Goal: Task Accomplishment & Management: Manage account settings

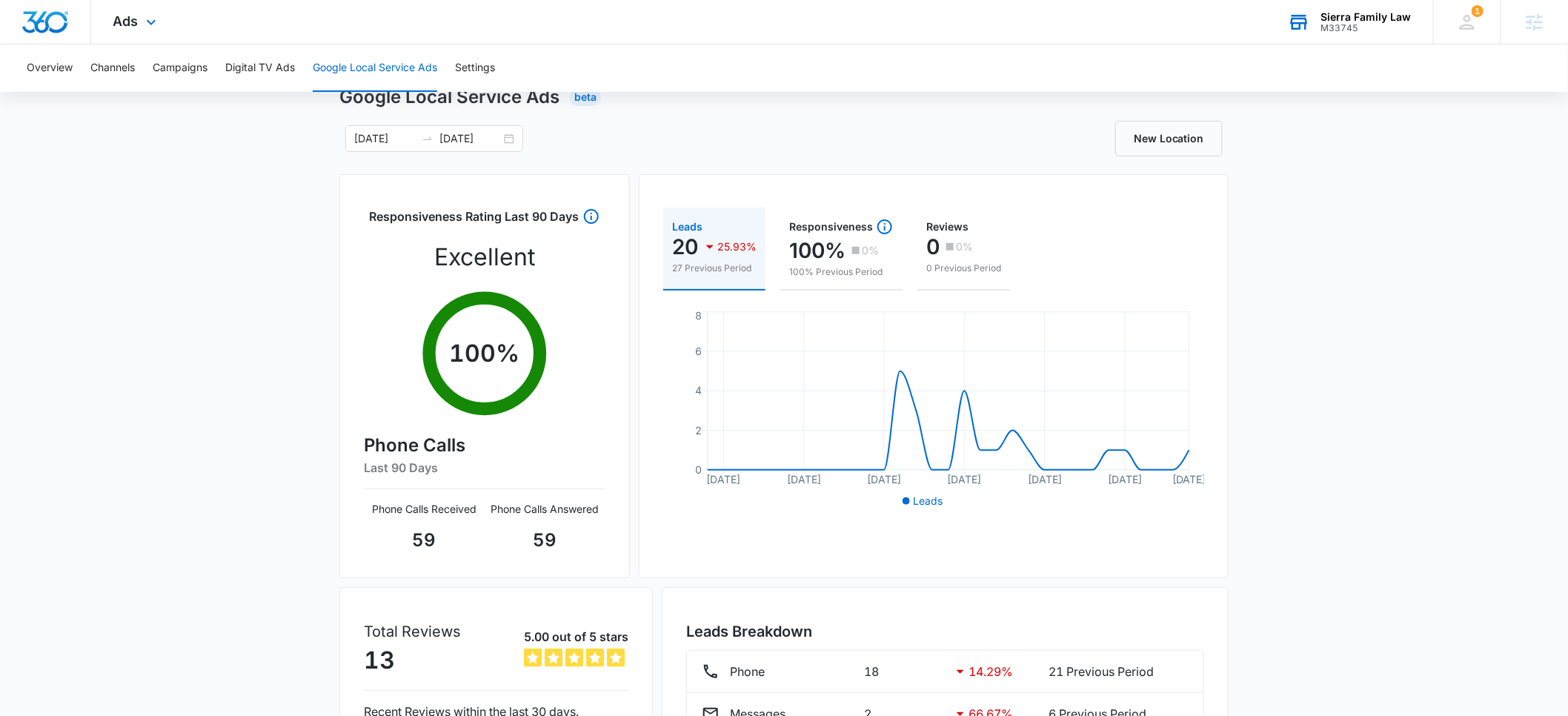
click at [1369, 23] on div "M33745" at bounding box center [1366, 28] width 90 height 10
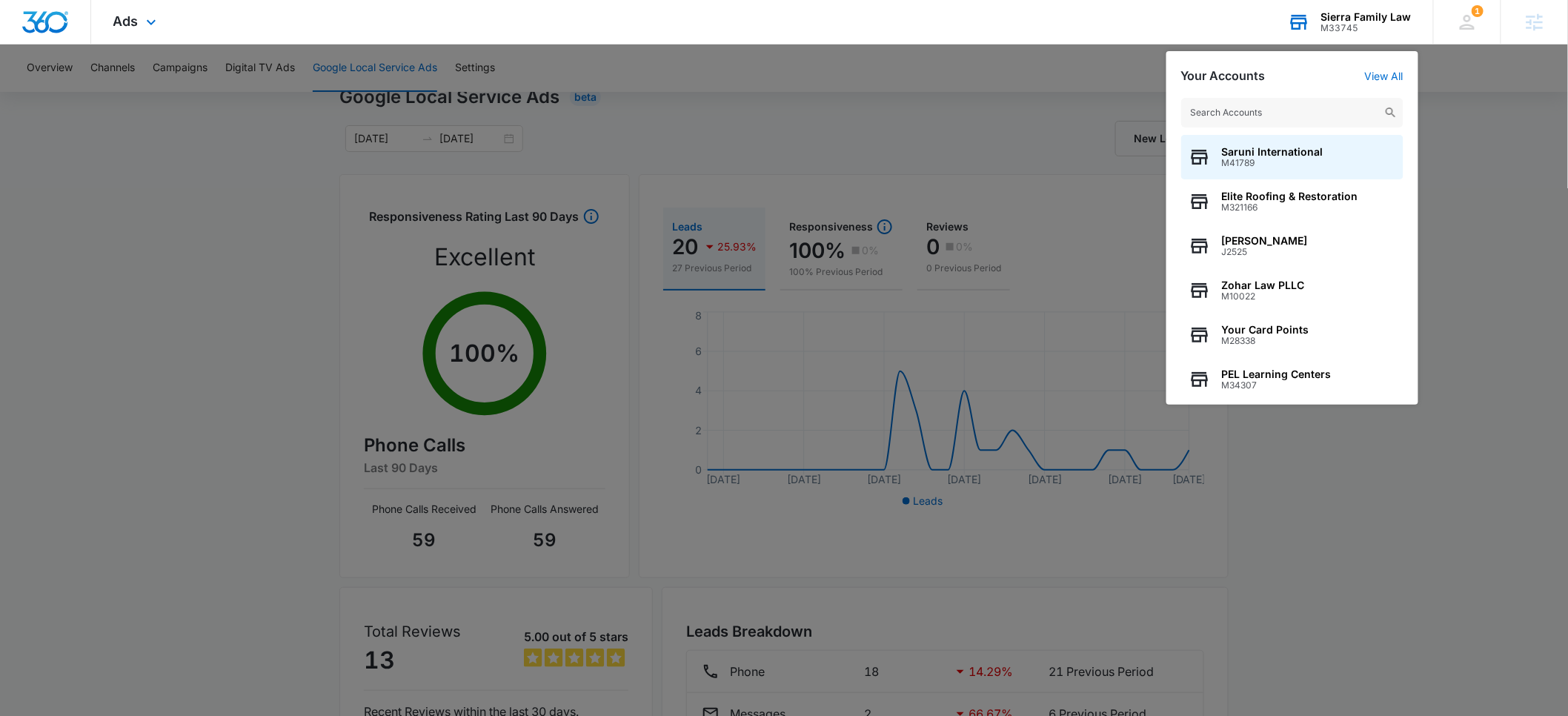
click at [1298, 105] on input "text" at bounding box center [1292, 113] width 222 height 30
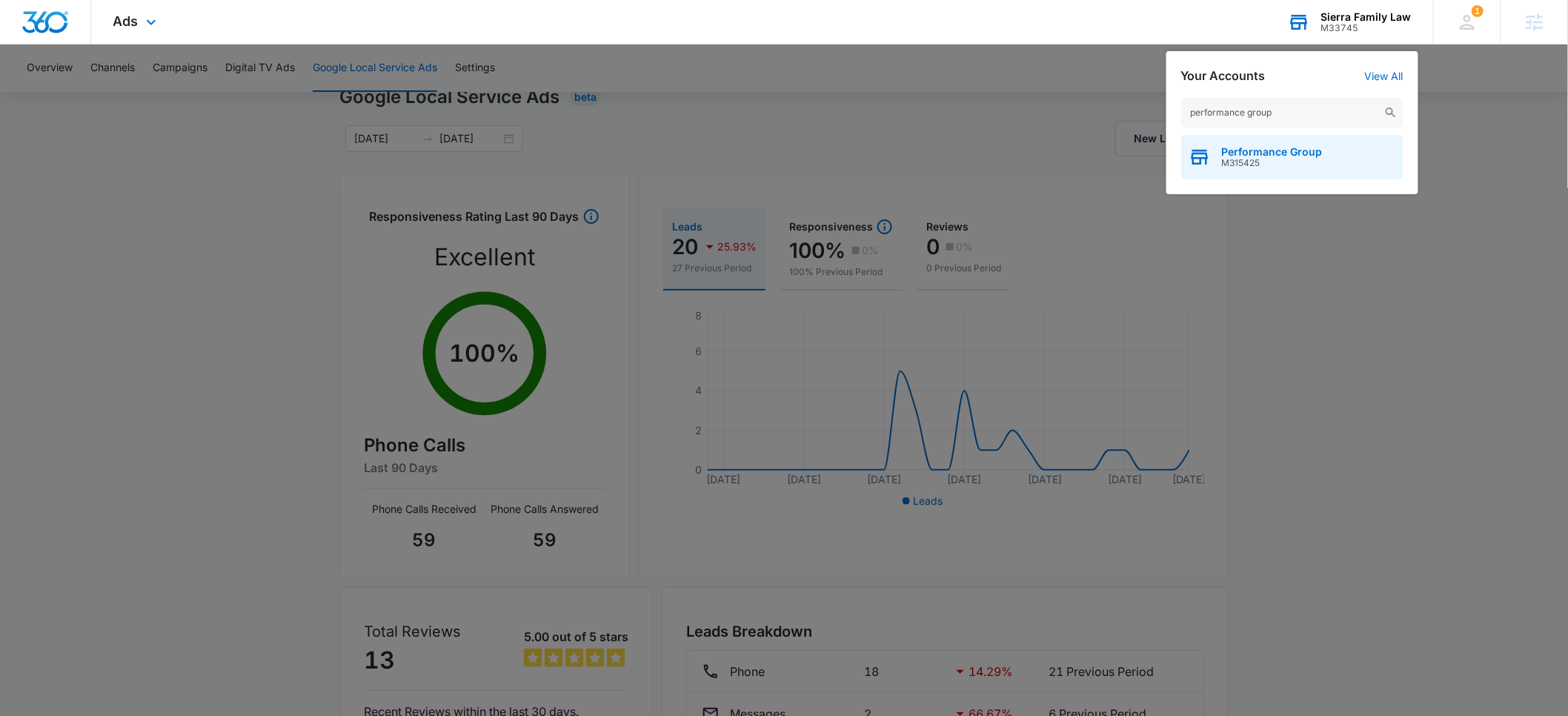
type input "performance group"
click at [1285, 155] on span "Performance Group" at bounding box center [1273, 152] width 101 height 12
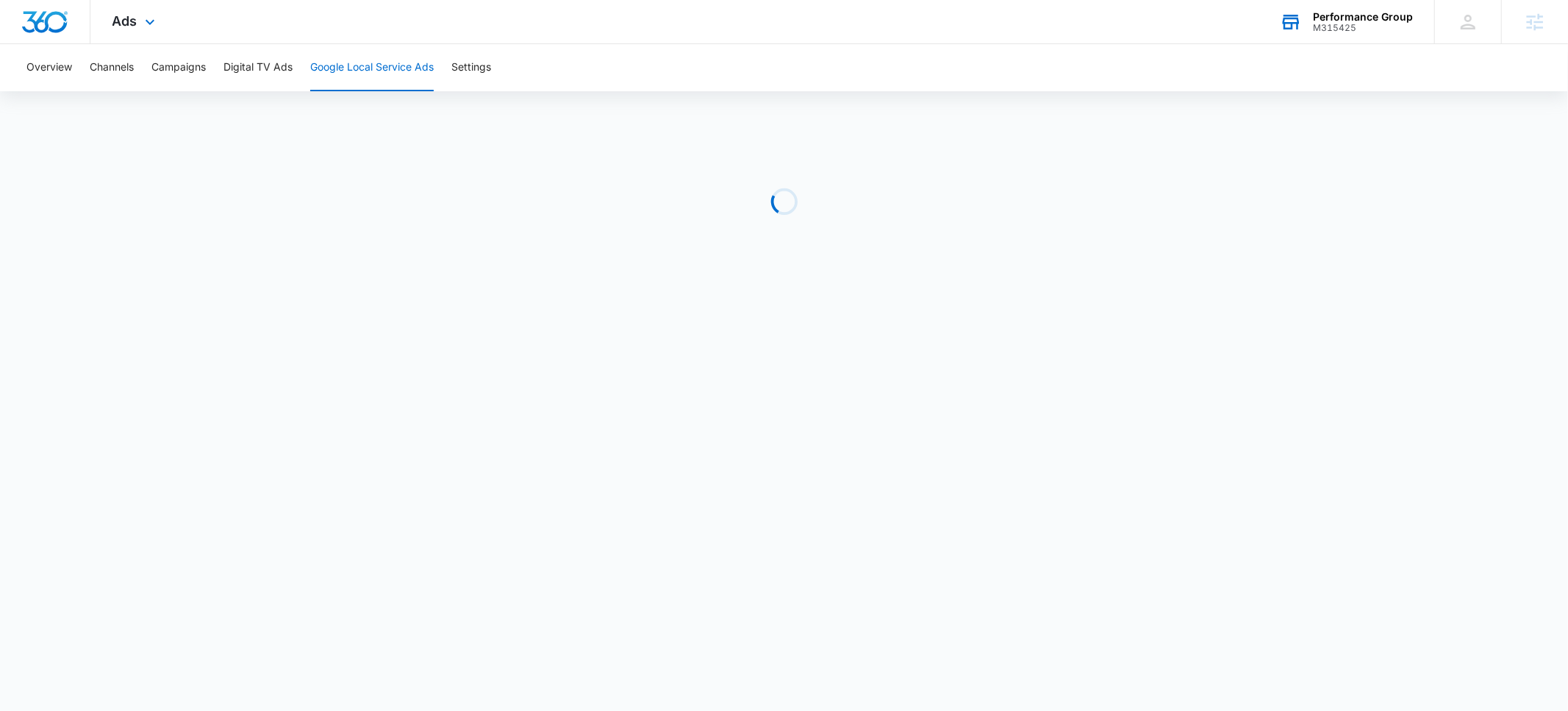
click at [122, 30] on div "Ads Apps Reputation Websites Forms CRM Email Social POS Content Ads Intelligenc…" at bounding box center [136, 22] width 90 height 43
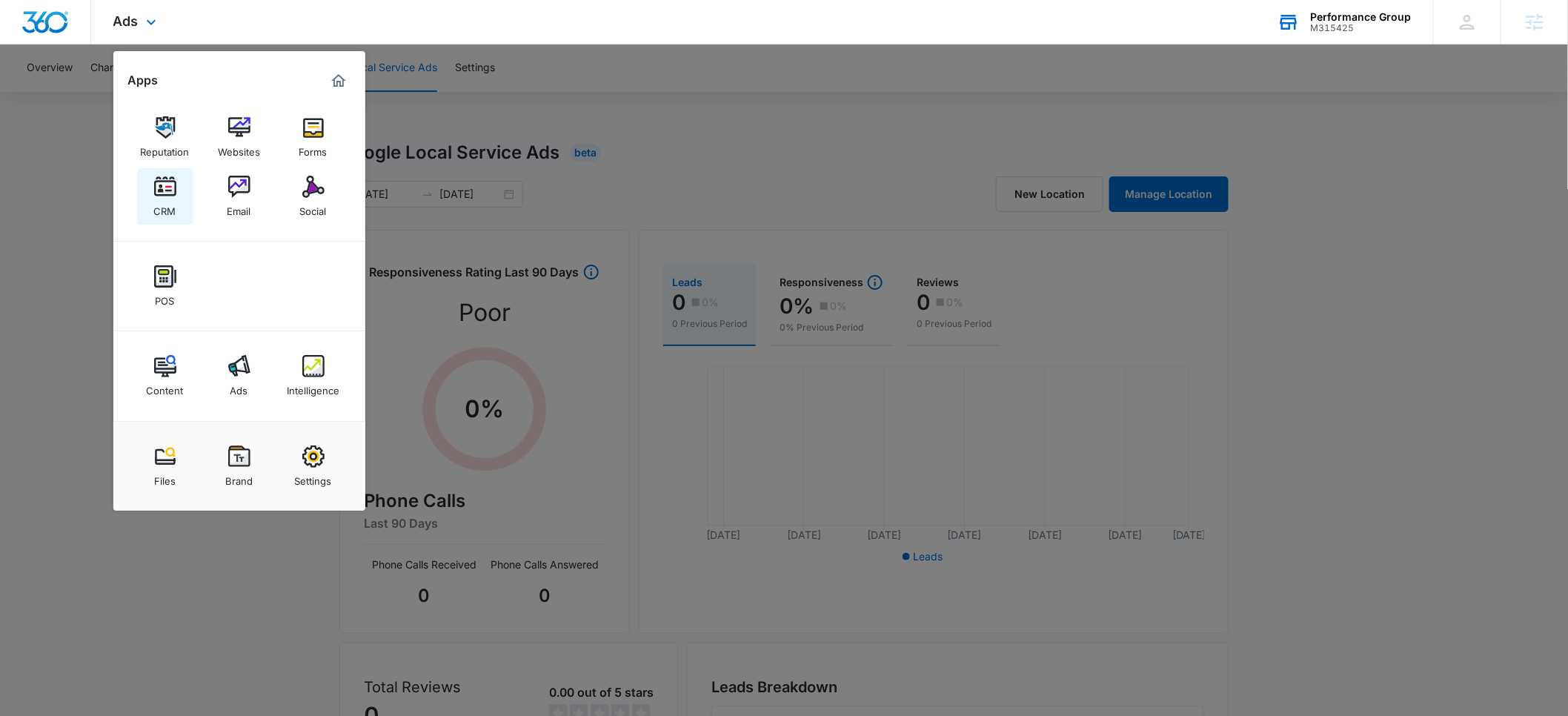
click at [173, 200] on div "CRM" at bounding box center [165, 208] width 22 height 19
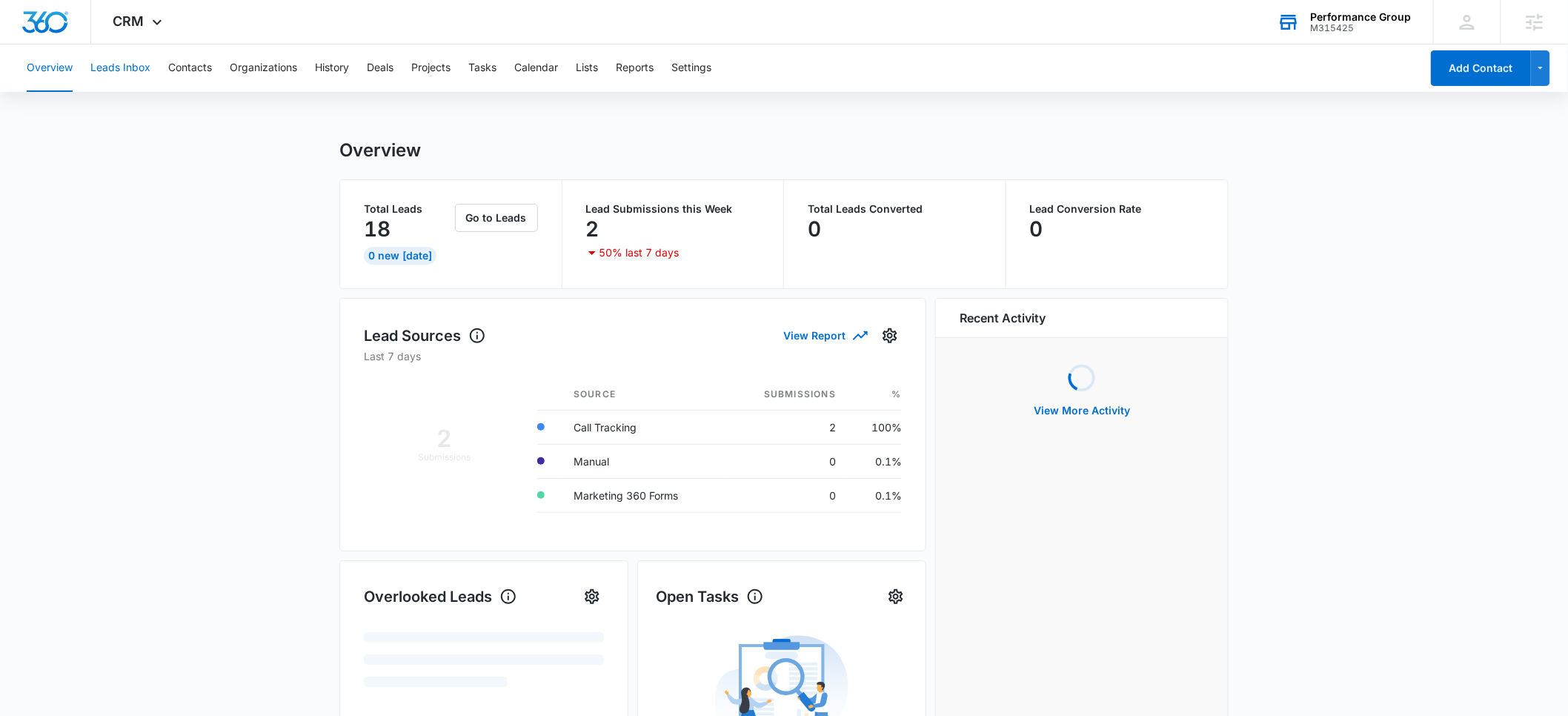
click at [126, 69] on button "Leads Inbox" at bounding box center [120, 67] width 60 height 47
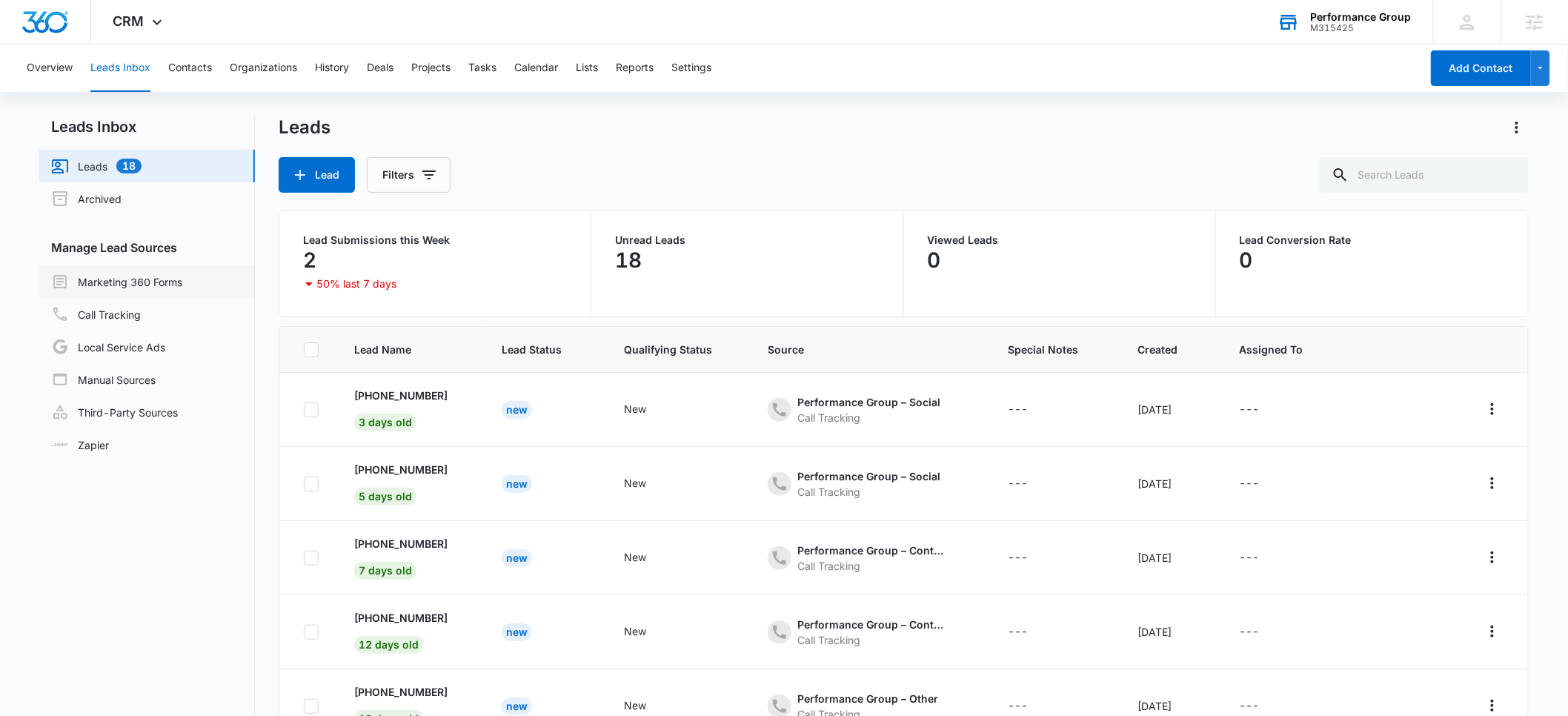
click at [117, 289] on link "Marketing 360 Forms" at bounding box center [116, 282] width 131 height 18
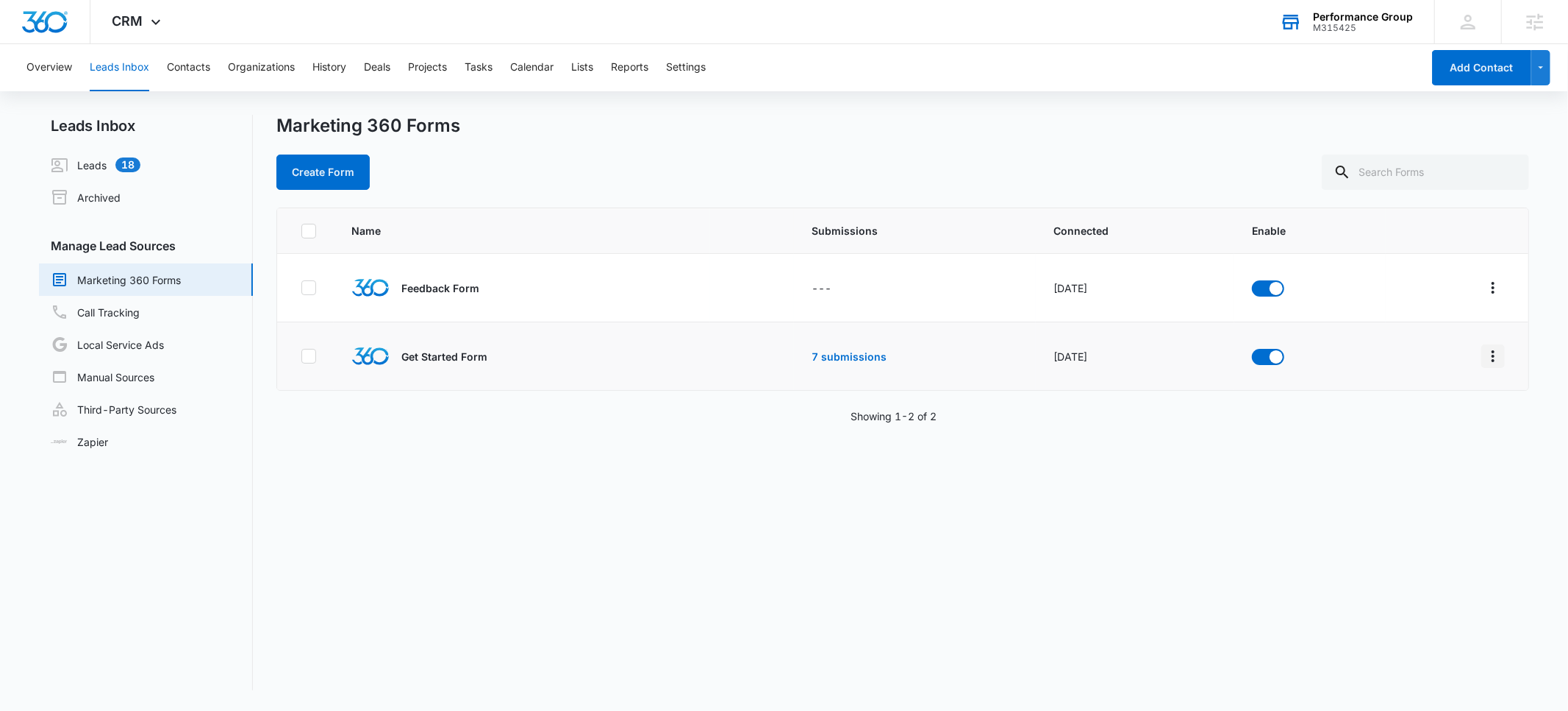
click at [1484, 356] on icon "Overflow Menu" at bounding box center [1493, 356] width 18 height 18
click at [1406, 461] on div "Submission Rules" at bounding box center [1416, 463] width 83 height 10
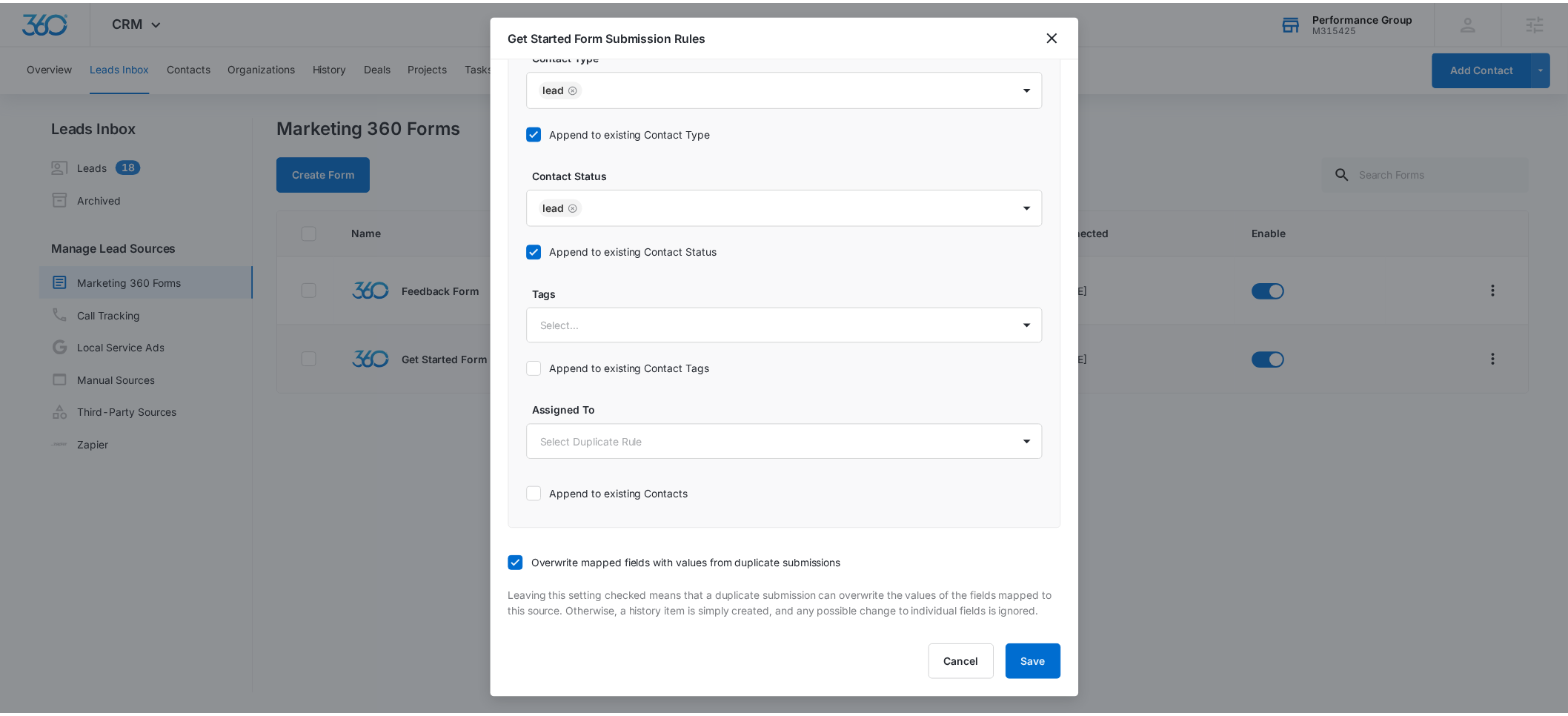
scroll to position [705, 0]
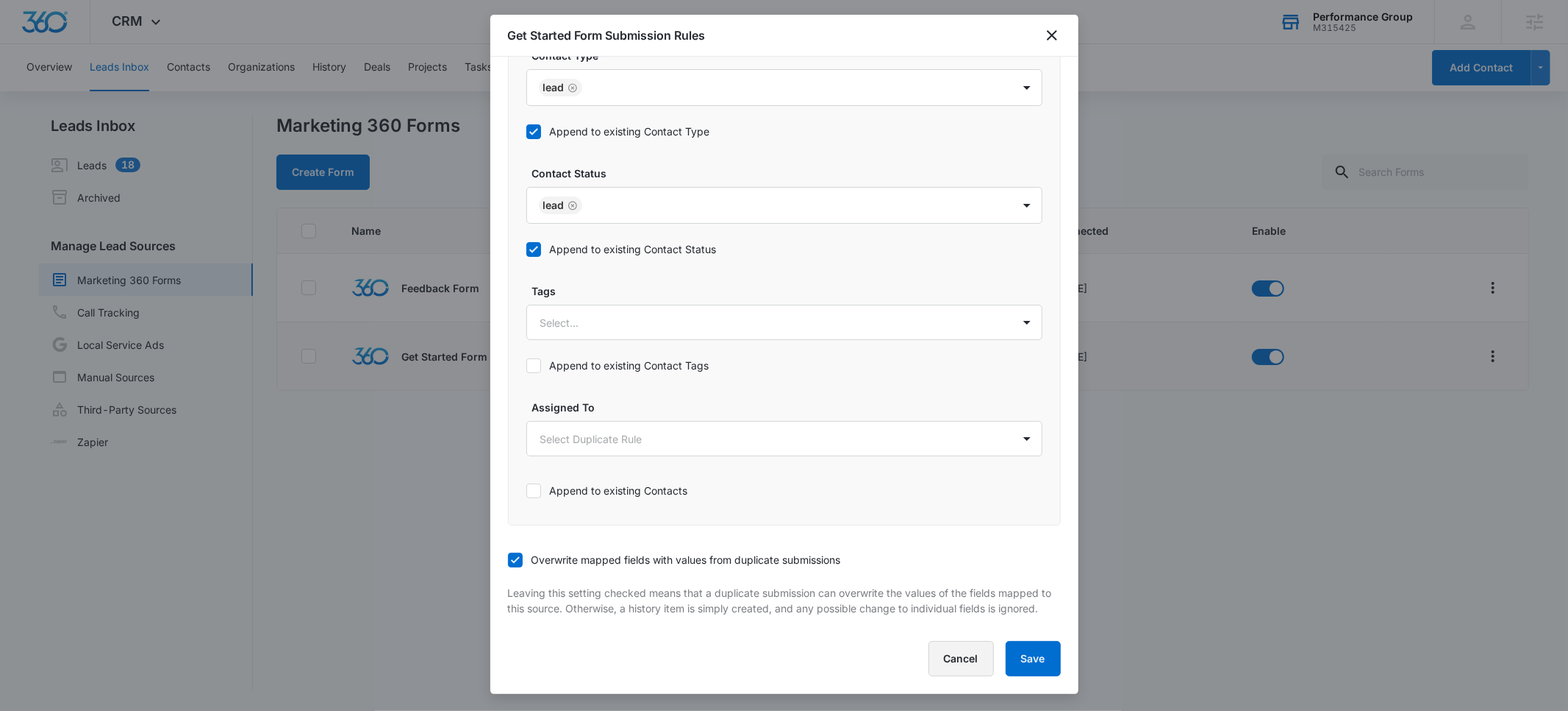
click at [970, 661] on button "Cancel" at bounding box center [961, 658] width 65 height 36
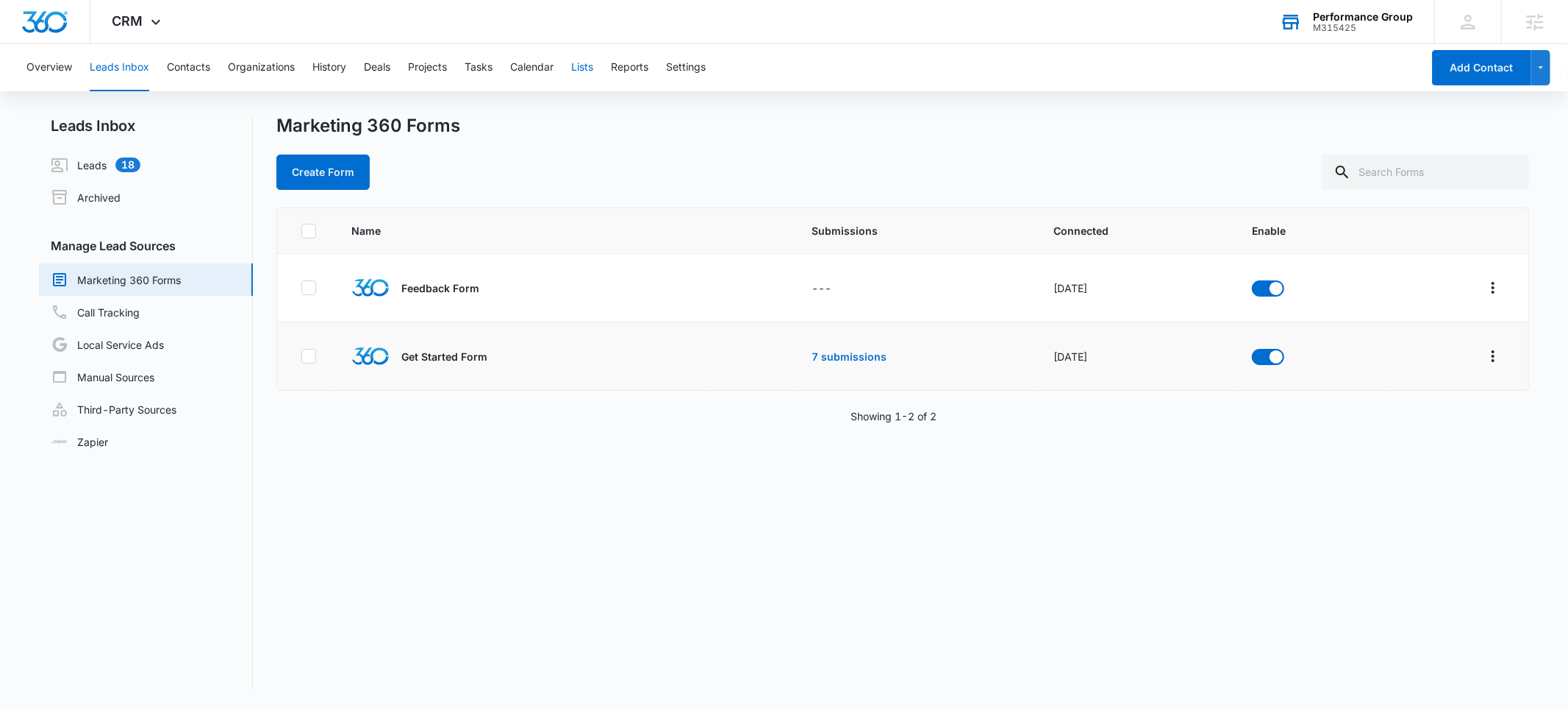
click at [586, 71] on button "Lists" at bounding box center [582, 67] width 22 height 47
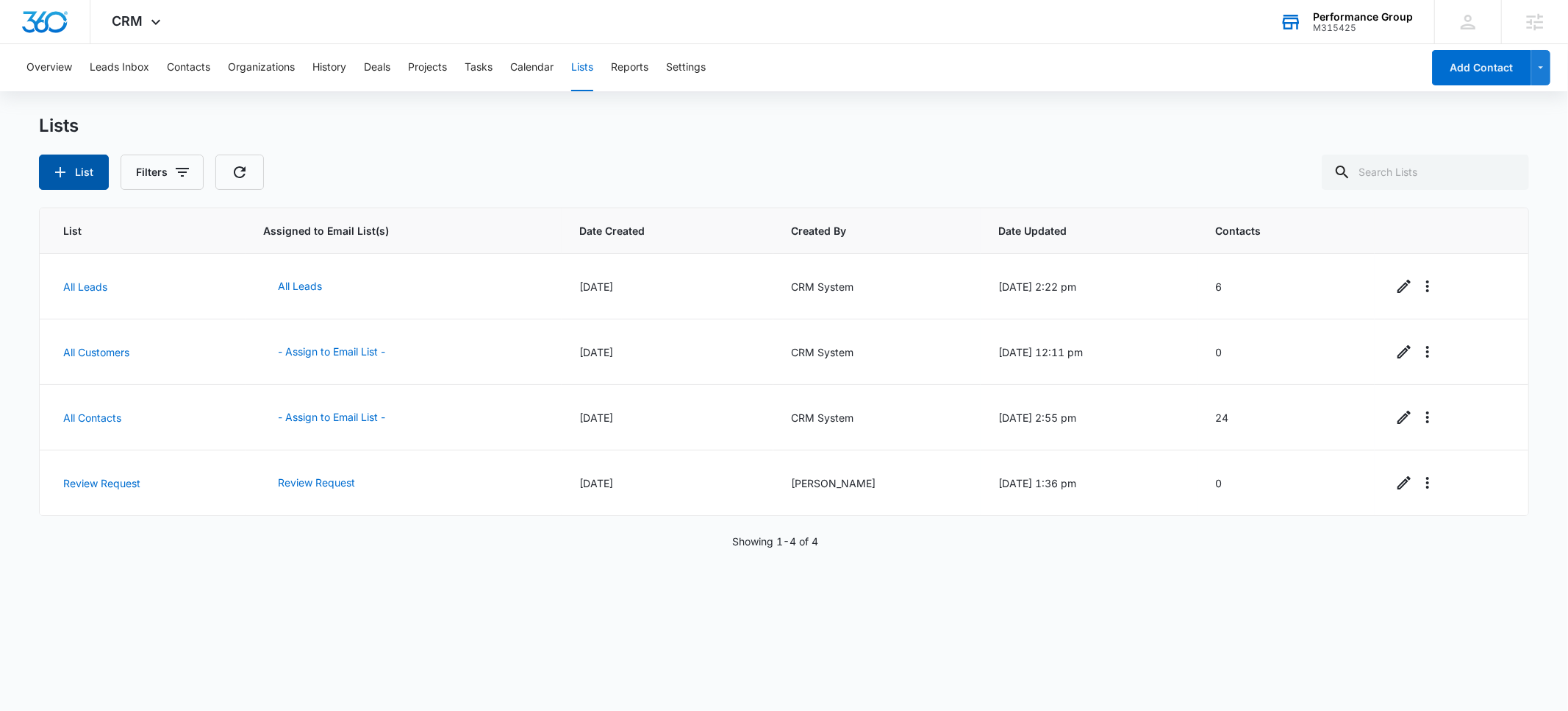
click at [79, 172] on button "List" at bounding box center [74, 172] width 70 height 36
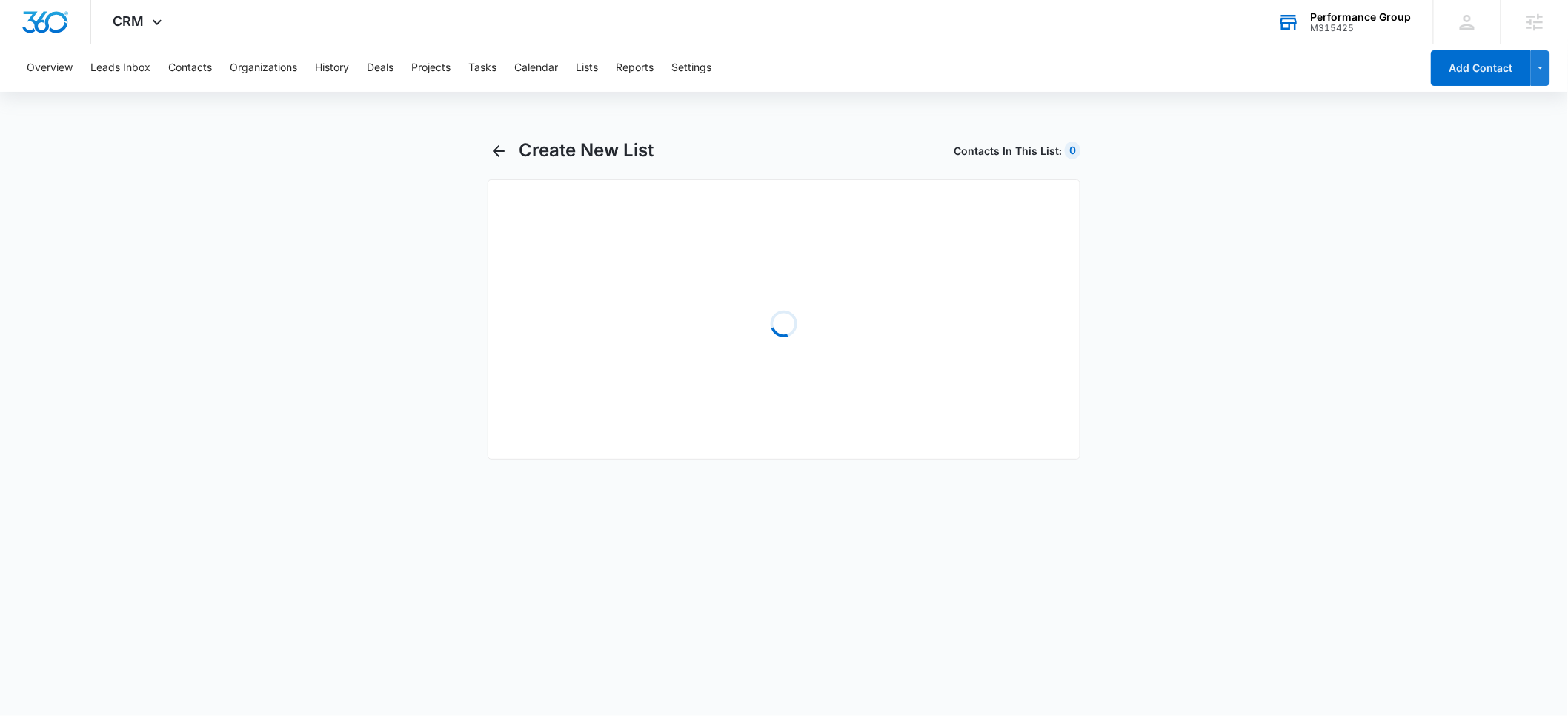
select select "31"
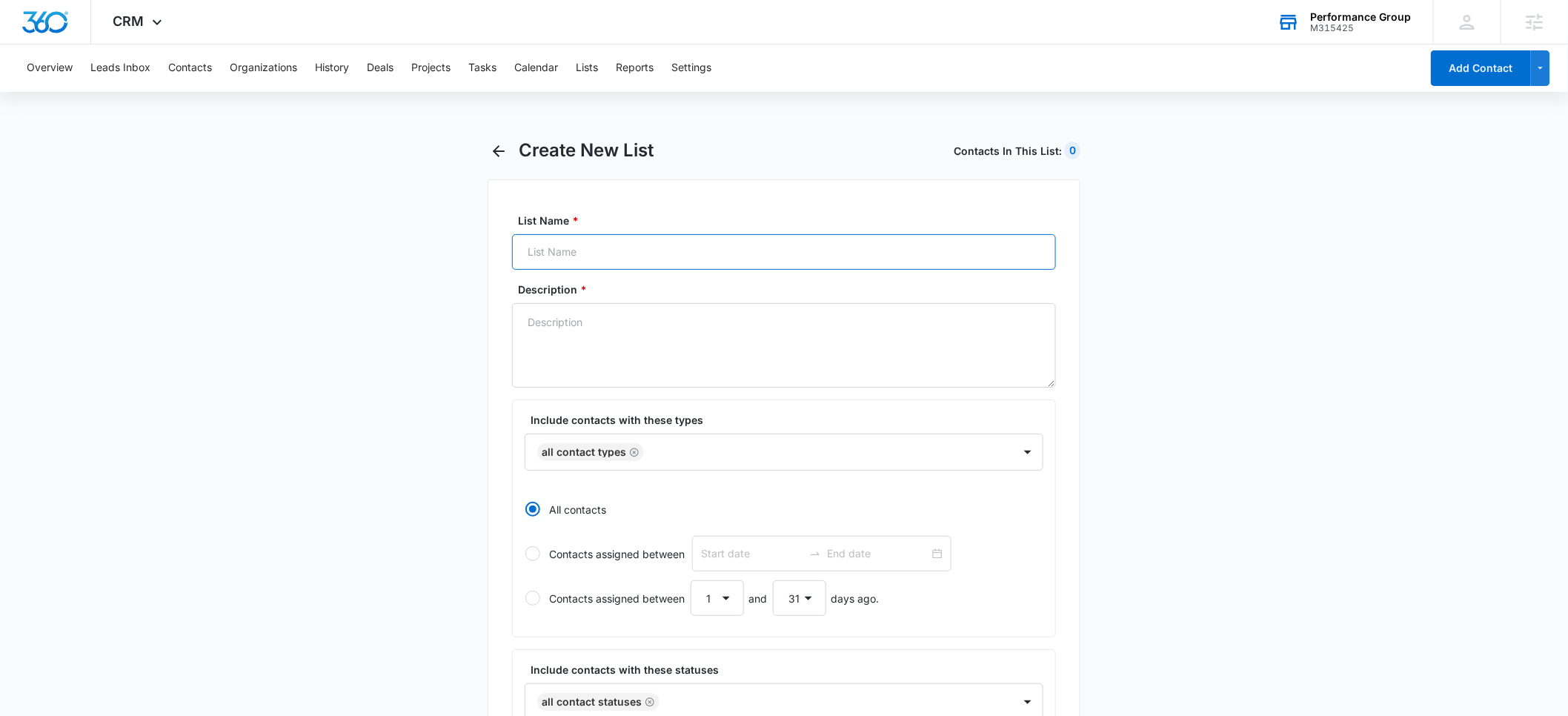
click at [626, 253] on input "List Name *" at bounding box center [784, 252] width 544 height 36
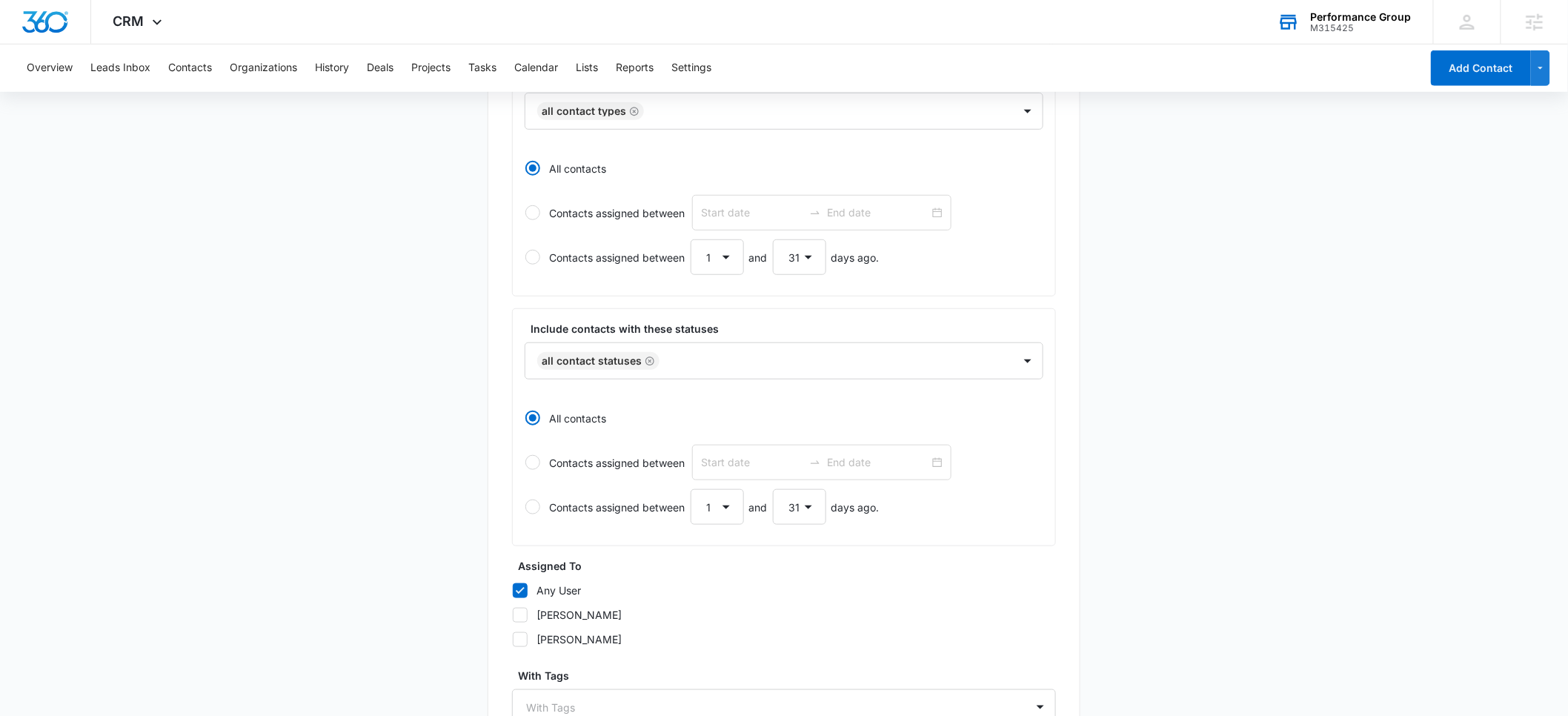
scroll to position [486, 0]
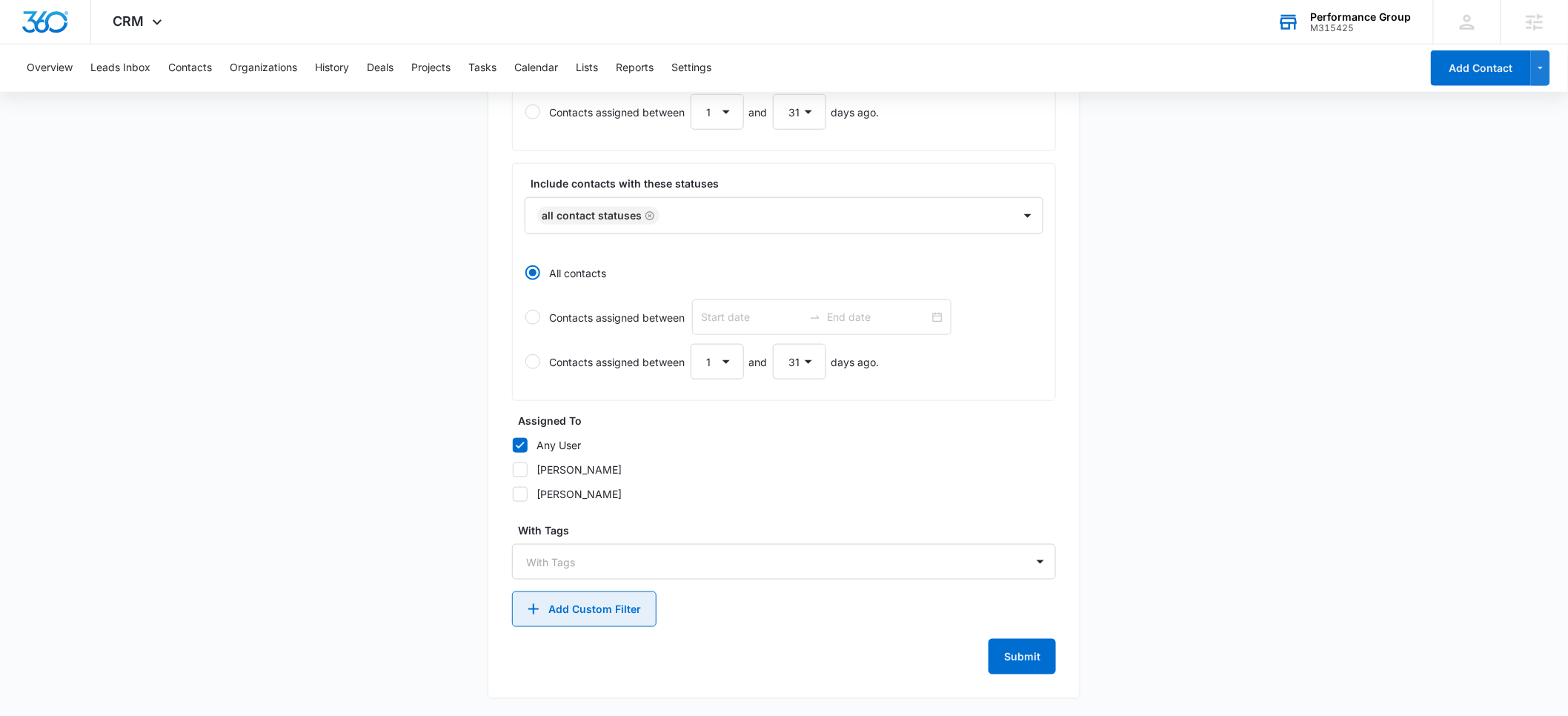
type input "Tax Services"
click at [600, 610] on button "Add Custom Filter" at bounding box center [584, 609] width 144 height 36
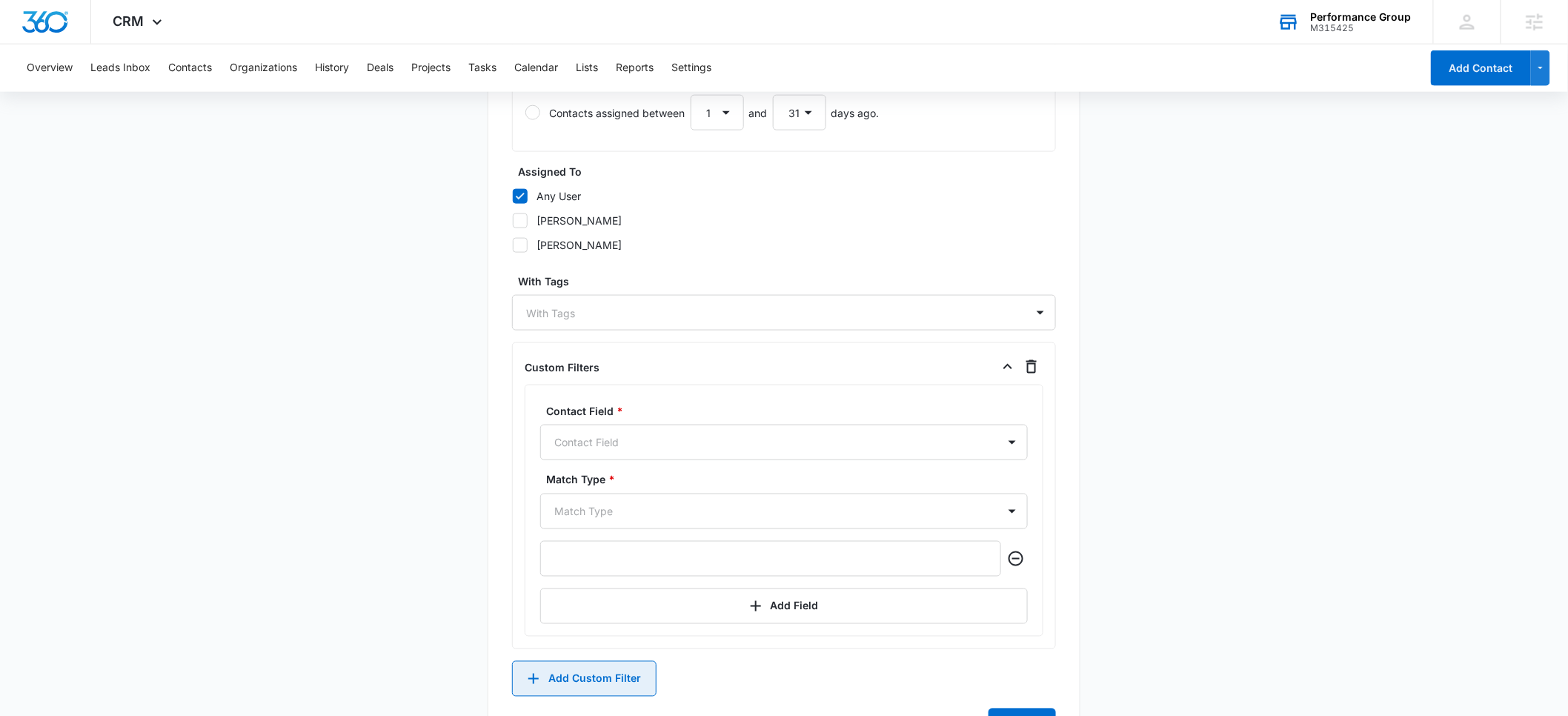
scroll to position [751, 0]
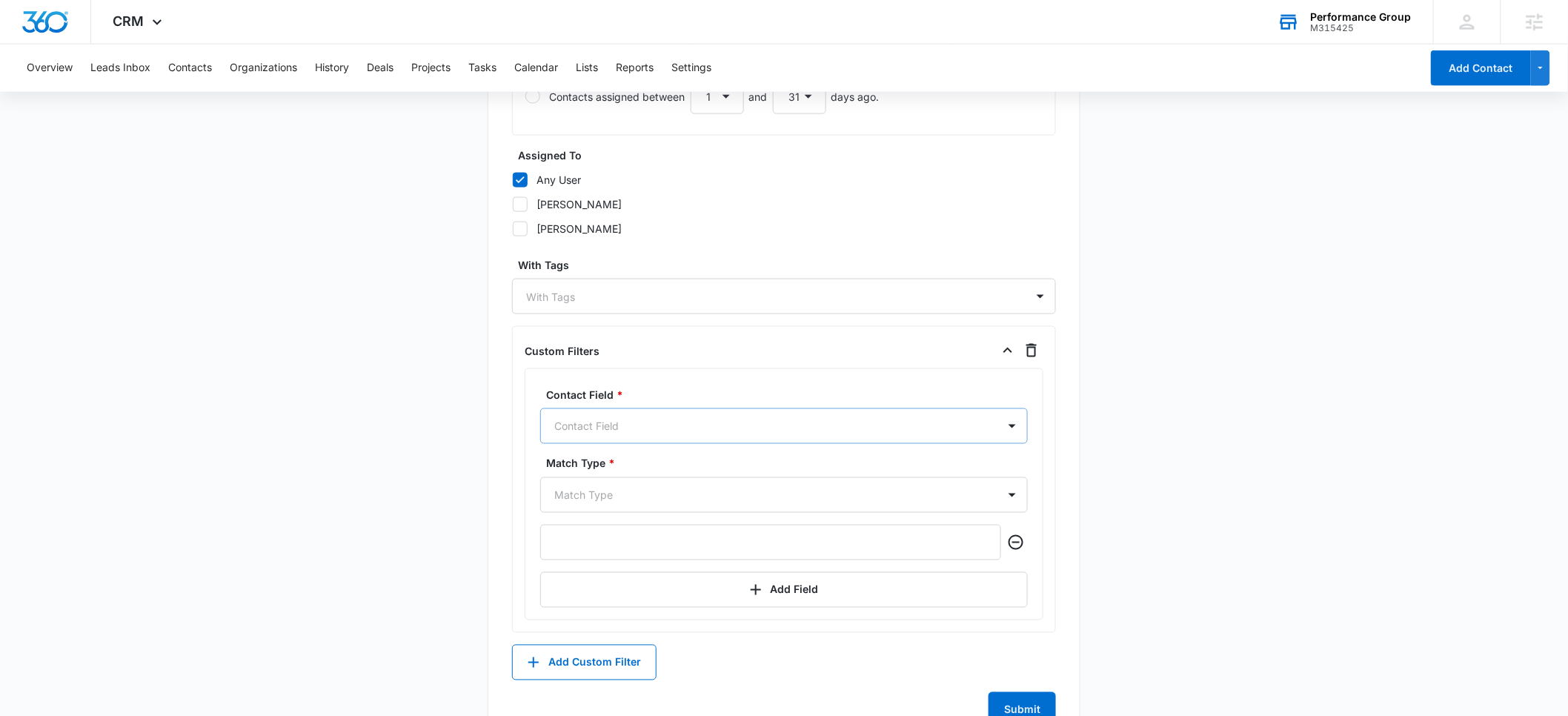
click at [630, 429] on div at bounding box center [766, 426] width 424 height 19
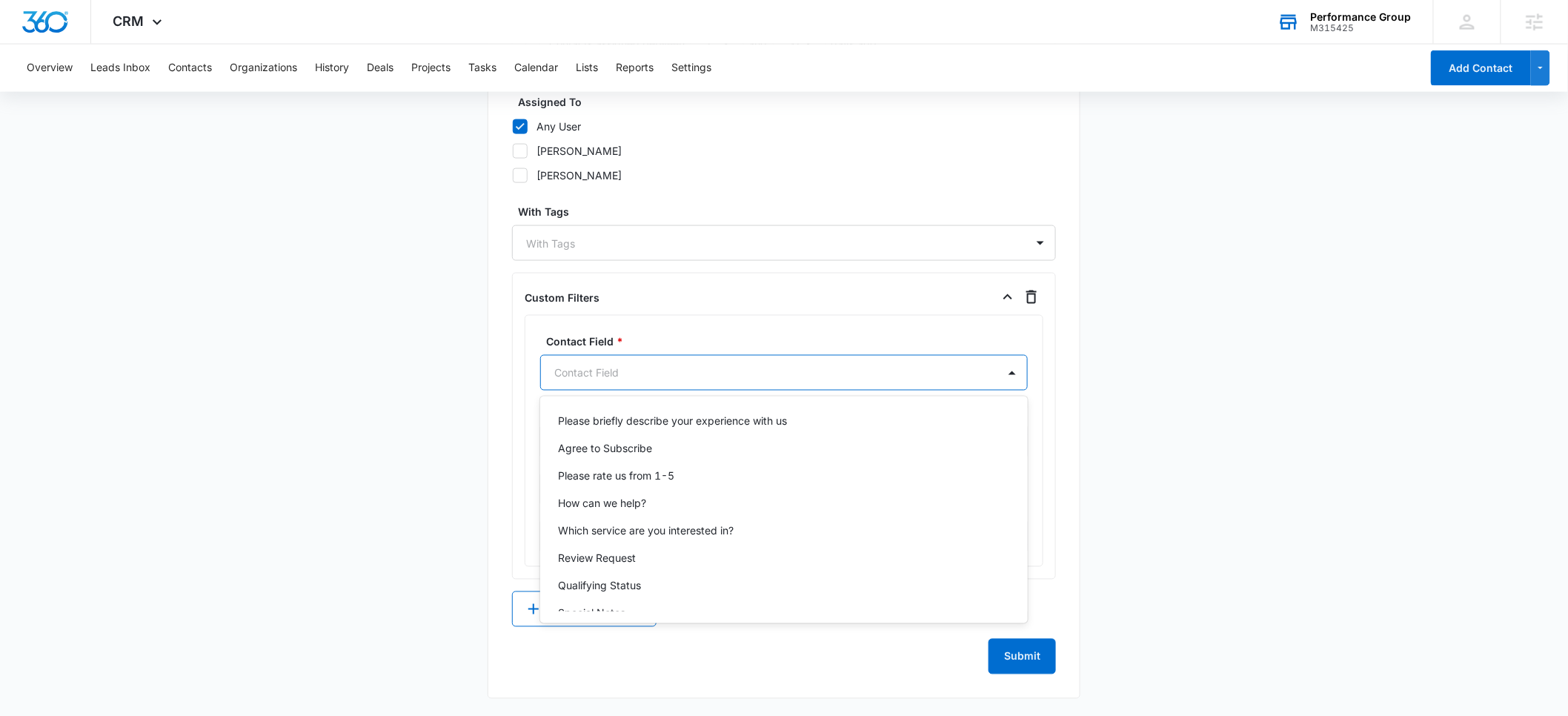
scroll to position [542, 0]
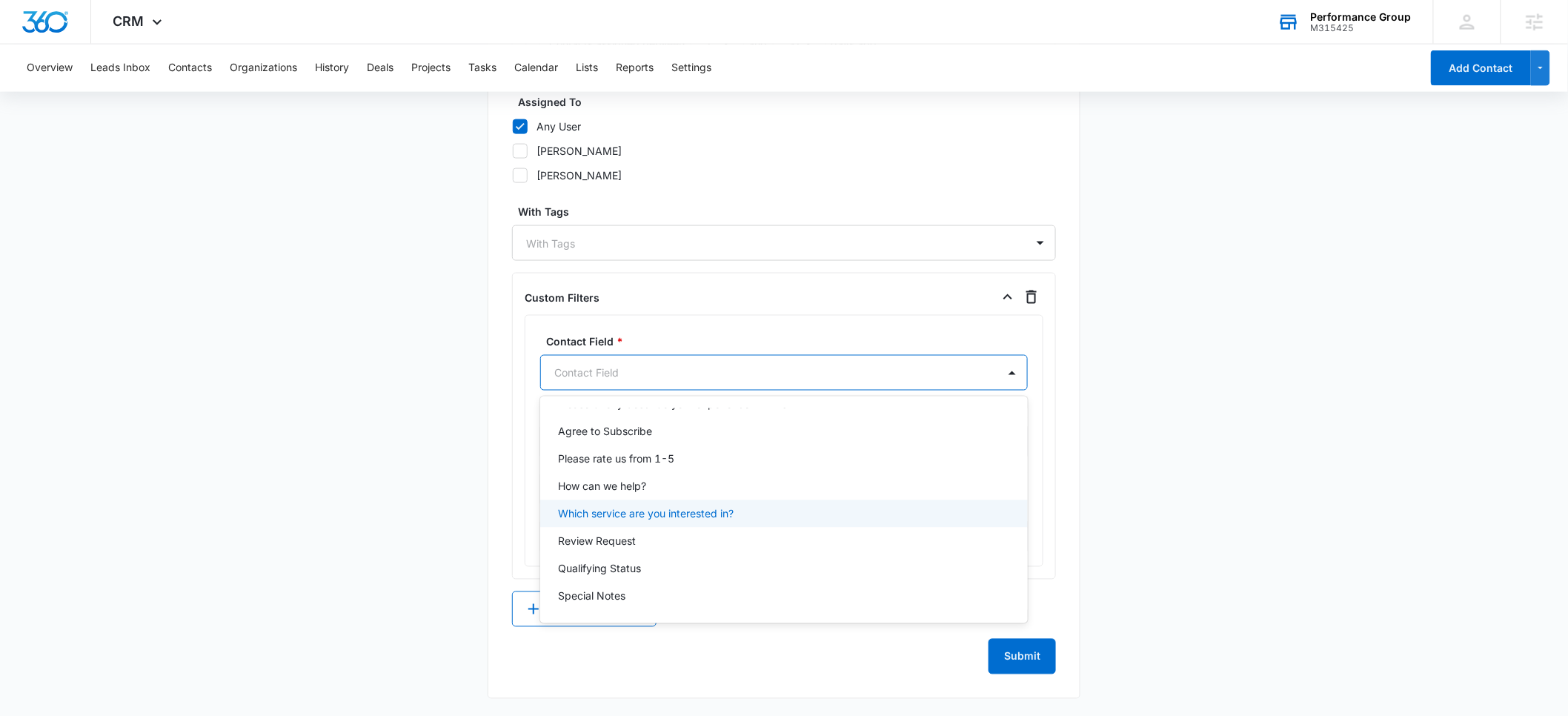
click at [674, 512] on p "Which service are you interested in?" at bounding box center [645, 513] width 176 height 16
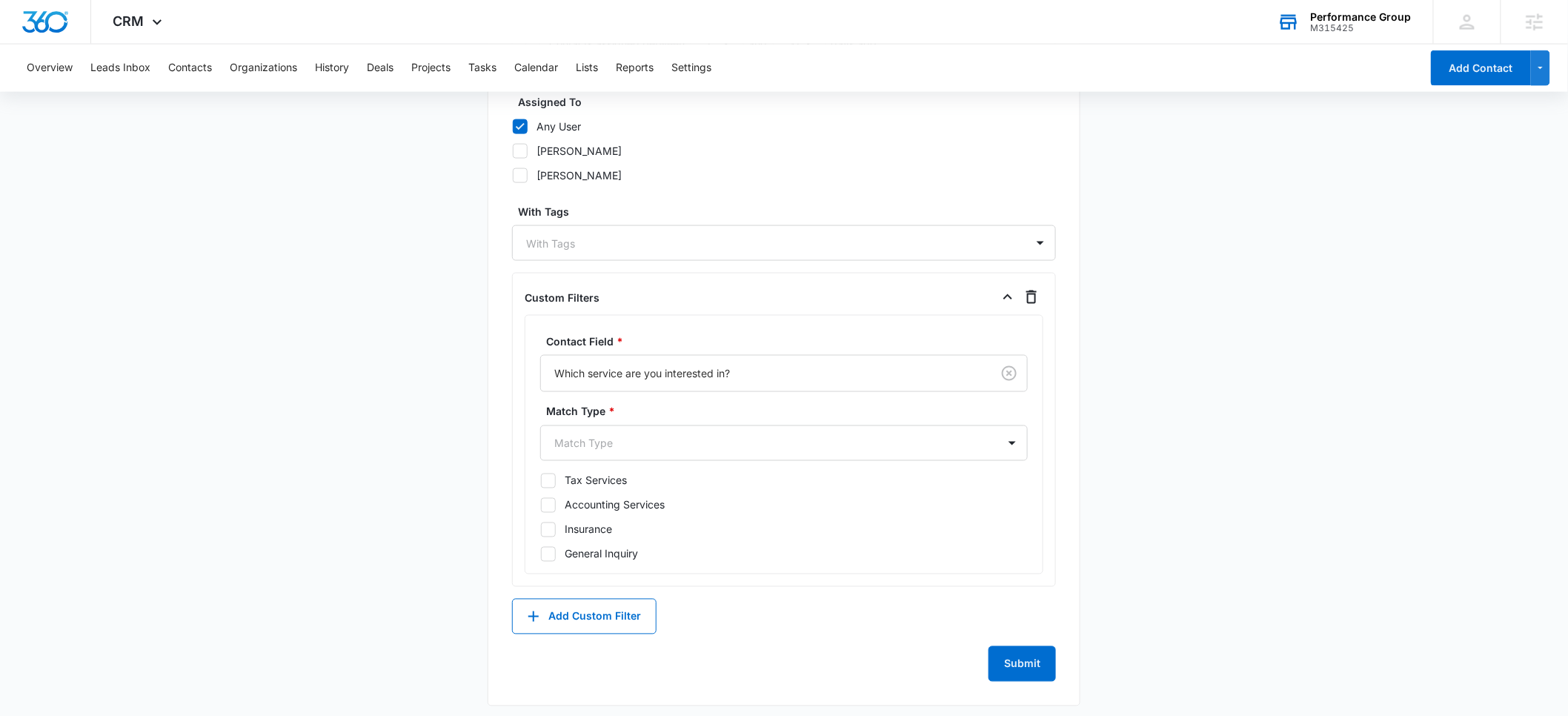
click at [553, 480] on icon at bounding box center [549, 481] width 13 height 13
click at [541, 480] on input "Tax Services" at bounding box center [541, 480] width 1 height 1
checkbox input "true"
click at [445, 482] on main "Create New List Contacts In This List : 0 List Name * Tax Services Description …" at bounding box center [784, 29] width 1568 height 1389
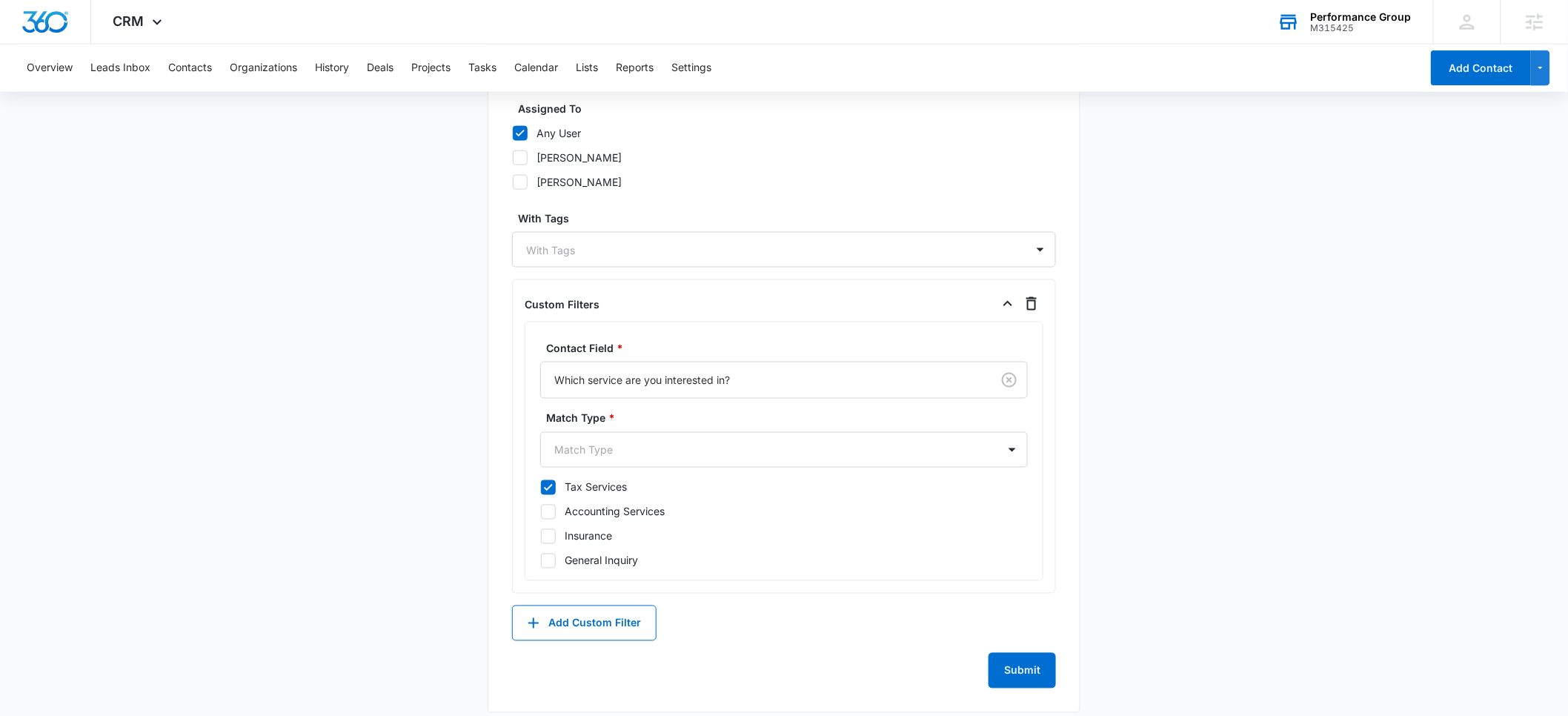
scroll to position [812, 0]
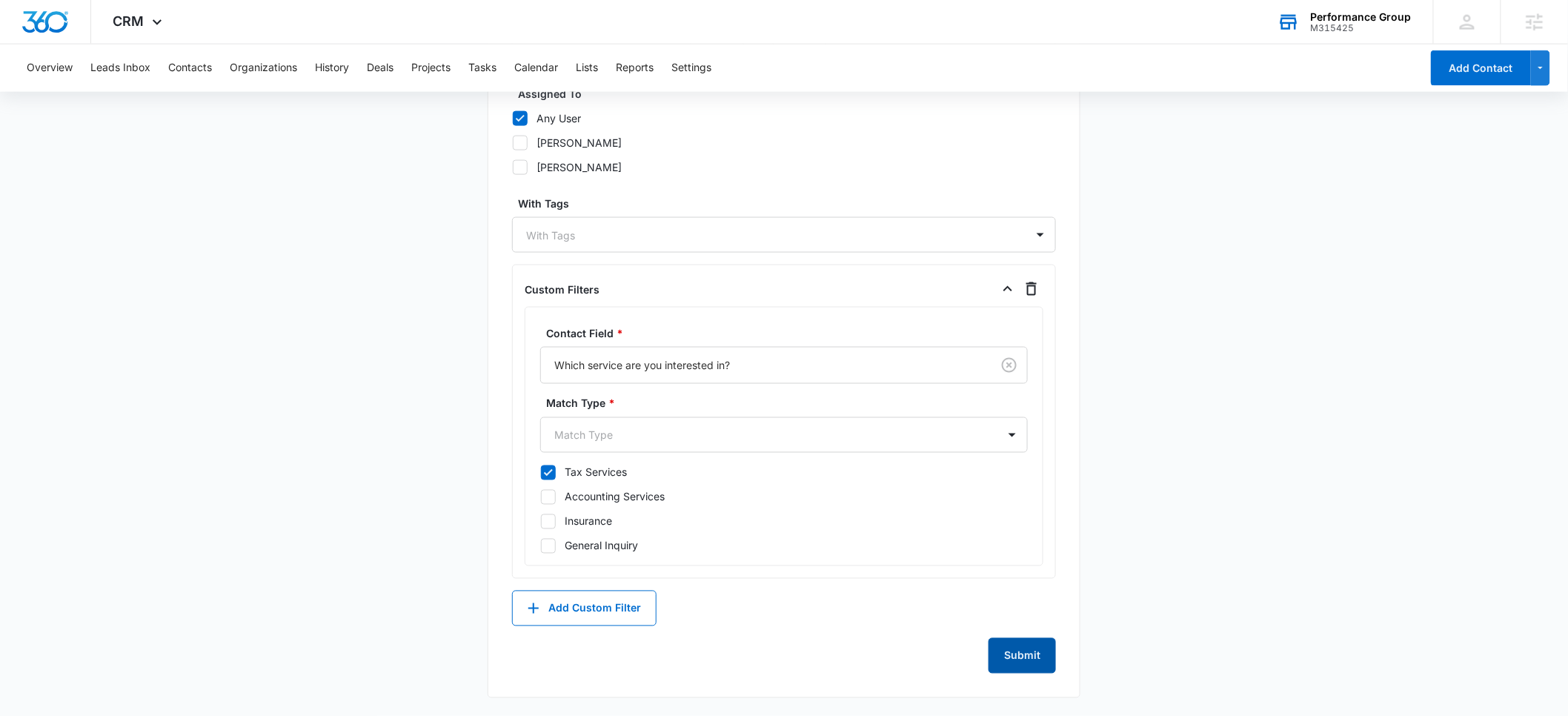
click at [1027, 658] on button "Submit" at bounding box center [1022, 655] width 67 height 36
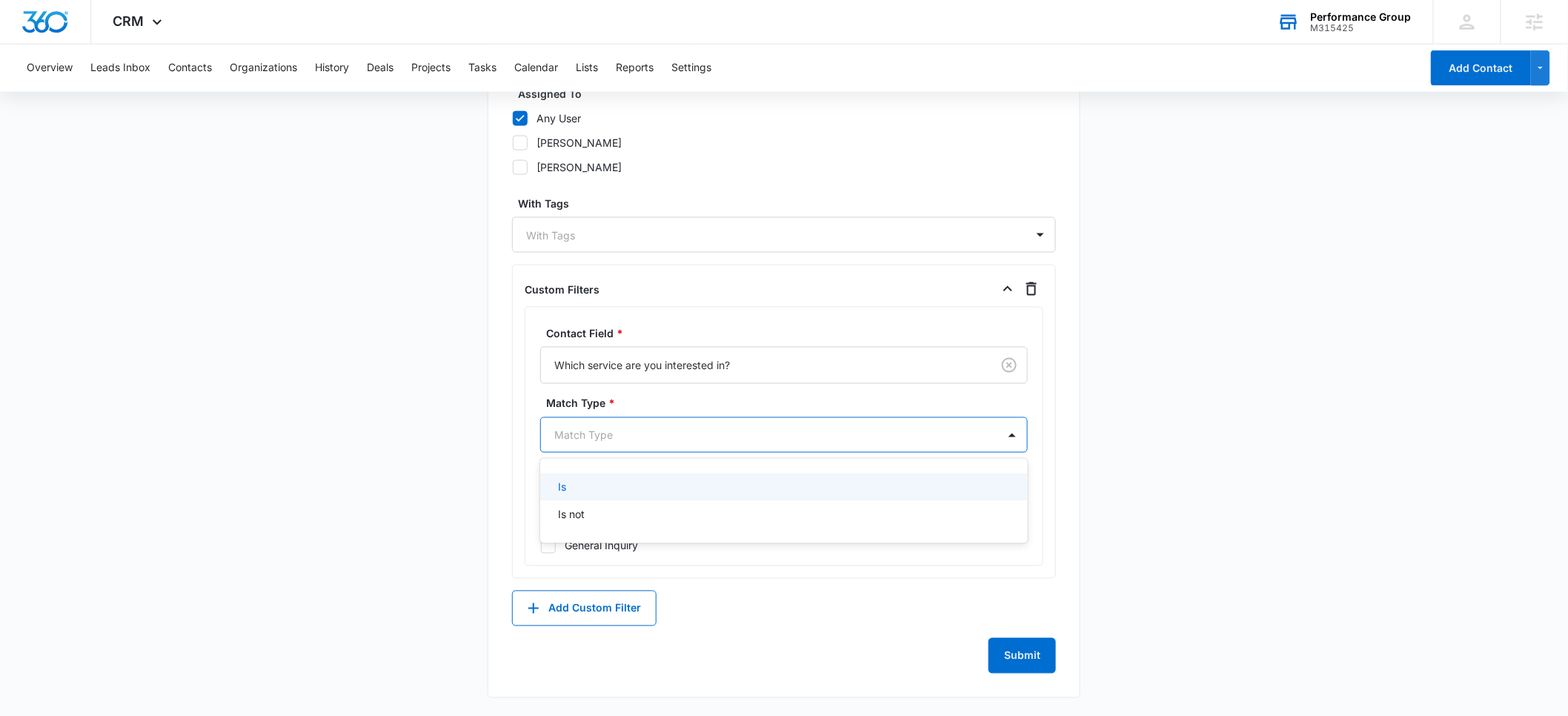
click at [663, 432] on div at bounding box center [766, 435] width 424 height 19
click at [588, 483] on div "Is" at bounding box center [782, 487] width 449 height 16
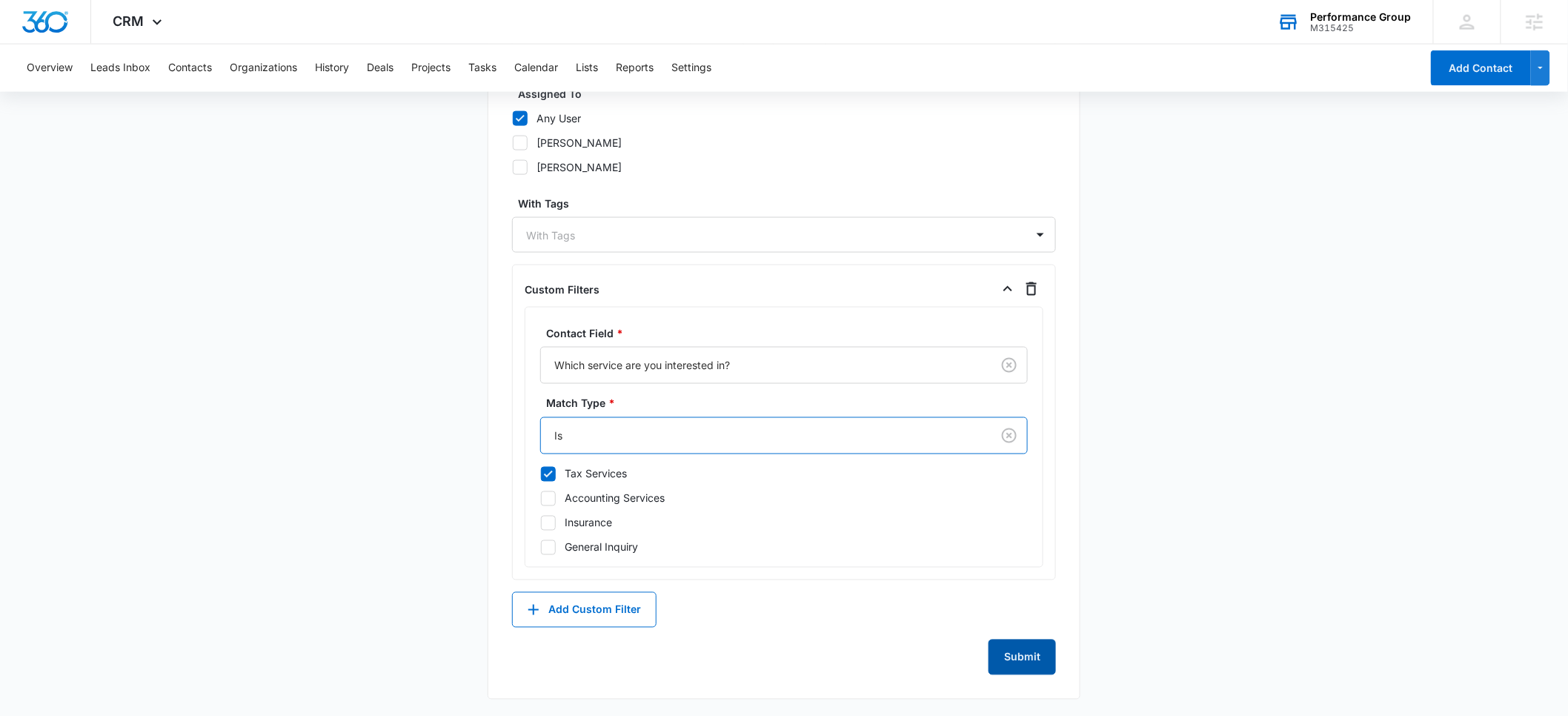
click at [1018, 661] on button "Submit" at bounding box center [1022, 657] width 67 height 36
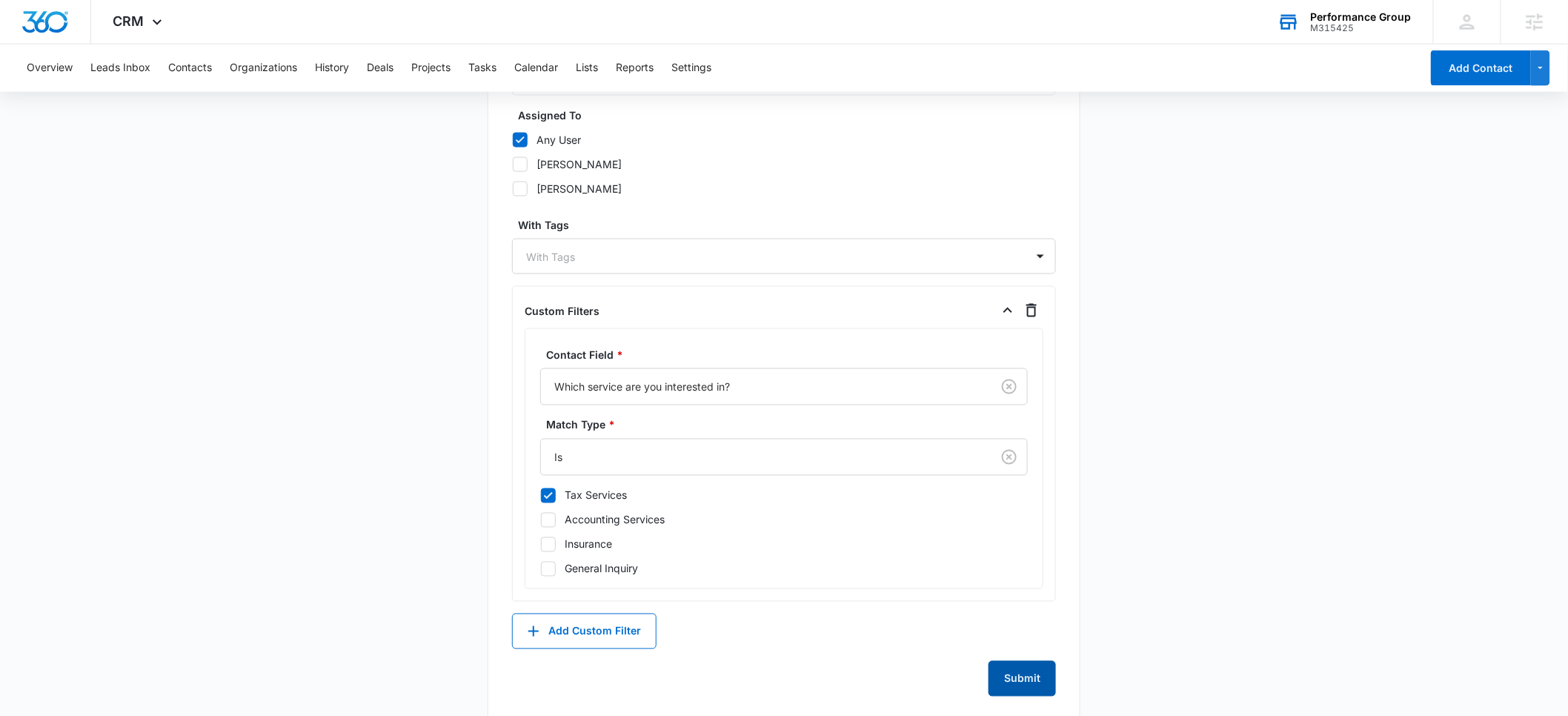
scroll to position [0, 0]
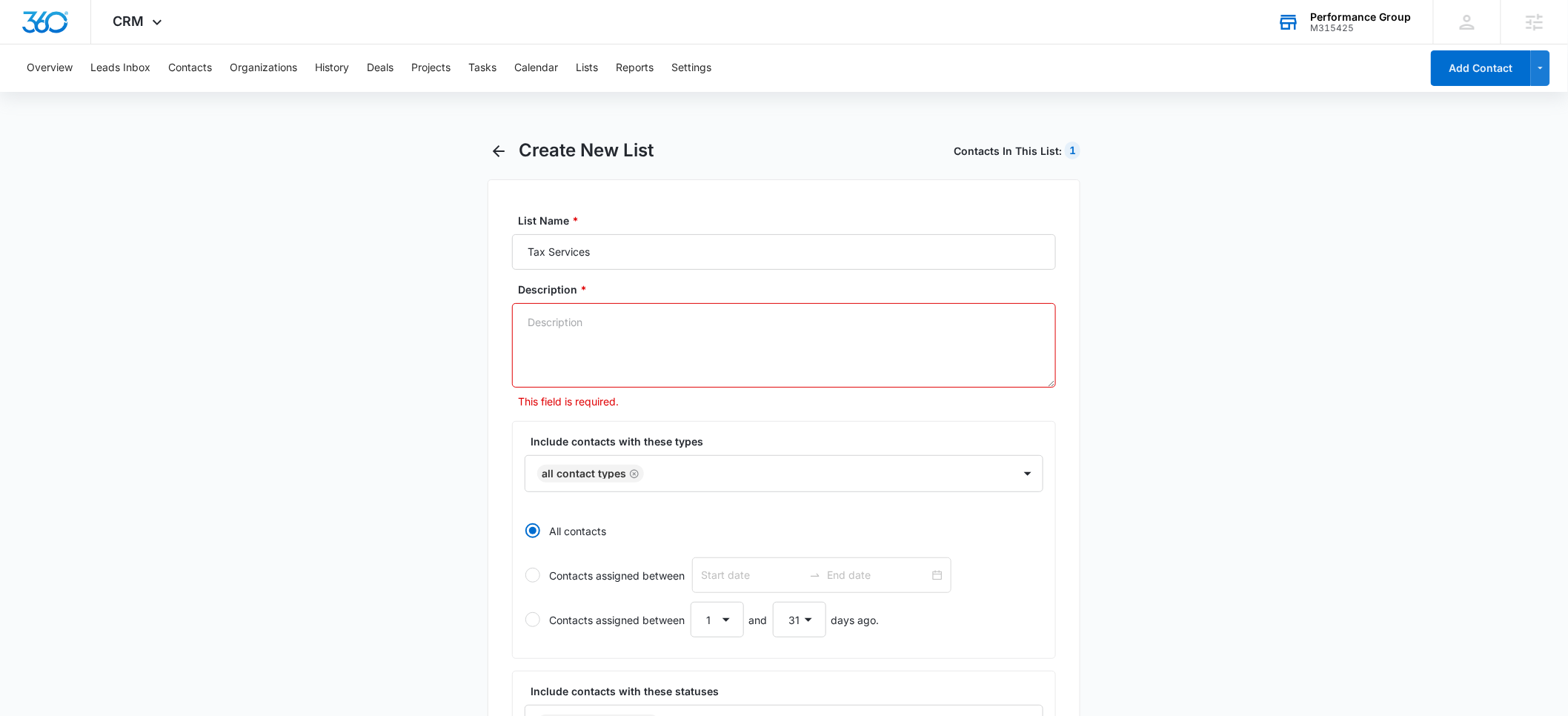
click at [555, 322] on textarea "Description *" at bounding box center [784, 345] width 544 height 84
paste textarea "Which service are you interested in?*"
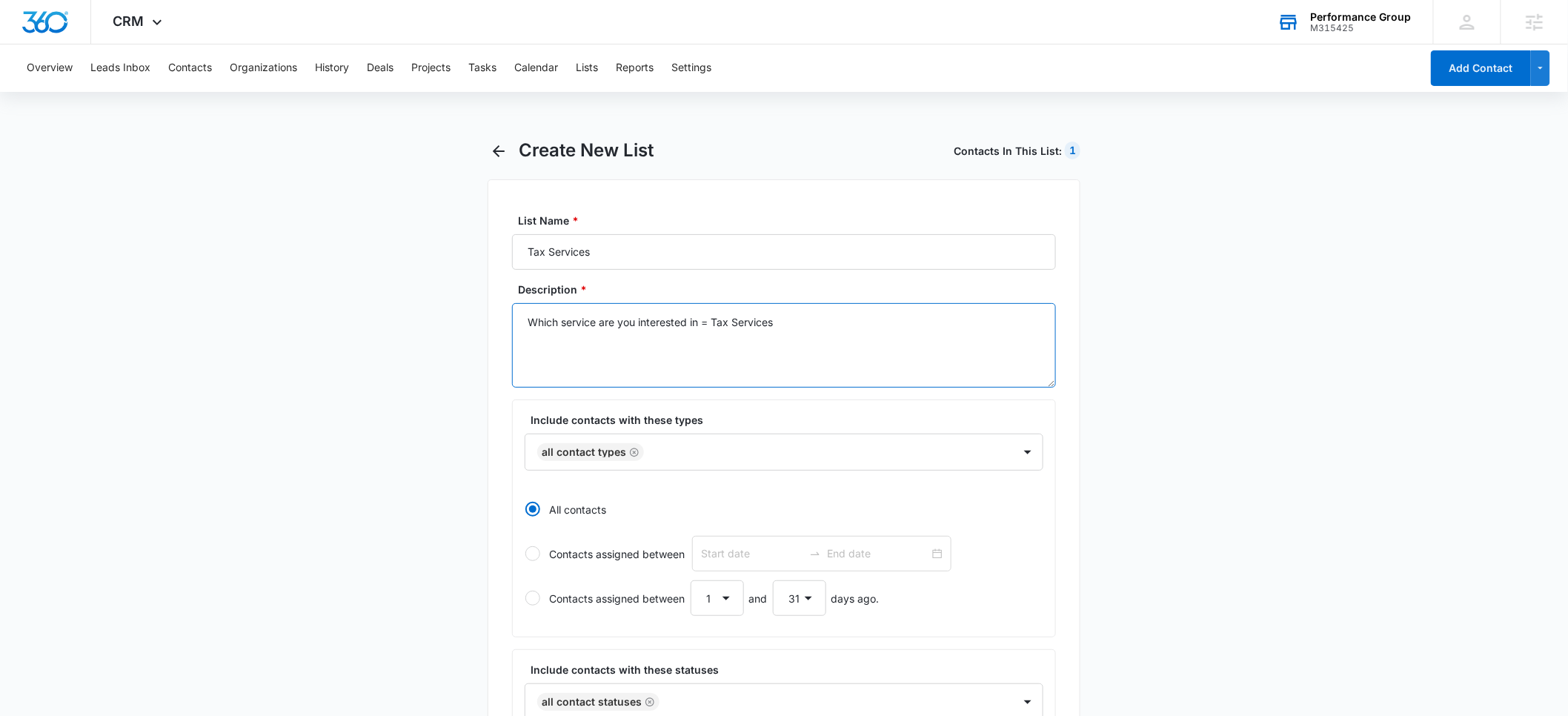
drag, startPoint x: 839, startPoint y: 324, endPoint x: 479, endPoint y: 325, distance: 360.0
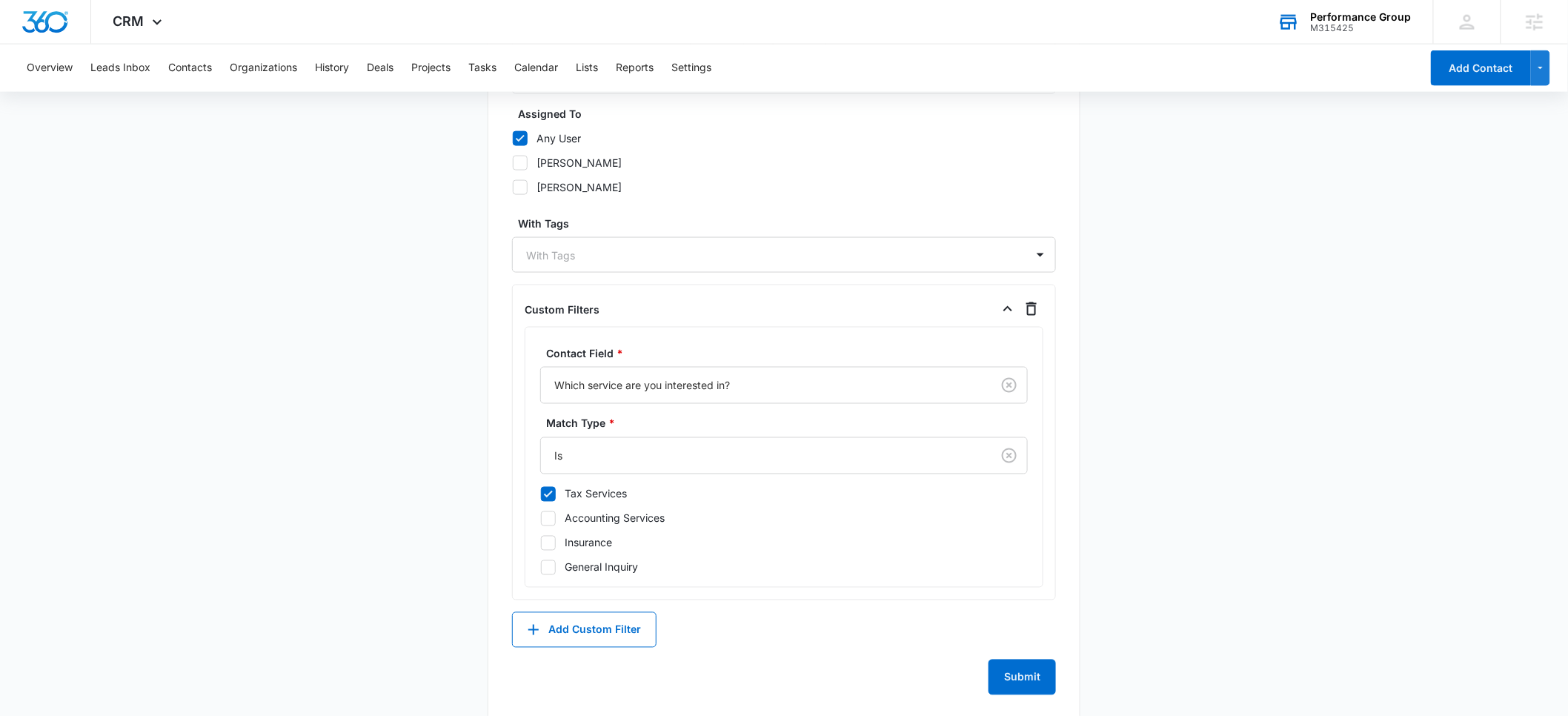
scroll to position [815, 0]
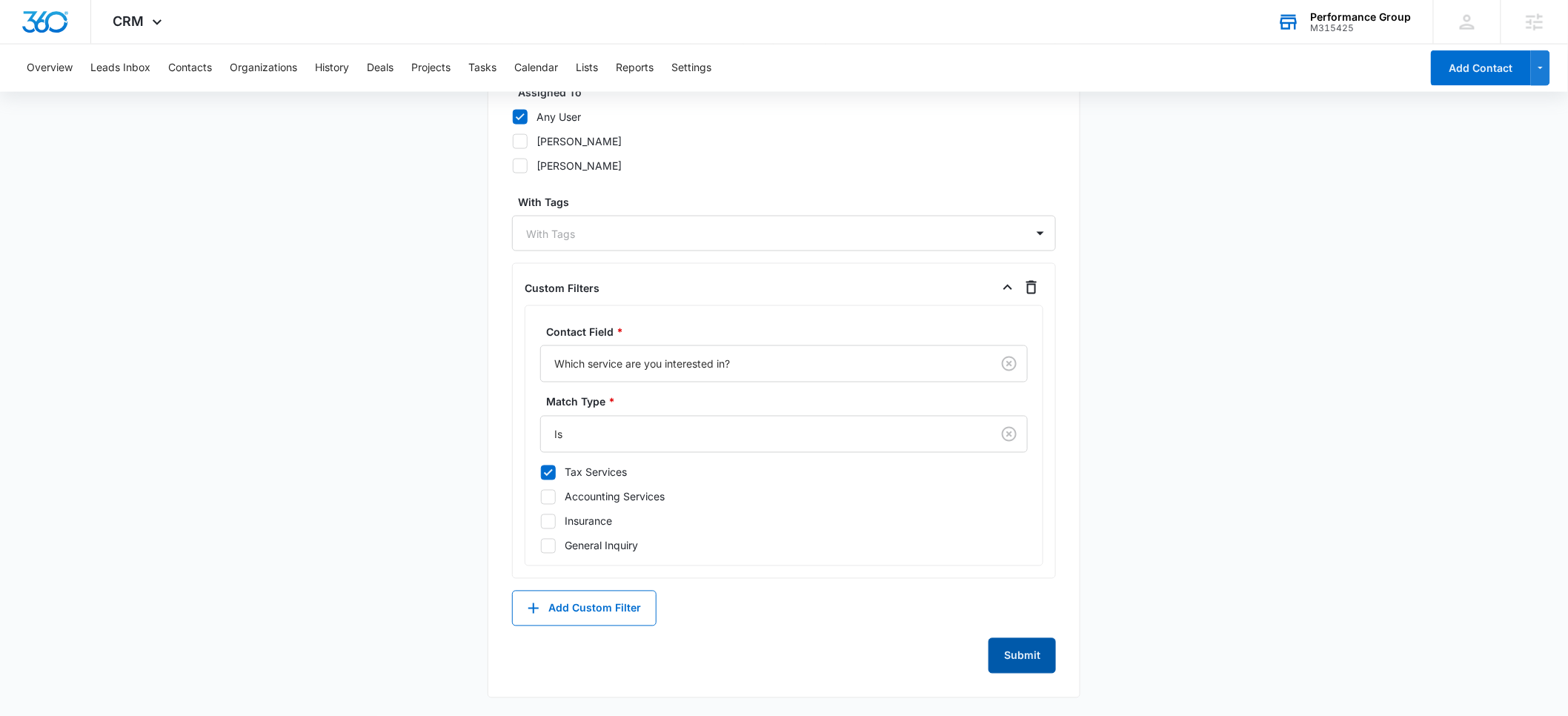
type textarea "Which service are you interested in = Tax Services"
click at [1000, 657] on button "Submit" at bounding box center [1022, 655] width 67 height 36
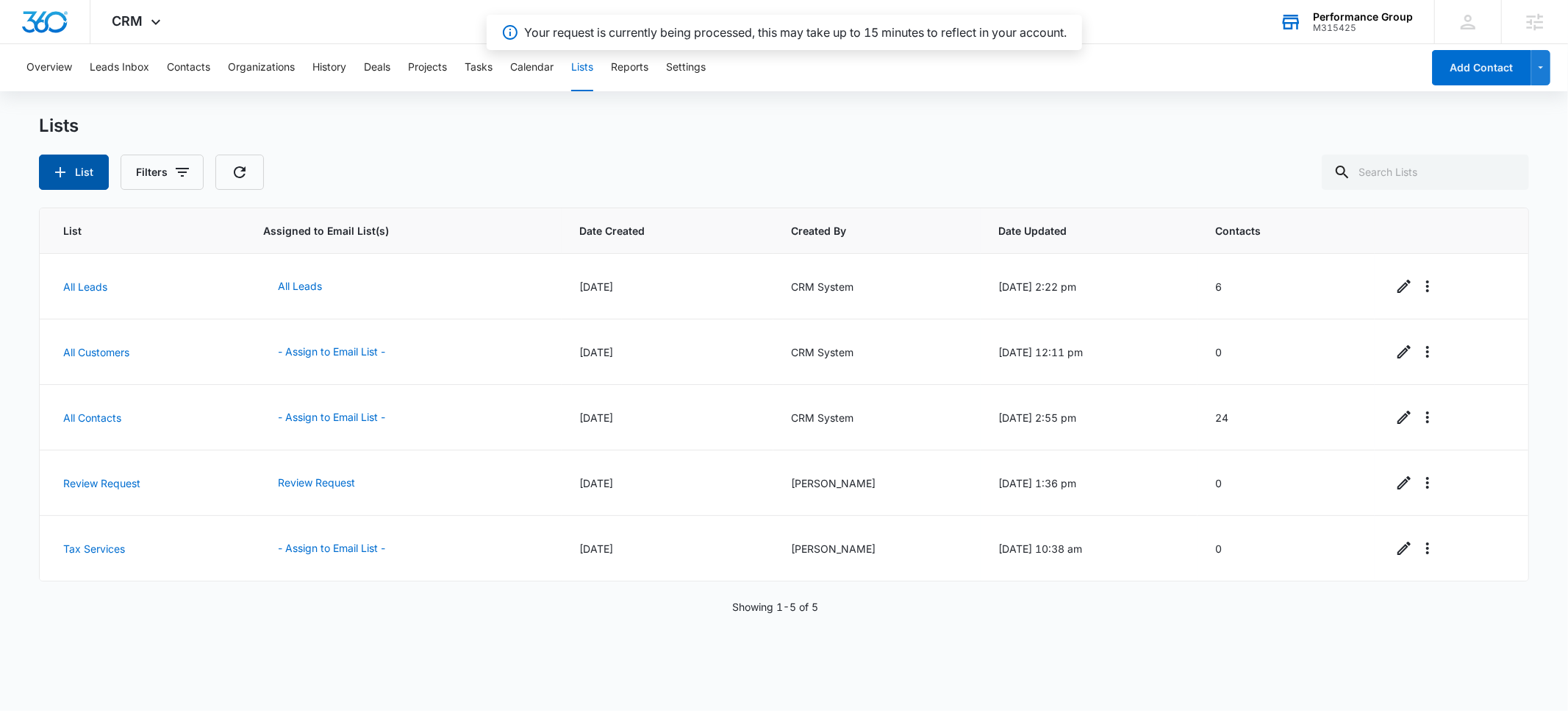
click at [76, 181] on button "List" at bounding box center [74, 172] width 70 height 36
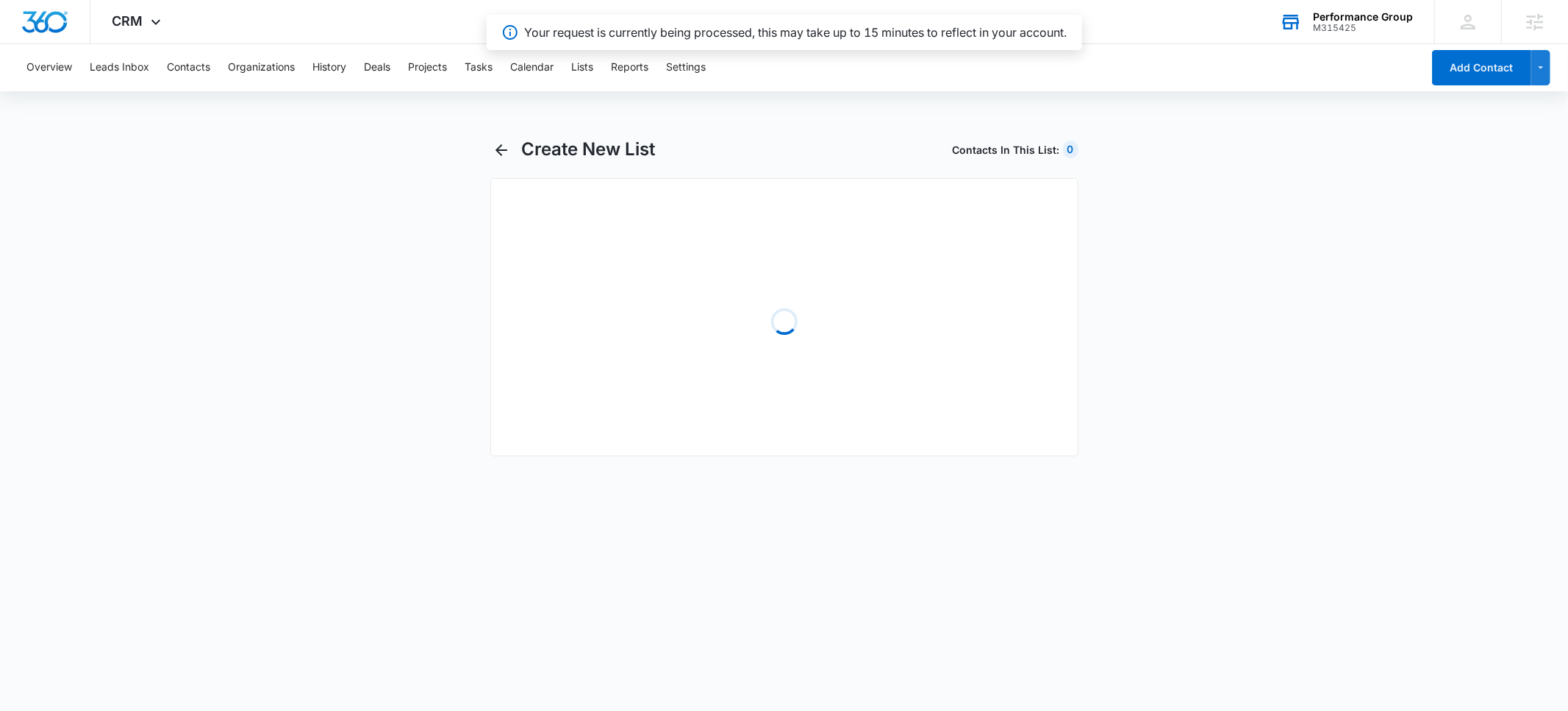
select select "31"
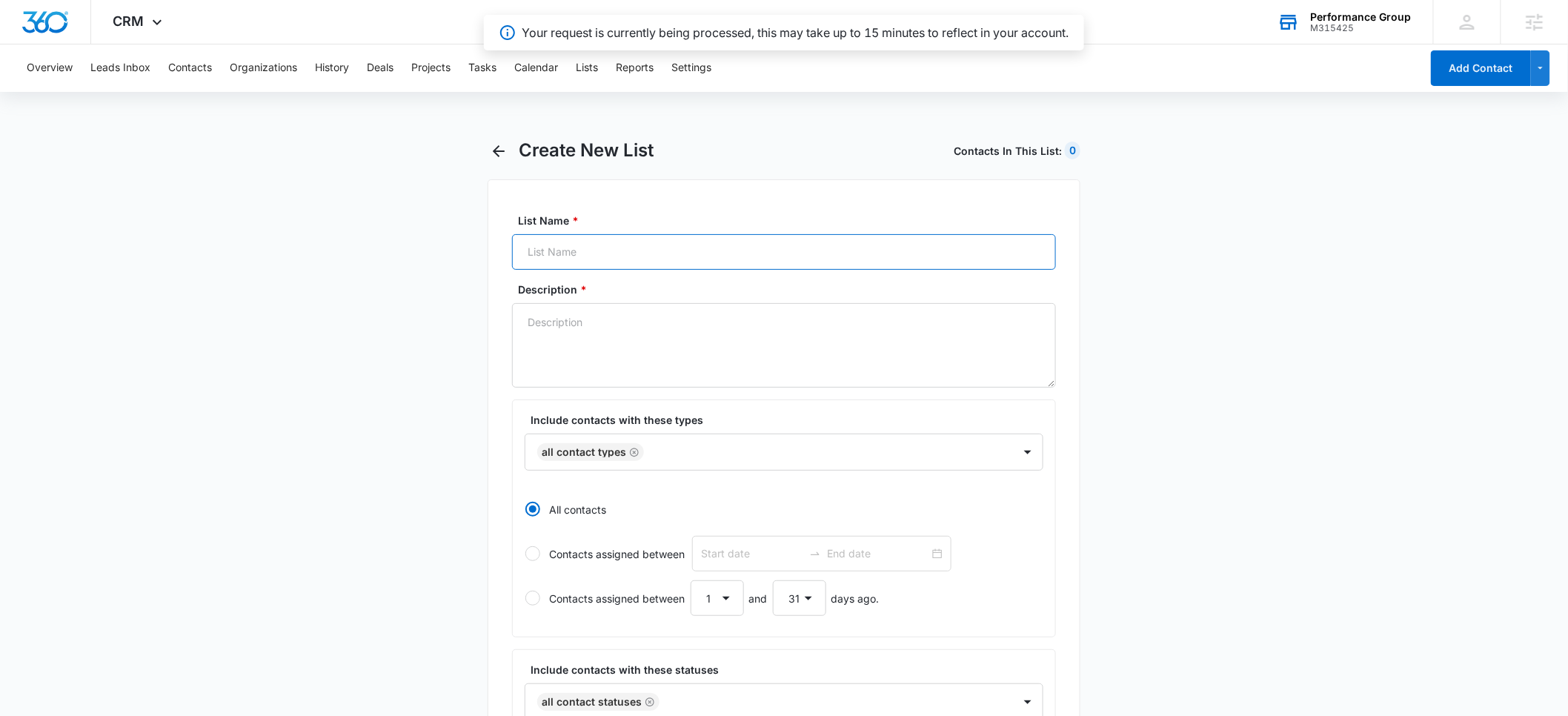
click at [609, 247] on input "List Name *" at bounding box center [784, 252] width 544 height 36
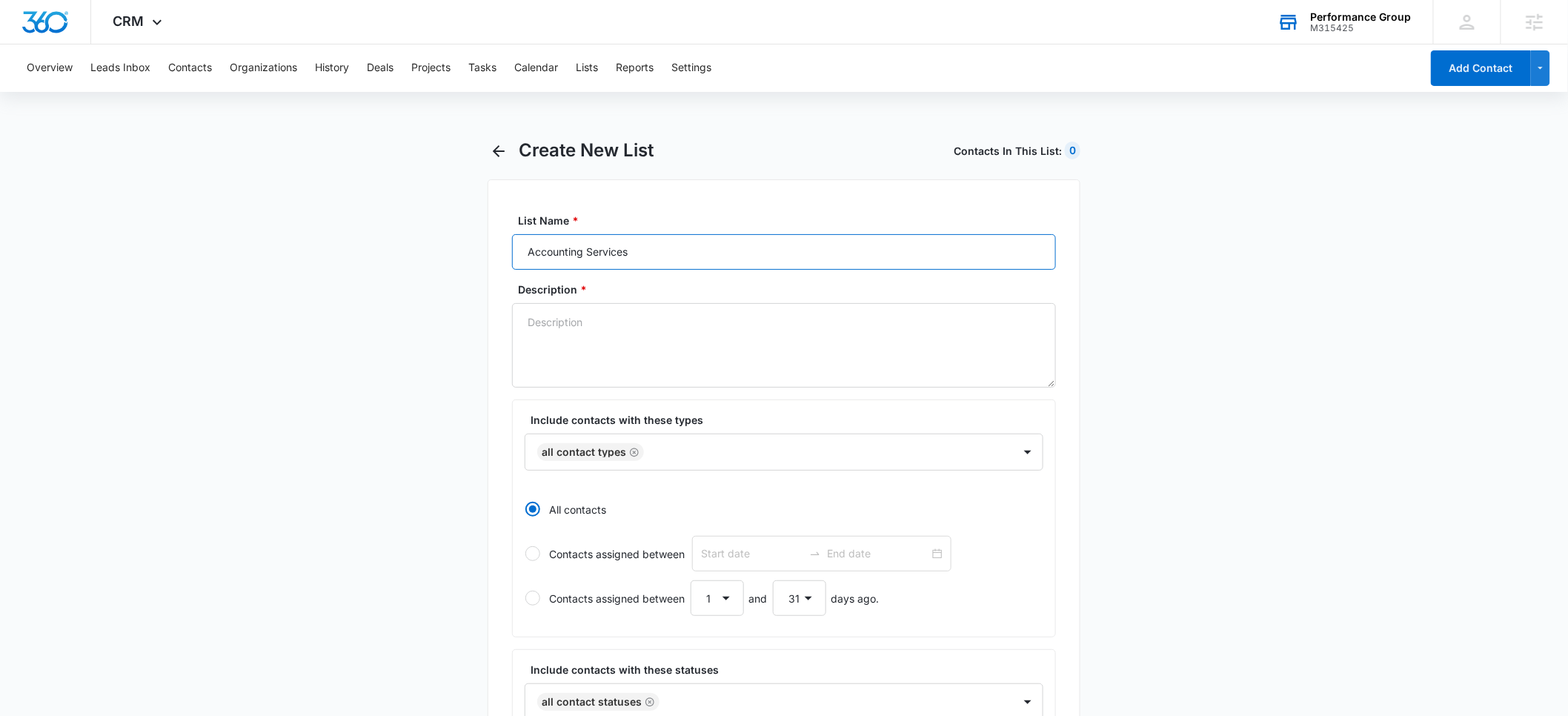
type input "Accounting Services"
paste textarea "Which service are you interested in = Tax Services"
click at [725, 321] on textarea "Which service are you interested in = Tax Services" at bounding box center [784, 345] width 544 height 84
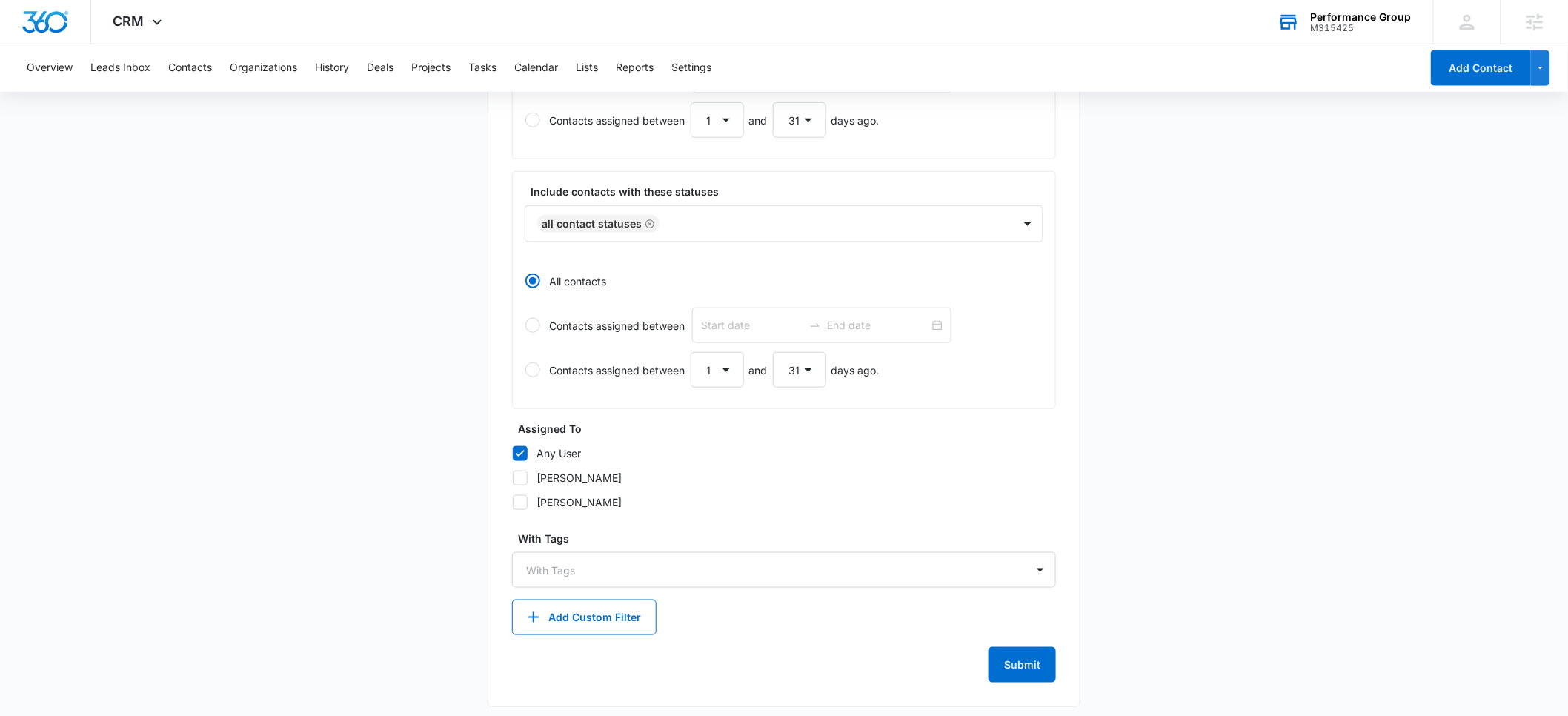
scroll to position [486, 0]
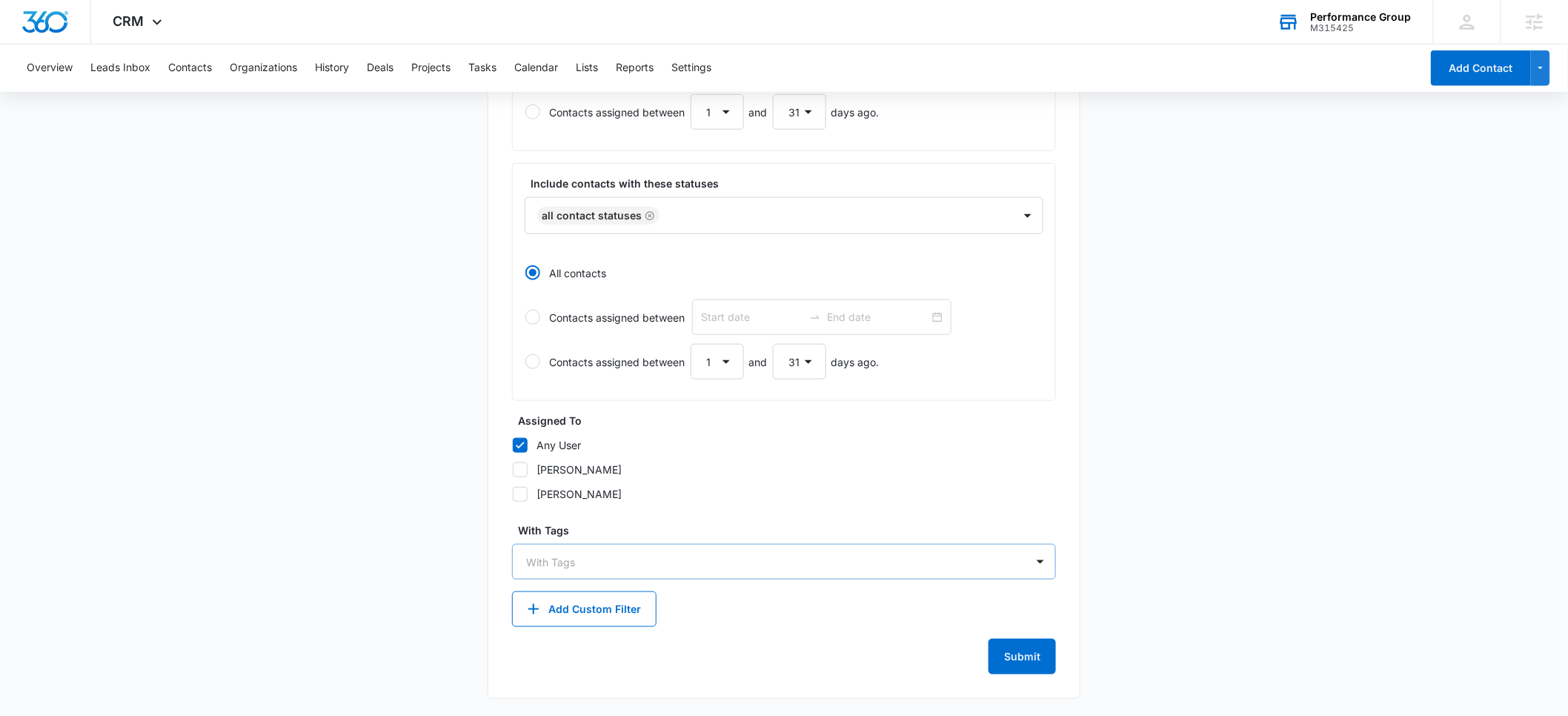
type textarea "Which service are you interested in = Accounting Services"
click at [578, 556] on div at bounding box center [775, 561] width 498 height 19
click at [446, 551] on main "Create New List Contacts In This List : 0 List Name * Accounting Services Descr…" at bounding box center [784, 185] width 1568 height 1063
click at [563, 613] on button "Add Custom Filter" at bounding box center [584, 609] width 144 height 36
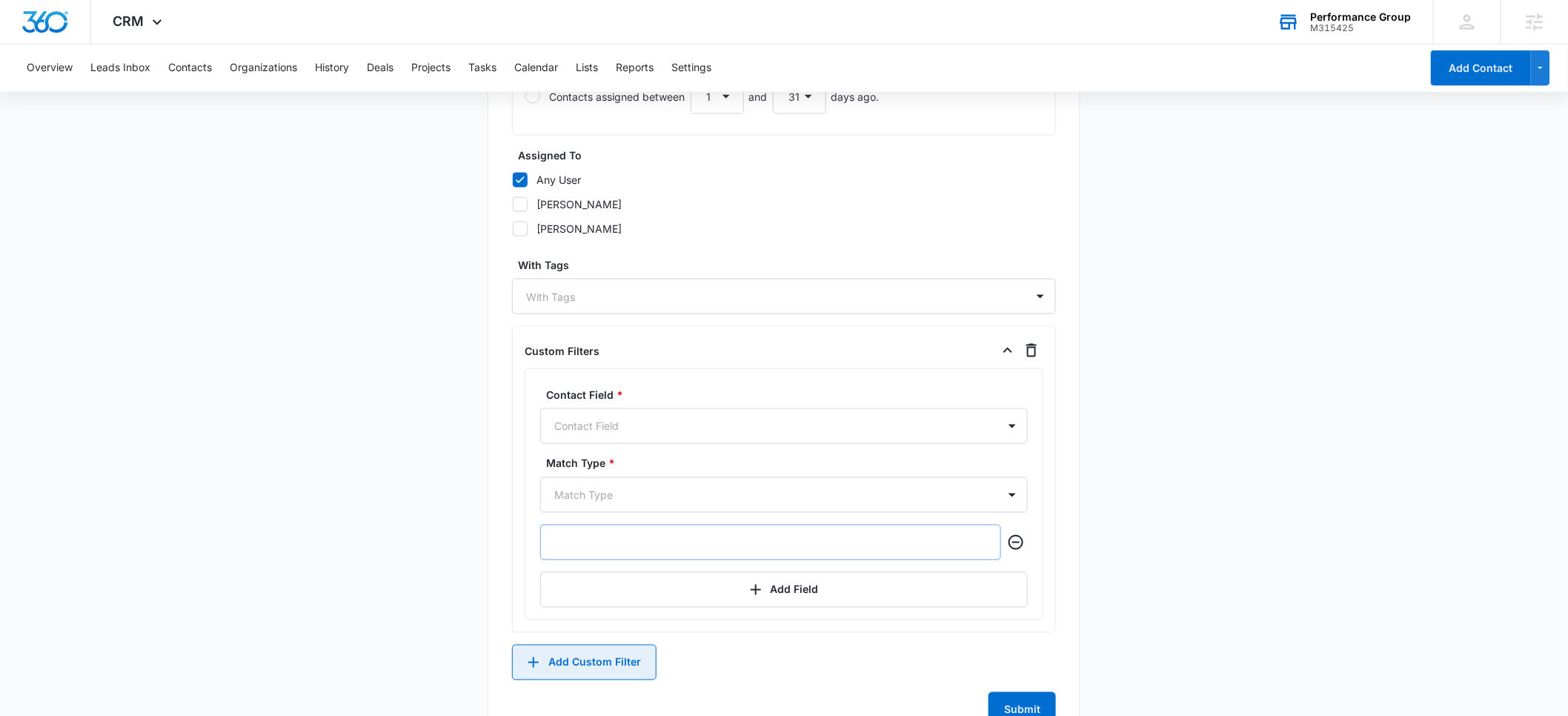
scroll to position [757, 0]
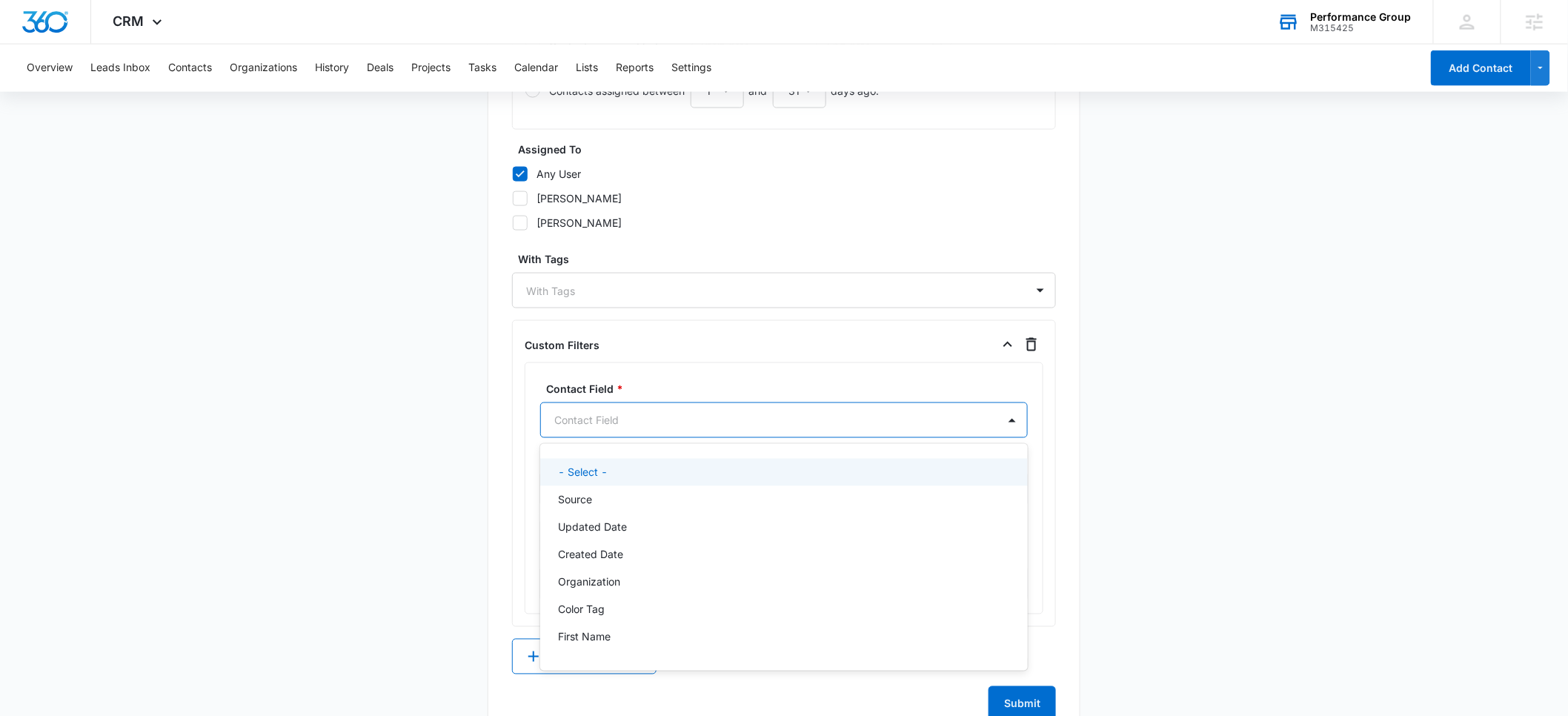
click at [644, 420] on div at bounding box center [766, 420] width 424 height 19
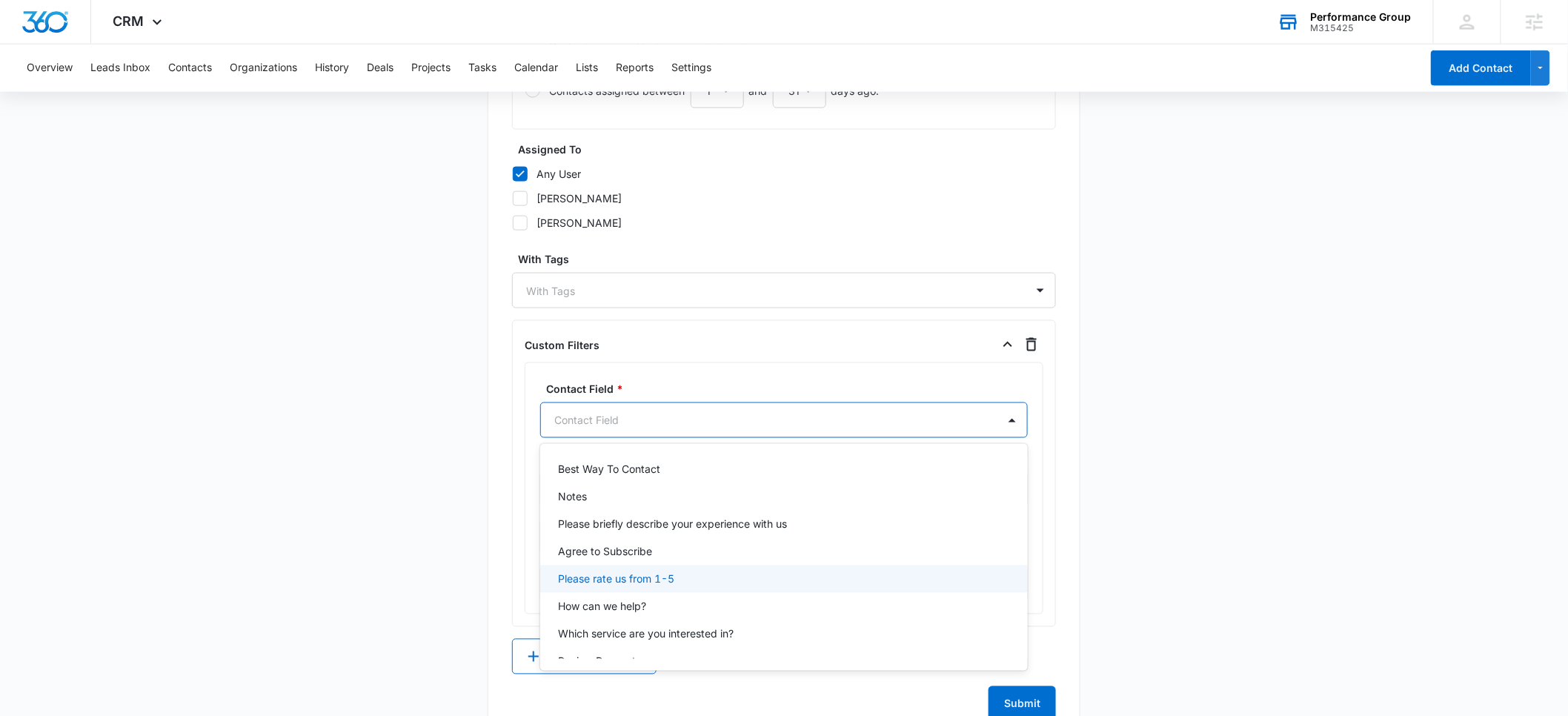
scroll to position [542, 0]
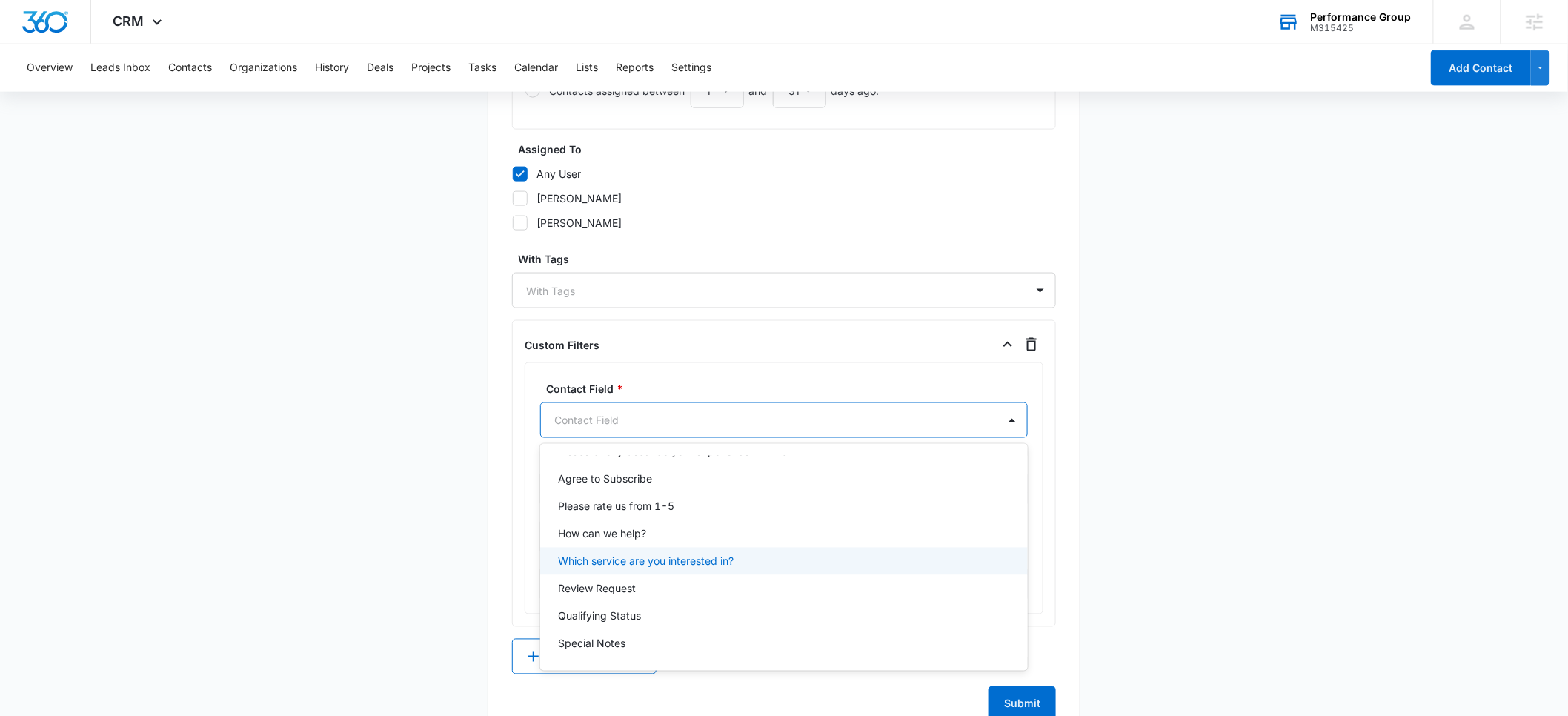
click at [650, 563] on p "Which service are you interested in?" at bounding box center [645, 561] width 176 height 16
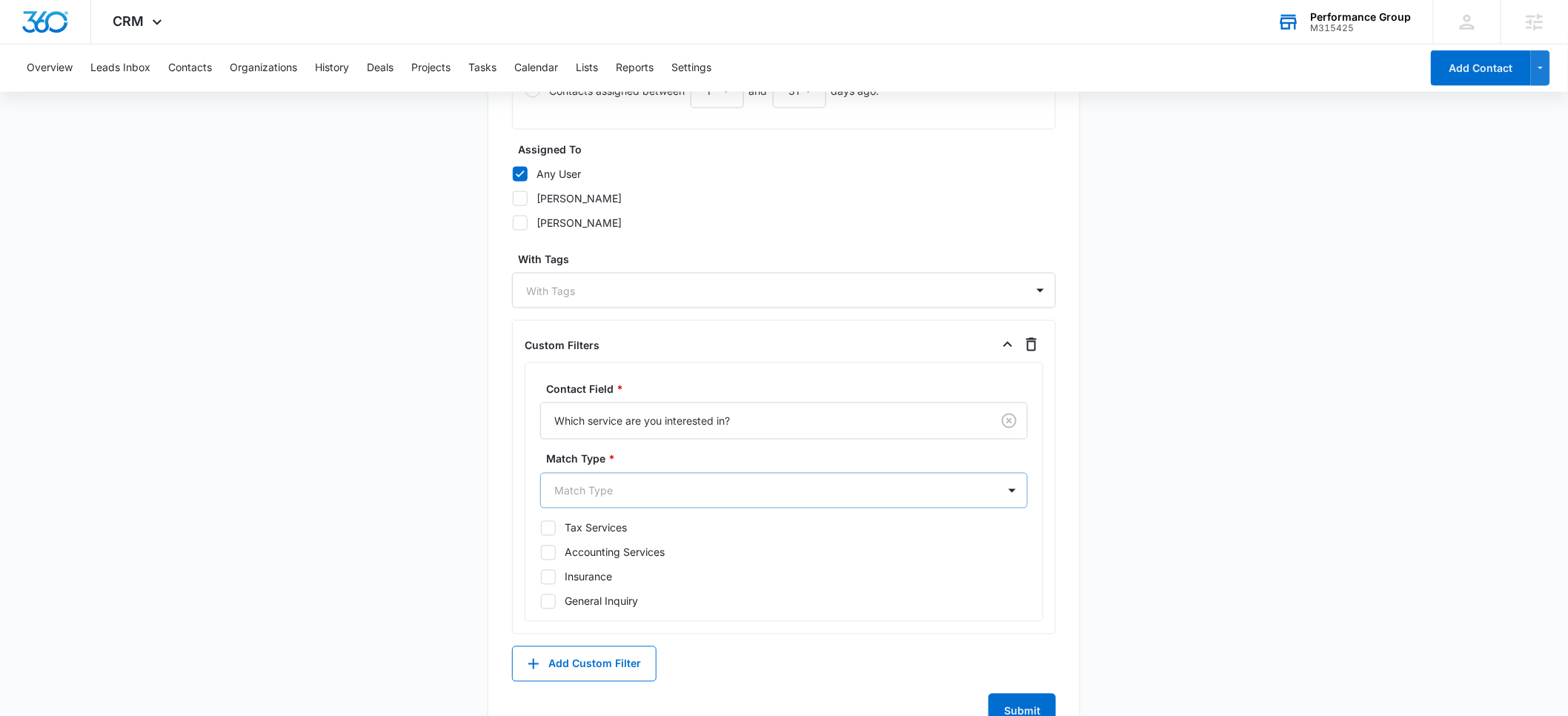
click at [610, 491] on div at bounding box center [766, 490] width 424 height 19
click at [583, 537] on div "Is" at bounding box center [782, 543] width 449 height 16
click at [553, 555] on icon at bounding box center [549, 555] width 13 height 13
click at [541, 554] on input "Accounting Services" at bounding box center [541, 553] width 1 height 1
checkbox input "true"
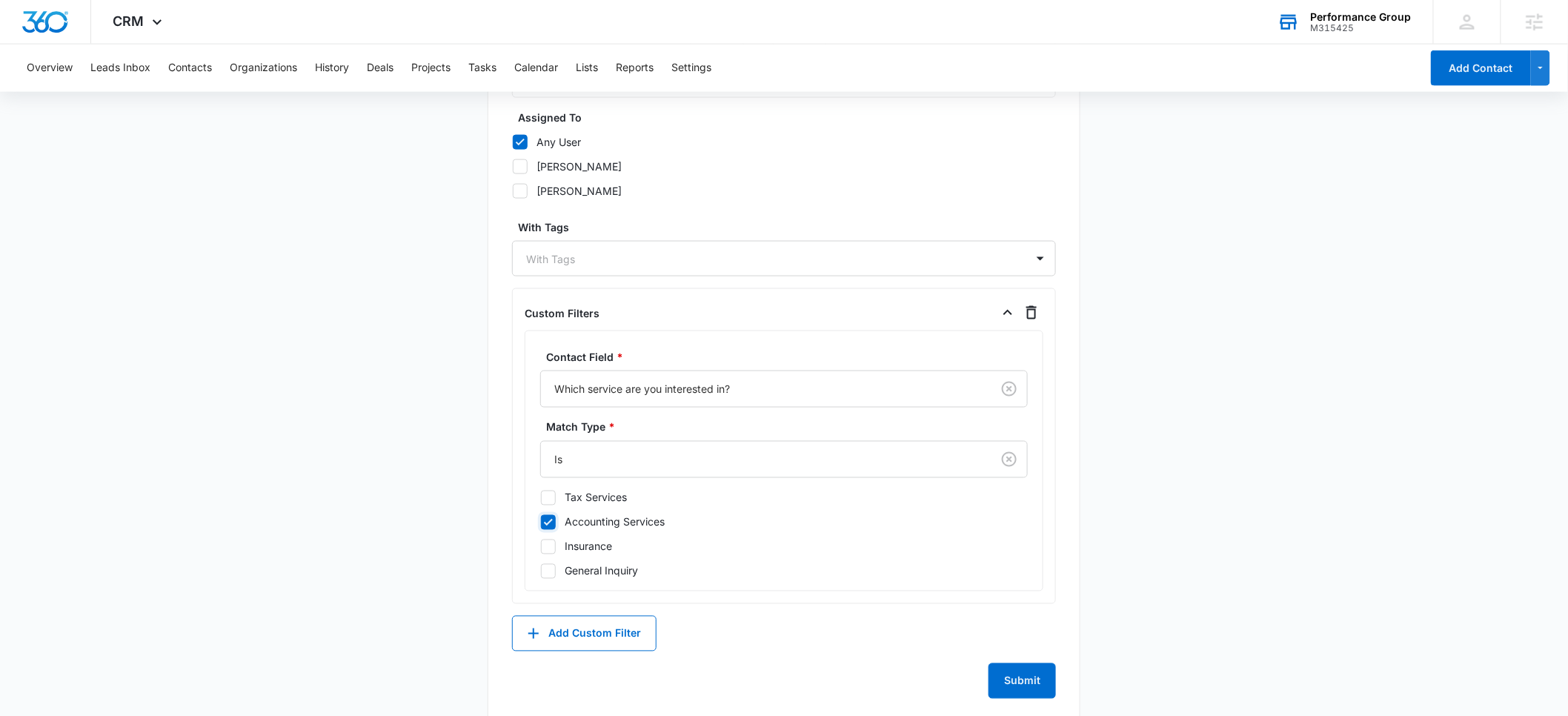
scroll to position [815, 0]
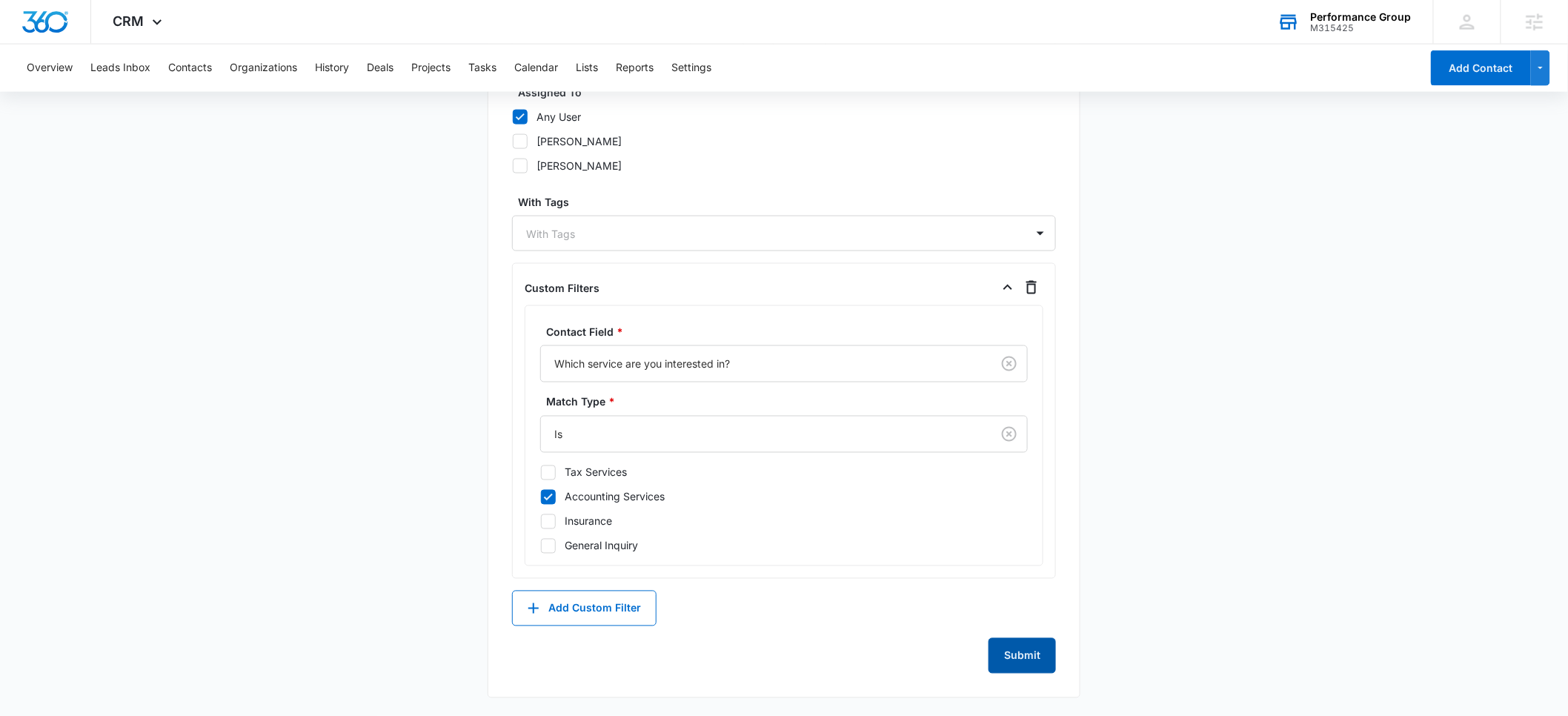
click at [1021, 653] on button "Submit" at bounding box center [1022, 655] width 67 height 36
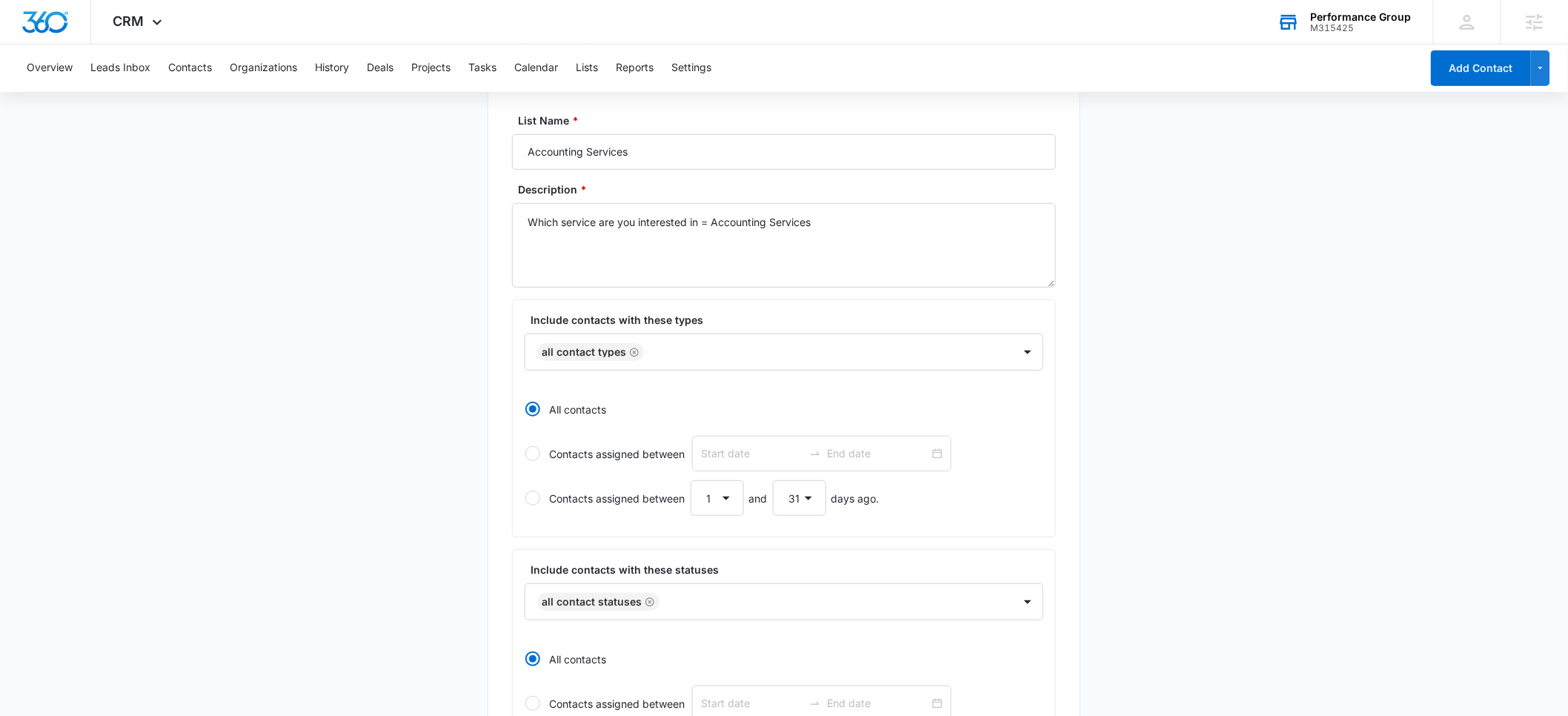
scroll to position [0, 0]
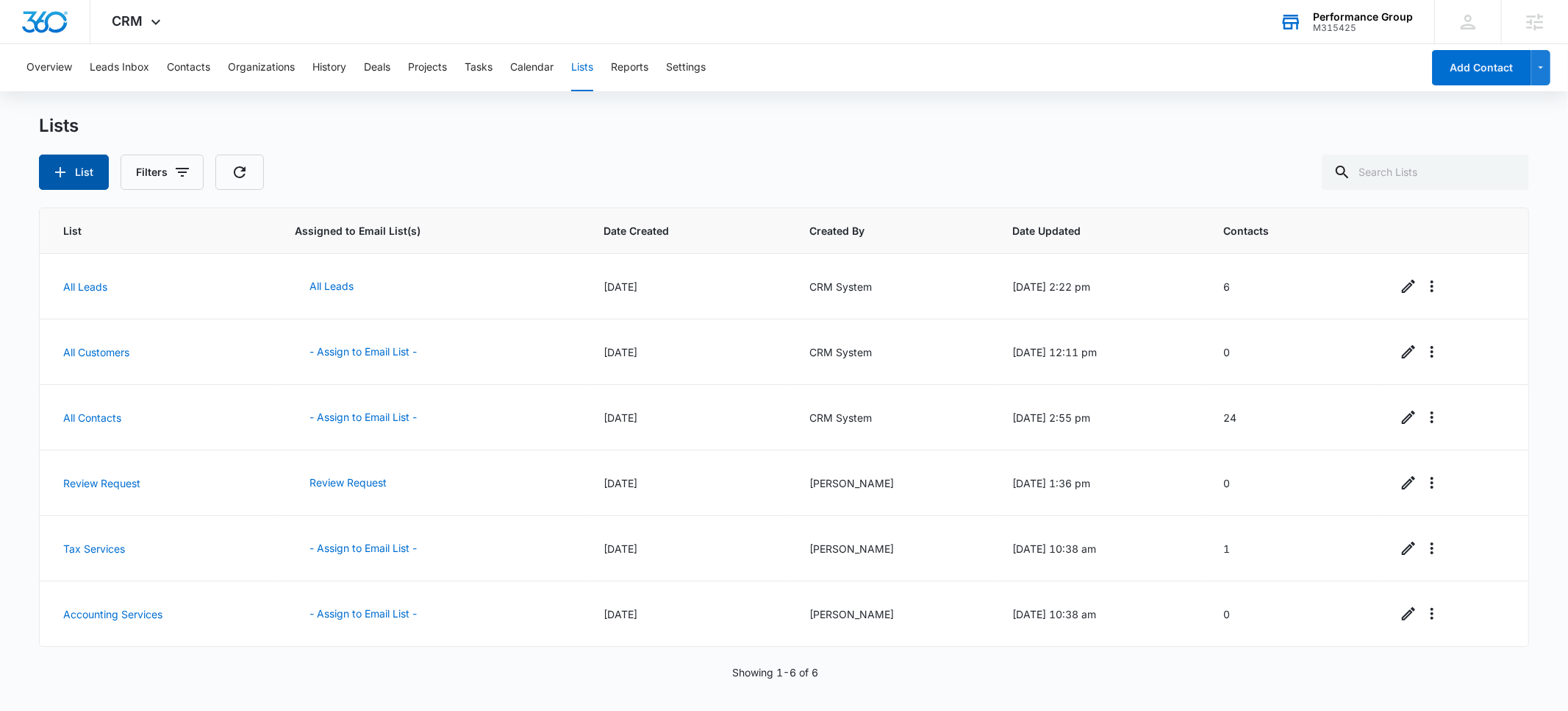
click at [68, 177] on icon "button" at bounding box center [60, 172] width 18 height 18
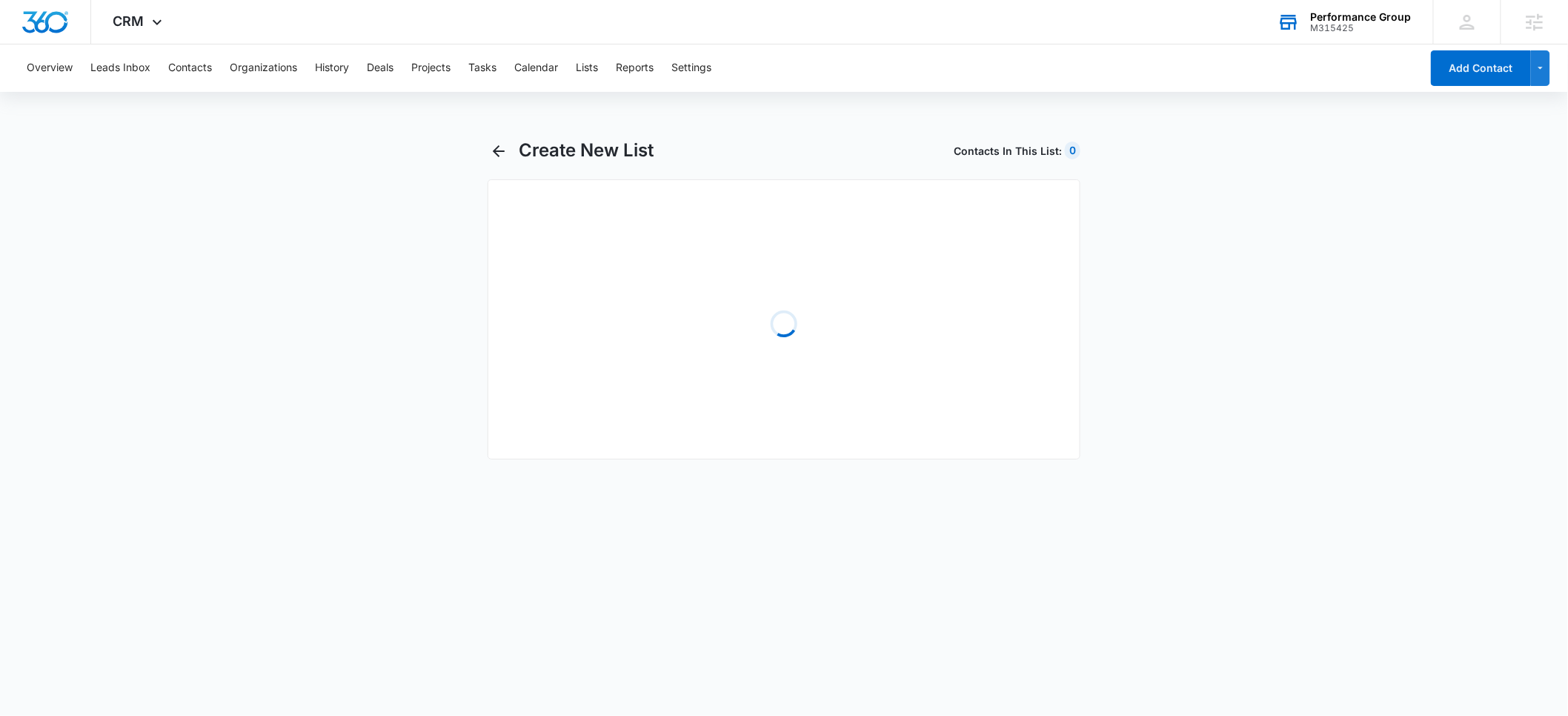
select select "31"
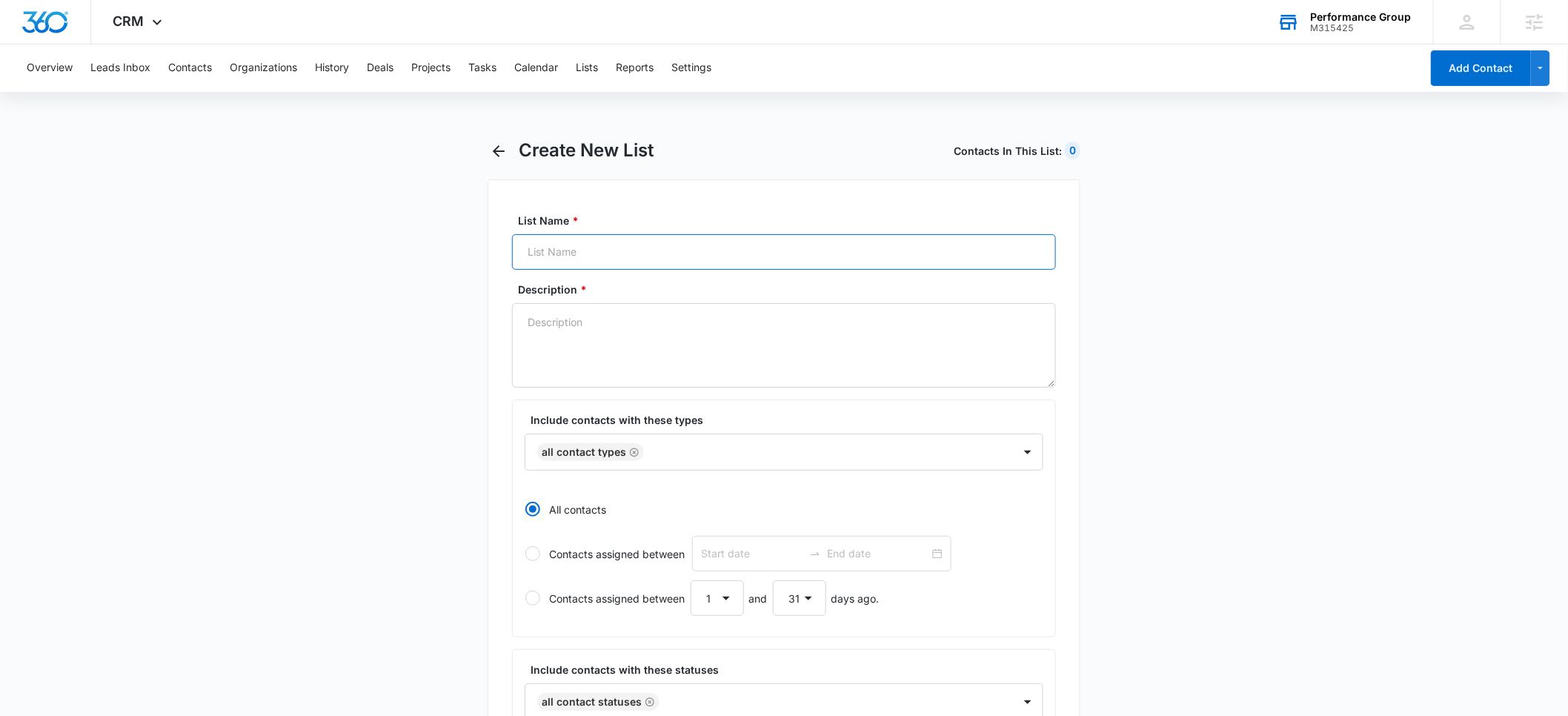
click at [574, 246] on input "List Name *" at bounding box center [784, 252] width 544 height 36
type input "Insurance Services"
paste textarea "Which service are you interested in = Tax Services"
drag, startPoint x: 791, startPoint y: 320, endPoint x: 716, endPoint y: 324, distance: 75.1
click at [716, 324] on textarea "Which service are you interested in = Tax Services" at bounding box center [784, 345] width 544 height 84
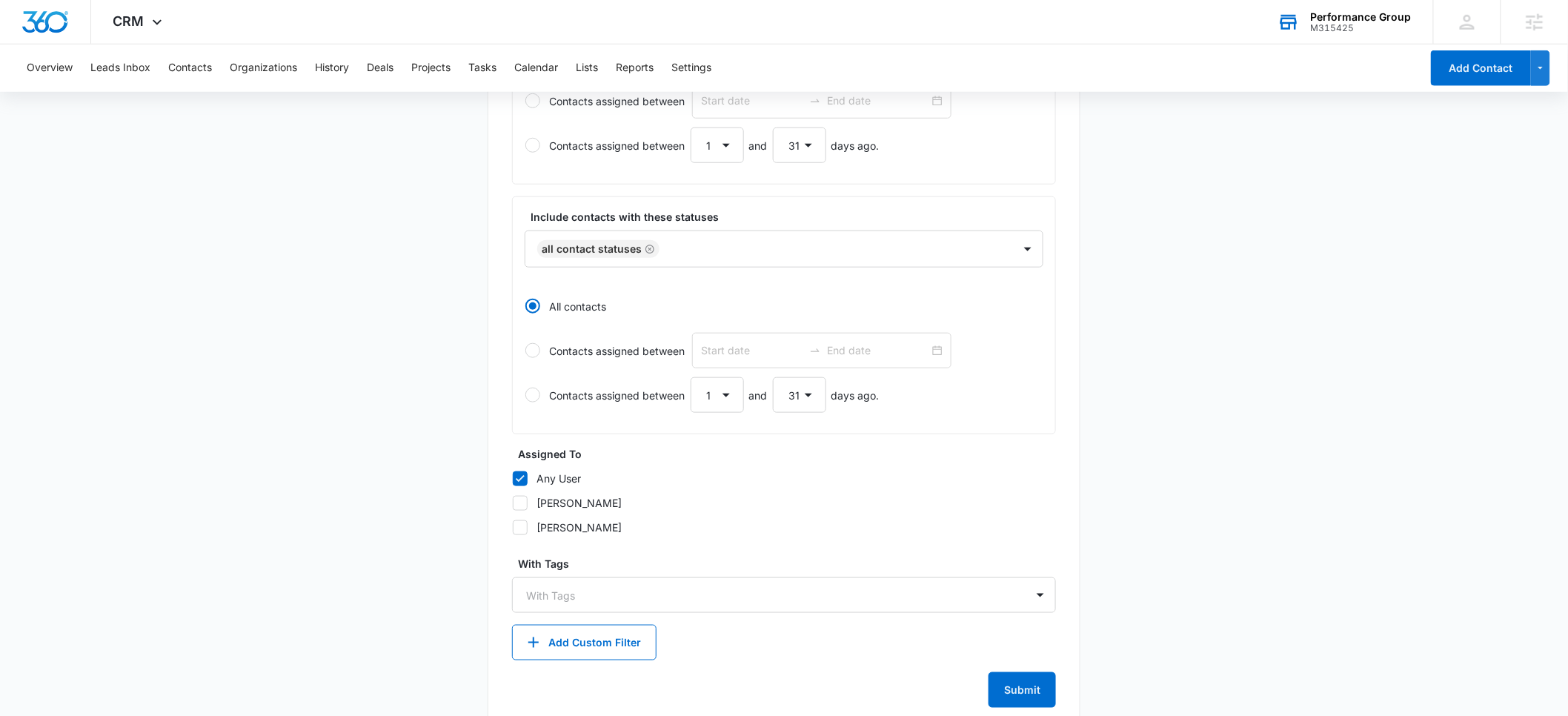
scroll to position [486, 0]
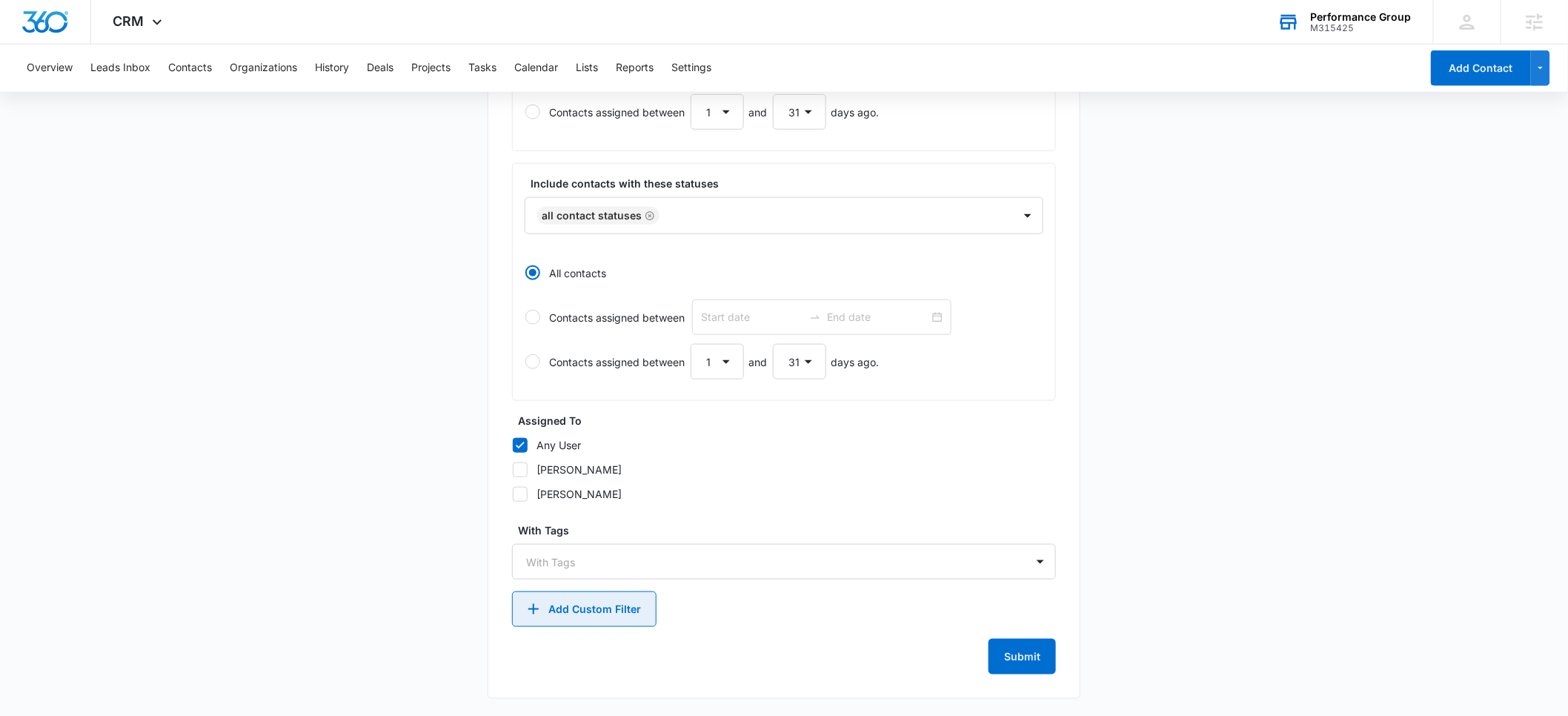
type textarea "Which service are you interested in = Insurance"
click at [577, 602] on button "Add Custom Filter" at bounding box center [584, 609] width 144 height 36
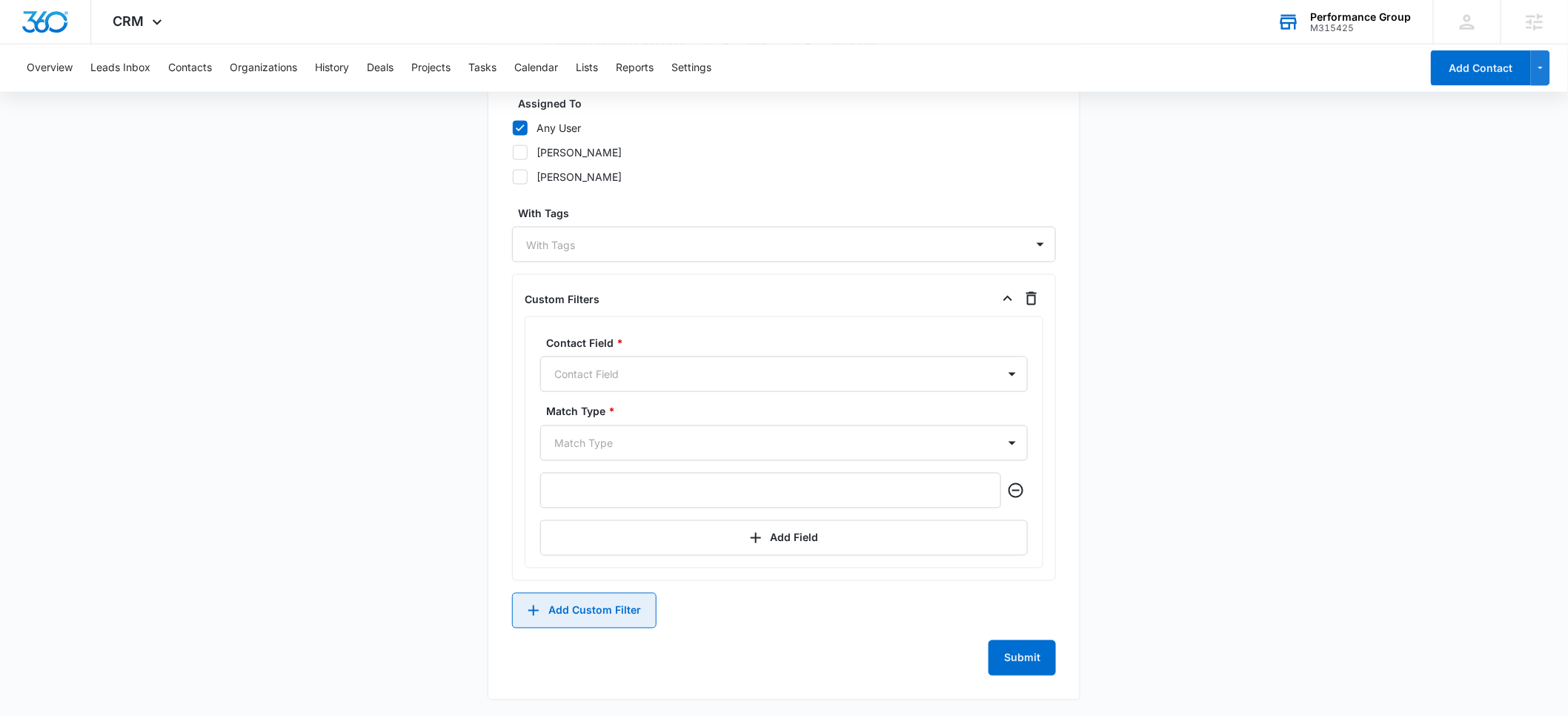
scroll to position [804, 0]
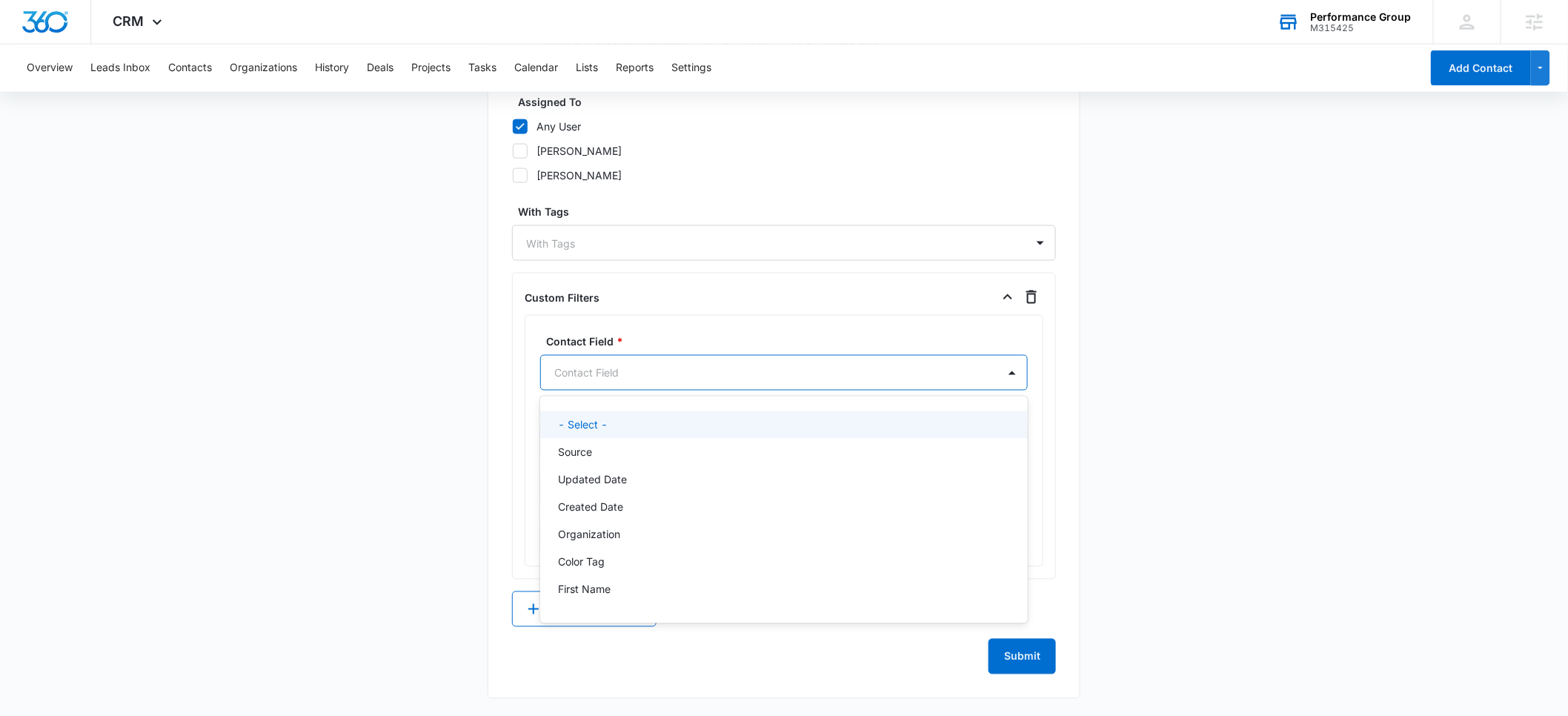
click at [591, 369] on div at bounding box center [766, 373] width 424 height 19
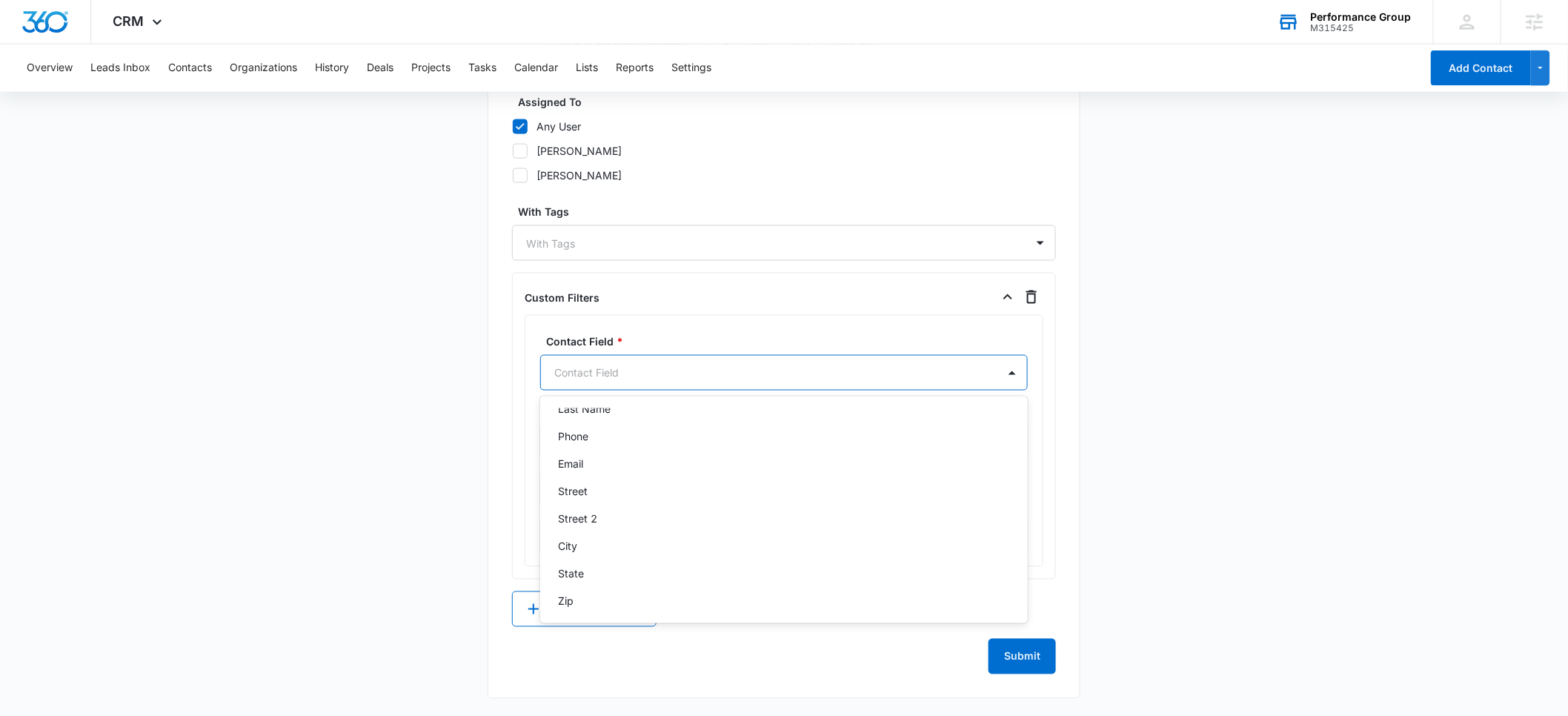
scroll to position [542, 0]
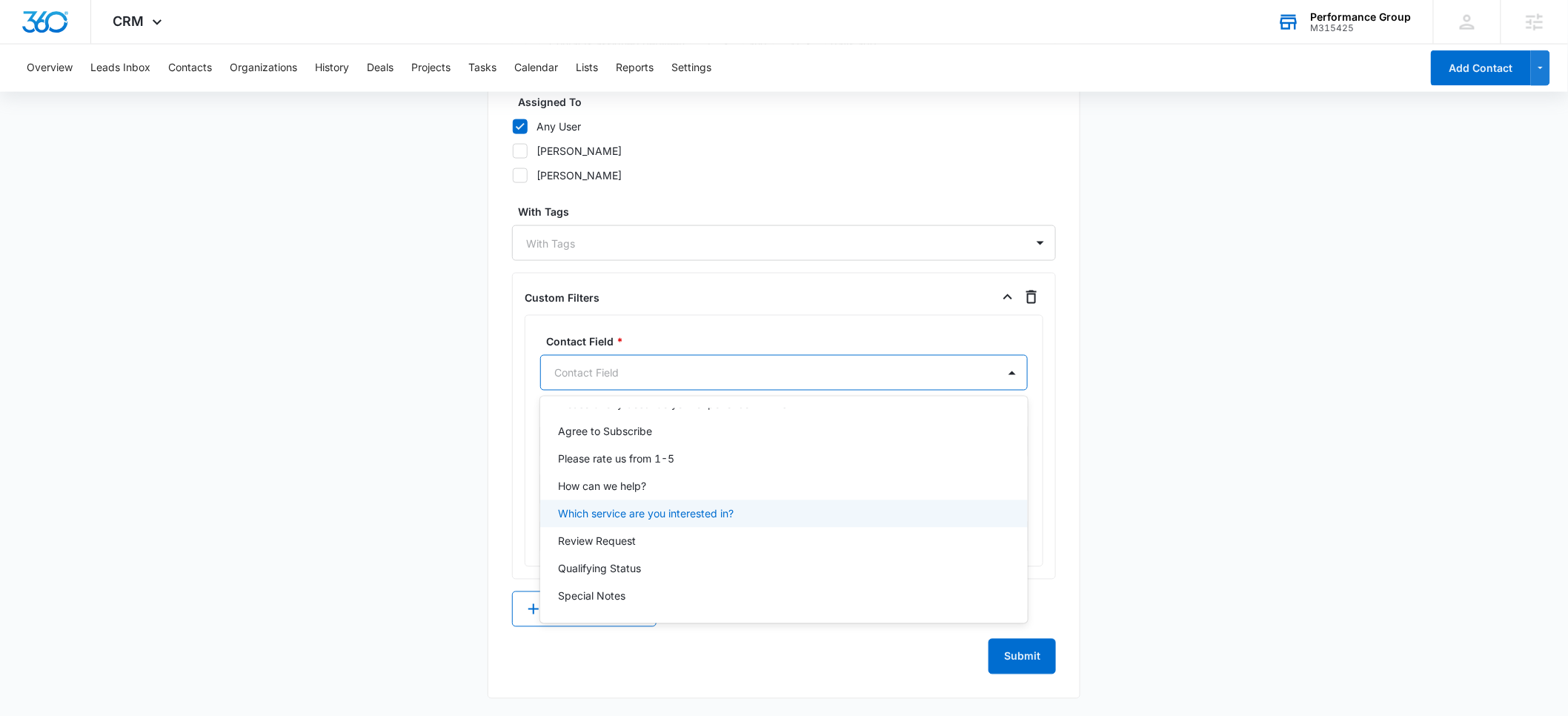
click at [609, 513] on p "Which service are you interested in?" at bounding box center [645, 513] width 176 height 16
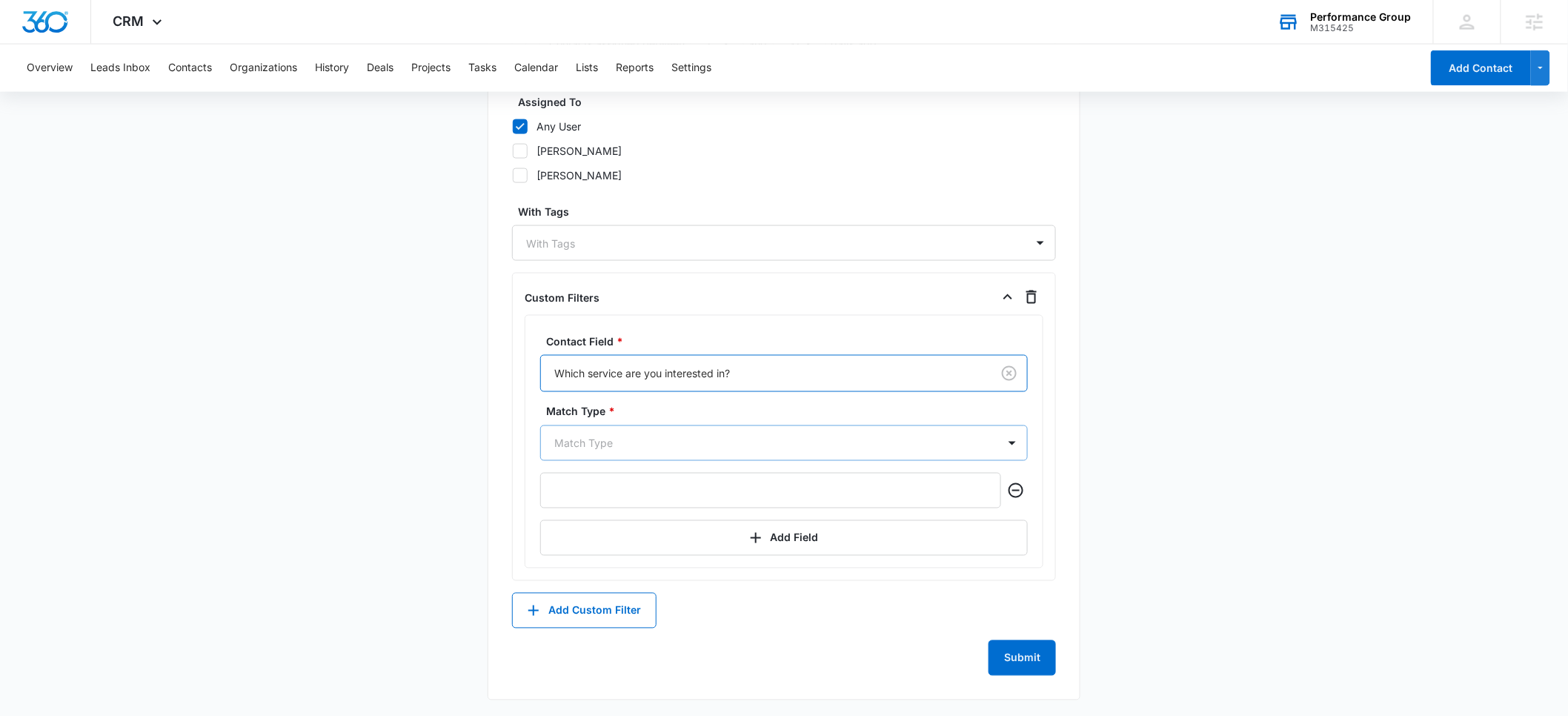
click at [588, 447] on div at bounding box center [766, 443] width 424 height 19
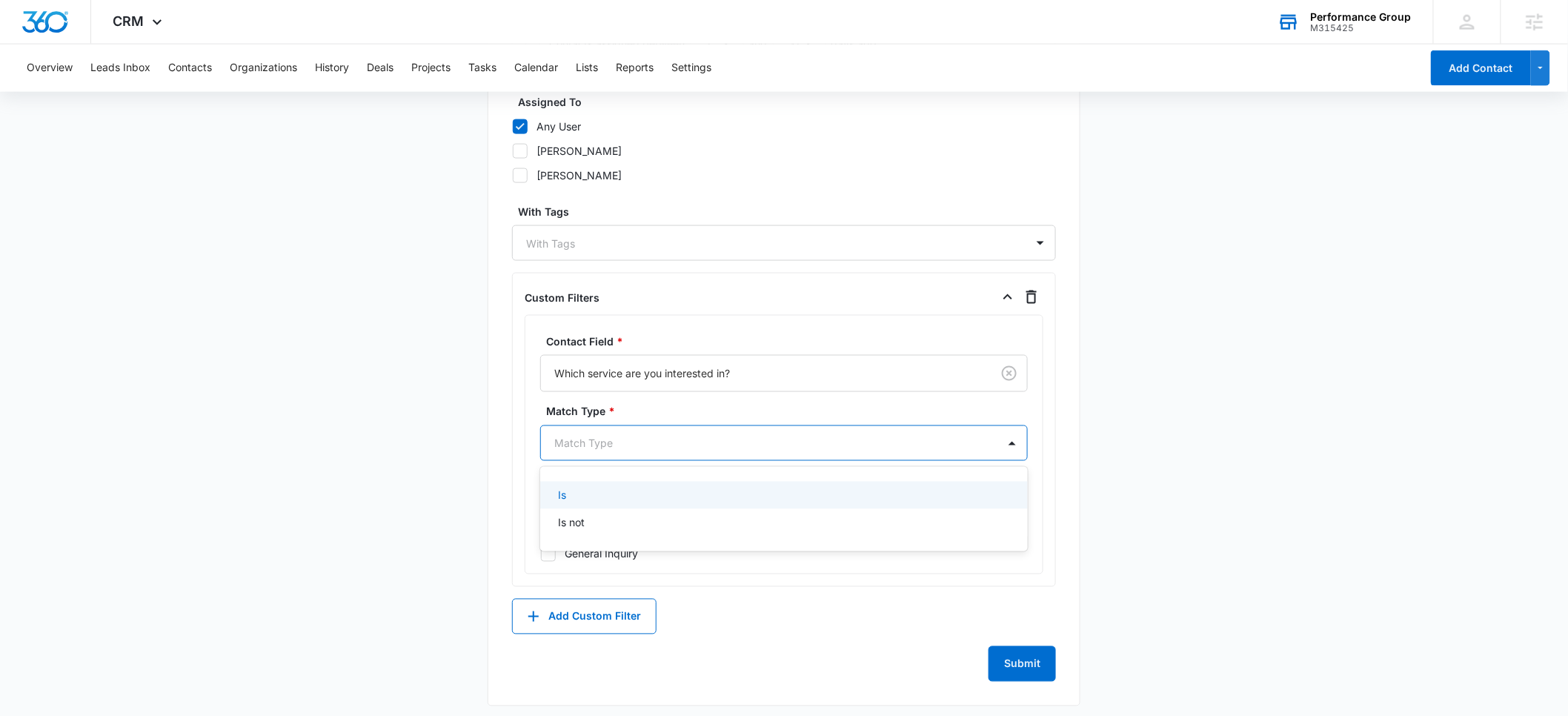
click at [586, 451] on div at bounding box center [766, 443] width 424 height 19
click at [581, 489] on div "Is" at bounding box center [782, 495] width 449 height 16
click at [547, 529] on icon at bounding box center [549, 531] width 13 height 13
click at [541, 531] on input "Insurance" at bounding box center [541, 531] width 1 height 1
checkbox input "true"
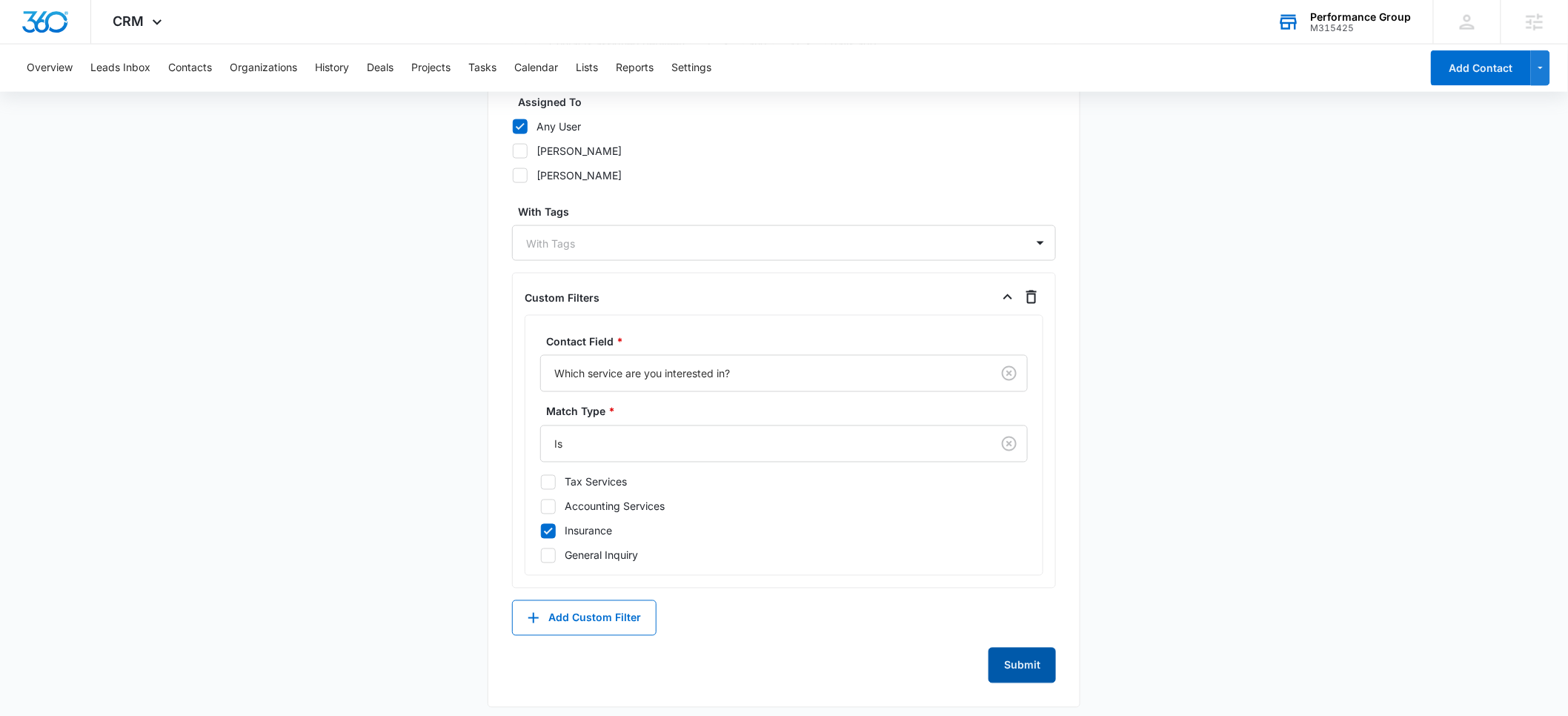
click at [1021, 667] on button "Submit" at bounding box center [1022, 665] width 67 height 36
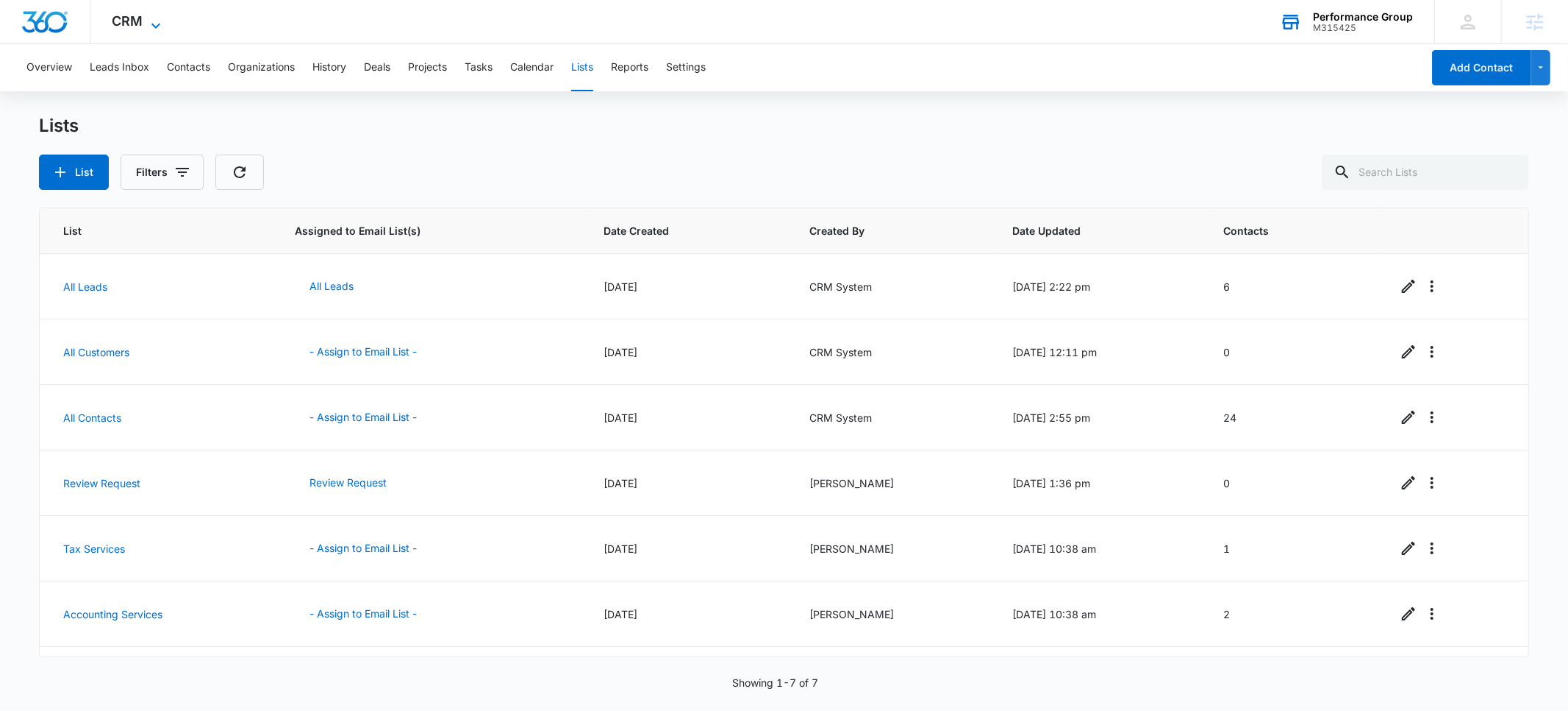
click at [131, 24] on span "CRM" at bounding box center [128, 21] width 31 height 16
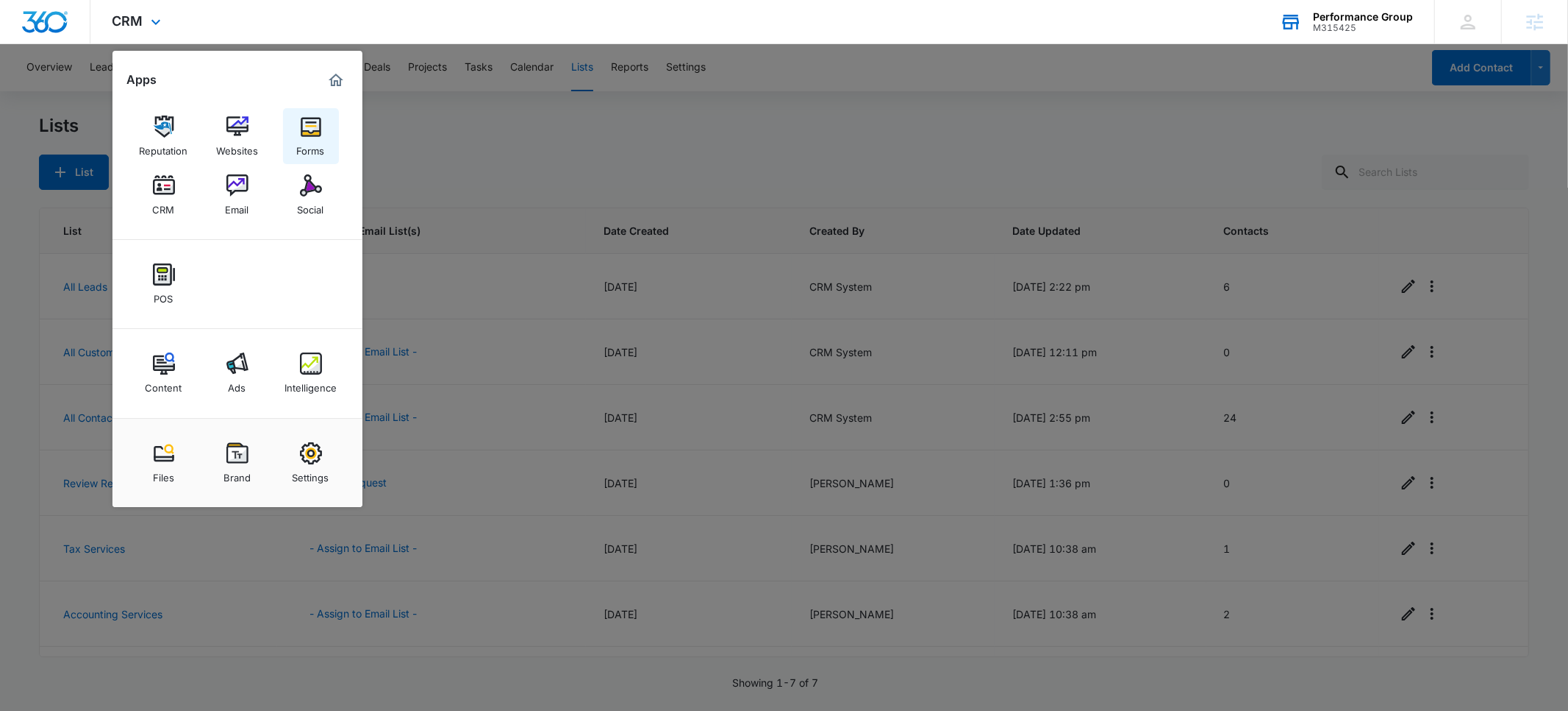
click at [317, 142] on div "Forms" at bounding box center [311, 147] width 28 height 19
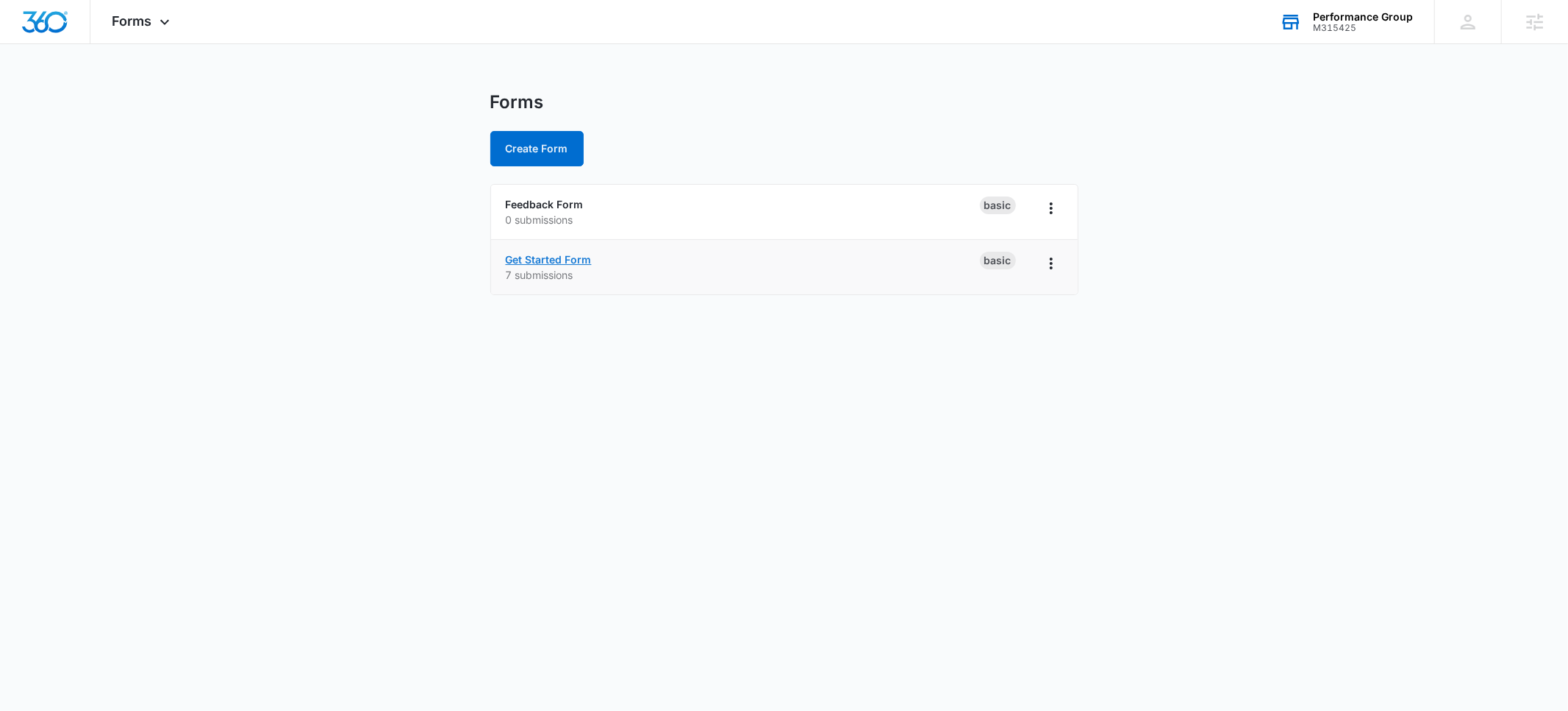
click at [547, 256] on link "Get Started Form" at bounding box center [549, 259] width 86 height 13
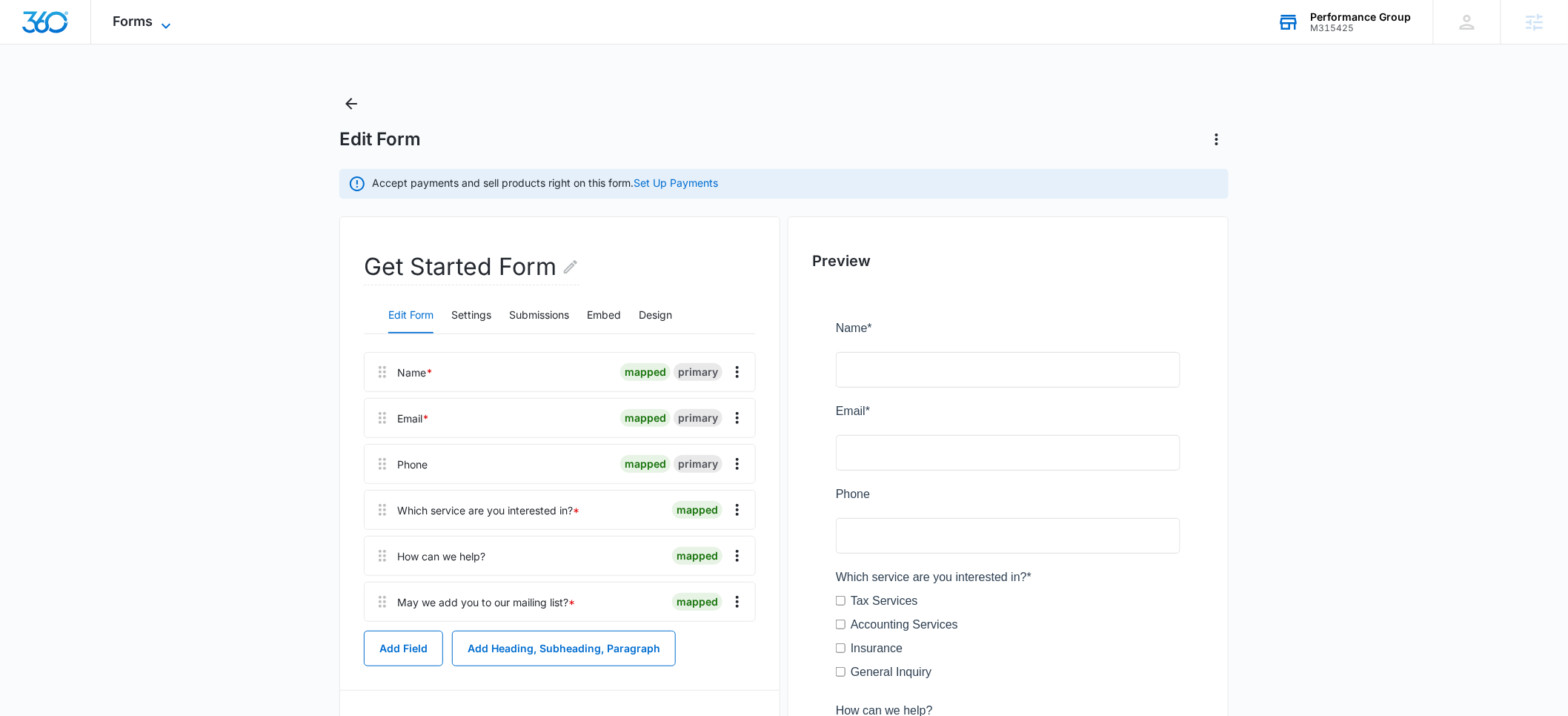
click at [150, 19] on span "Forms" at bounding box center [134, 21] width 40 height 16
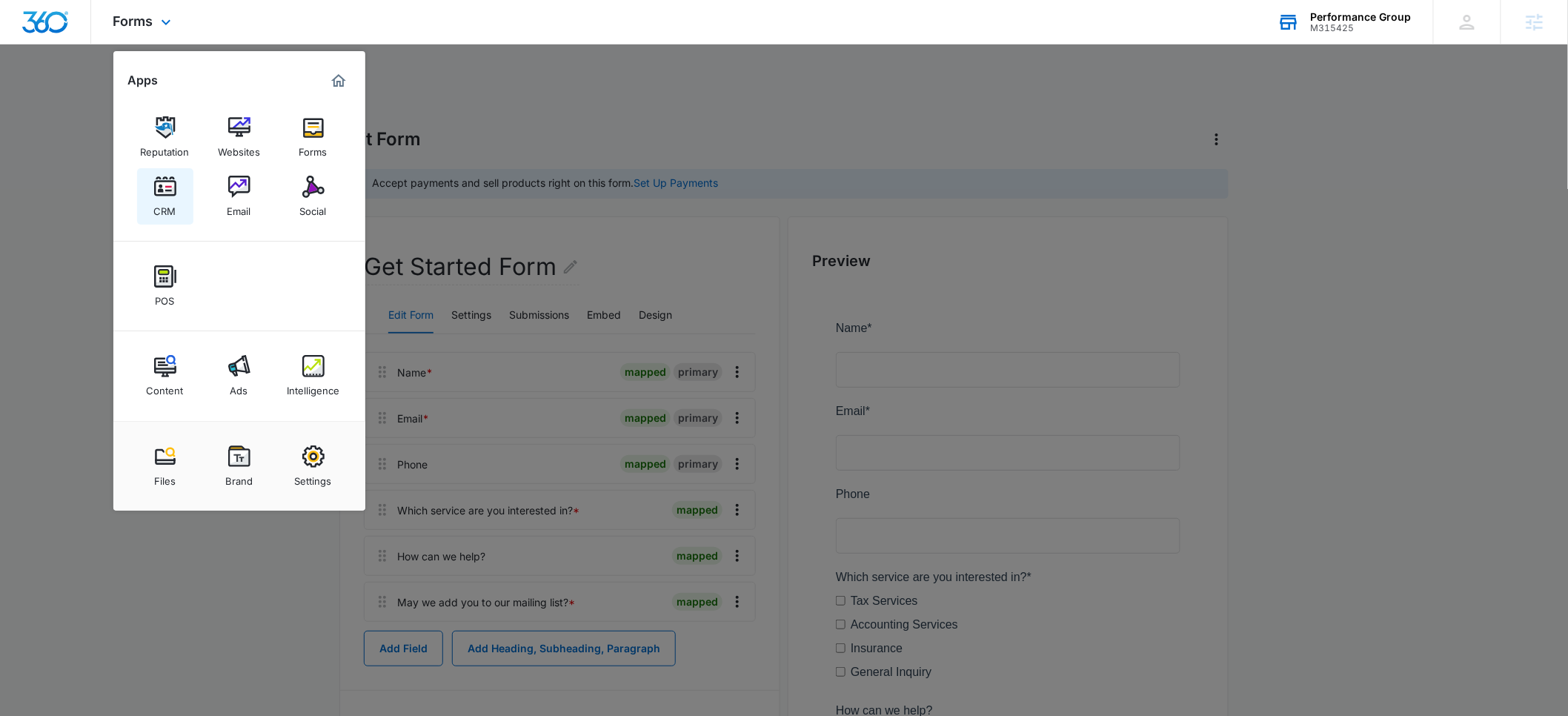
click at [159, 196] on img at bounding box center [165, 187] width 22 height 22
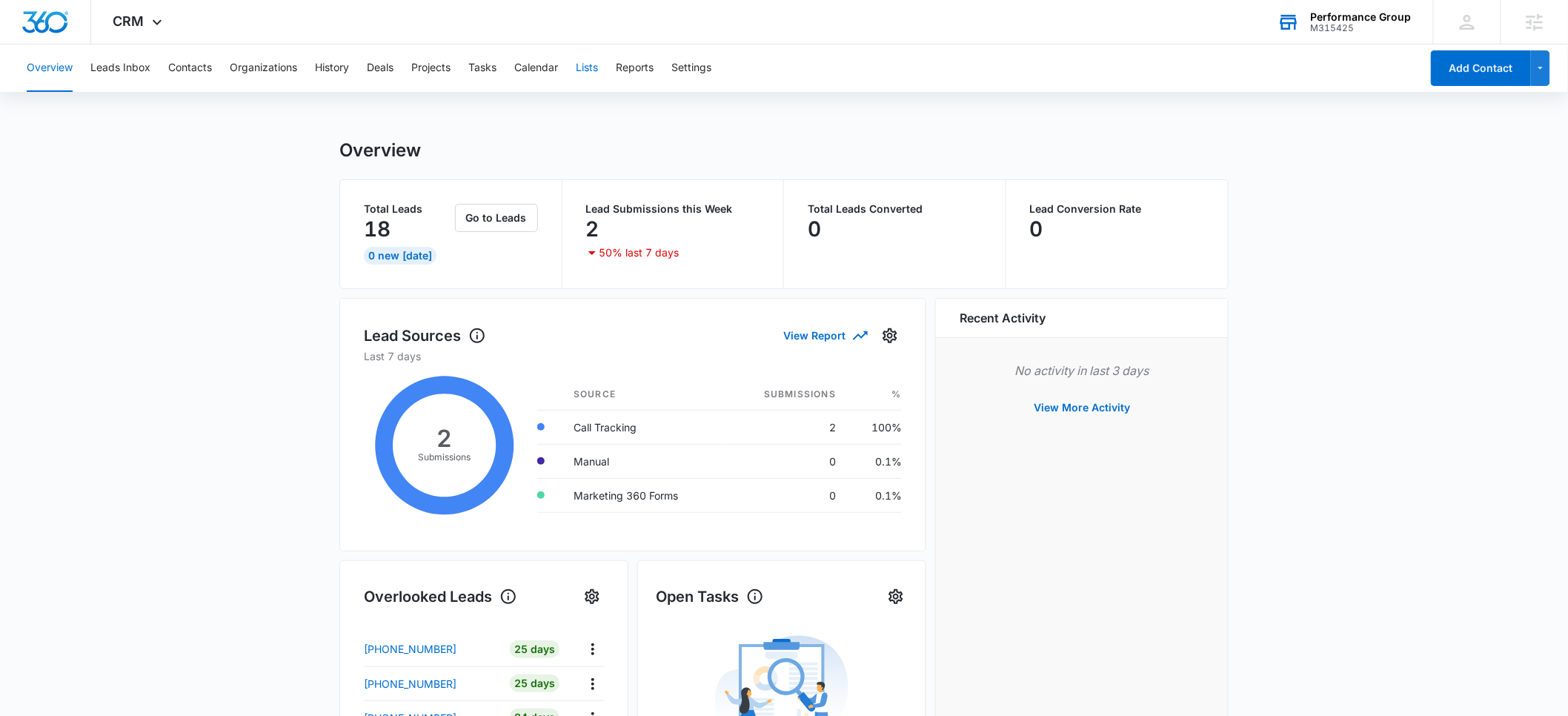
click at [594, 65] on button "Lists" at bounding box center [587, 67] width 22 height 47
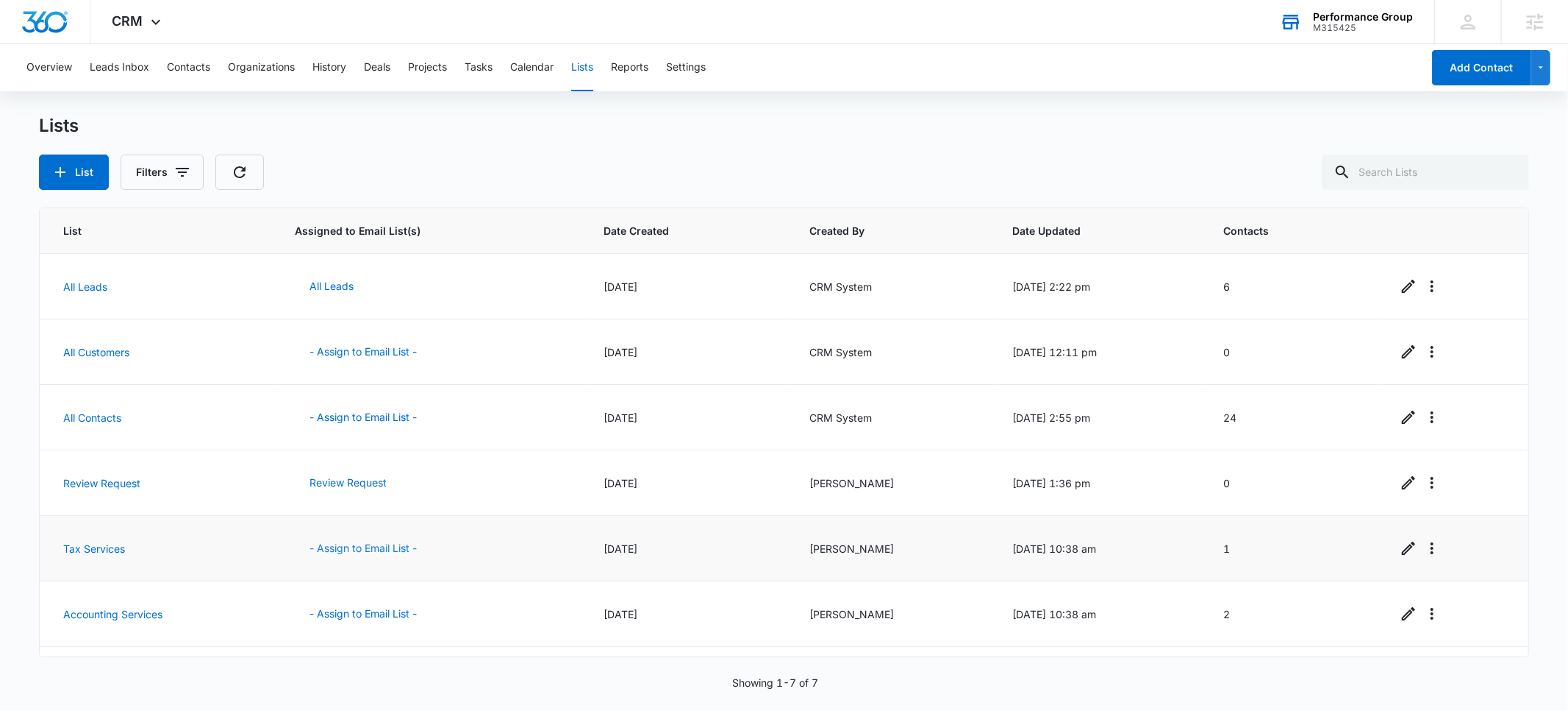
click at [361, 550] on button "- Assign to Email List -" at bounding box center [363, 548] width 136 height 36
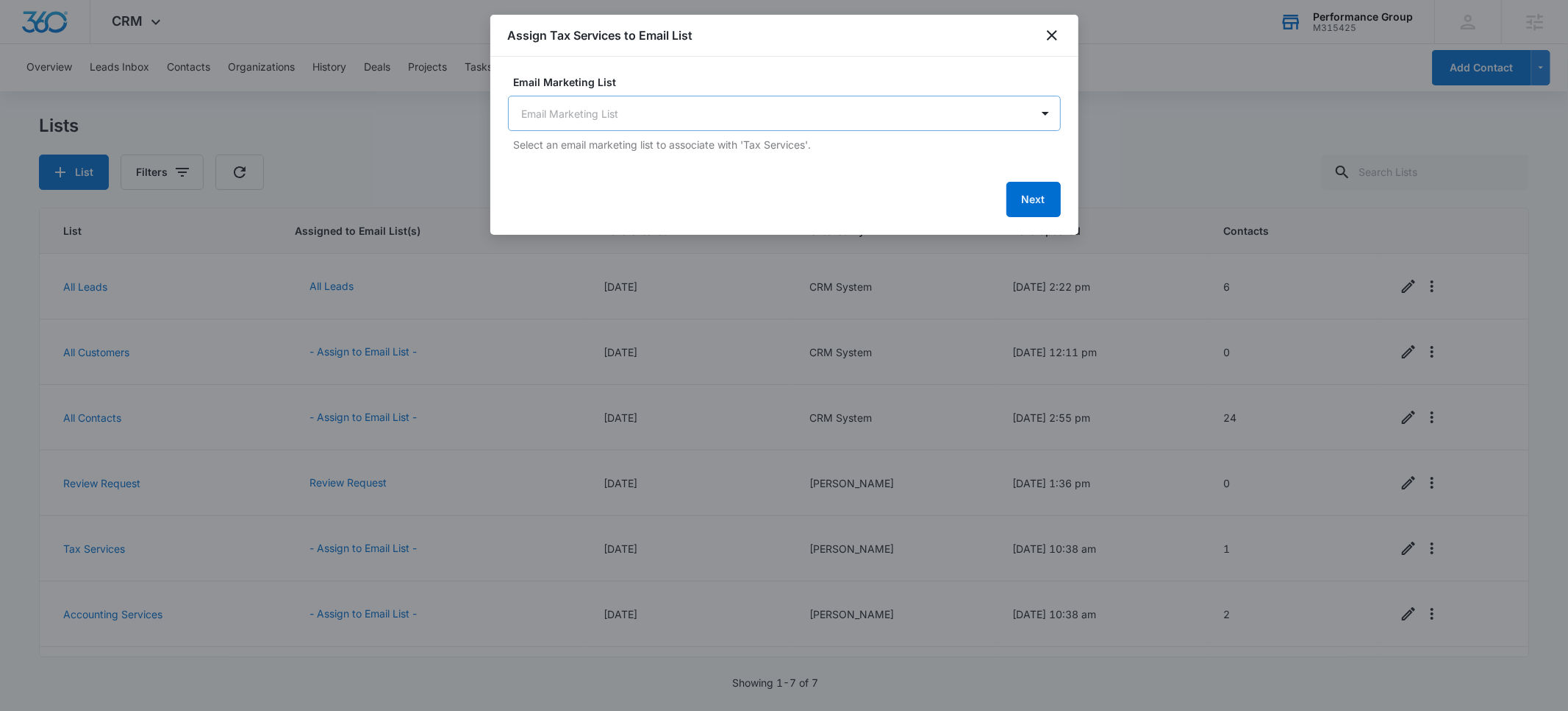
click at [622, 119] on body "CRM Apps Reputation Websites Forms CRM Email Social POS Content Ads Intelligenc…" at bounding box center [784, 356] width 1568 height 711
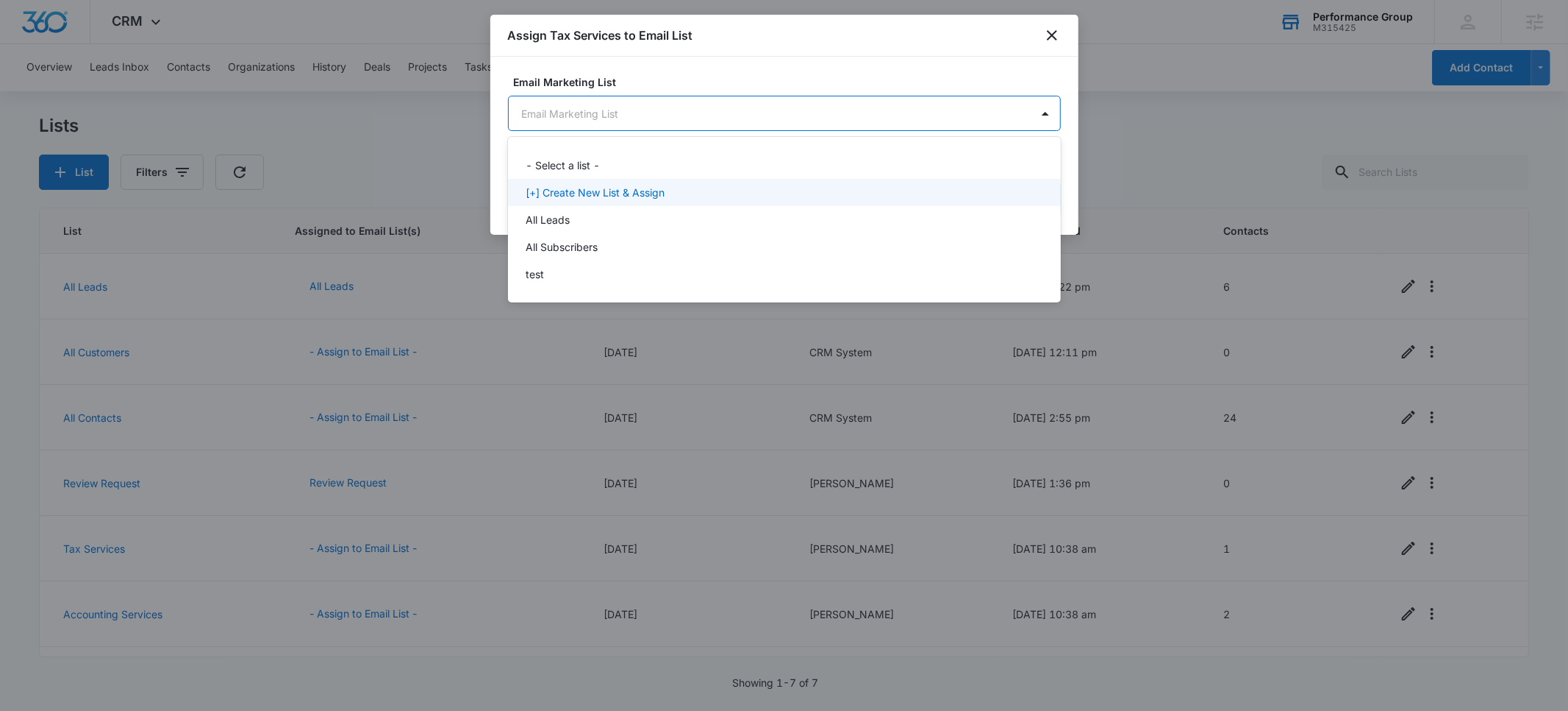
click at [605, 191] on p "[+] Create New List & Assign" at bounding box center [595, 192] width 139 height 16
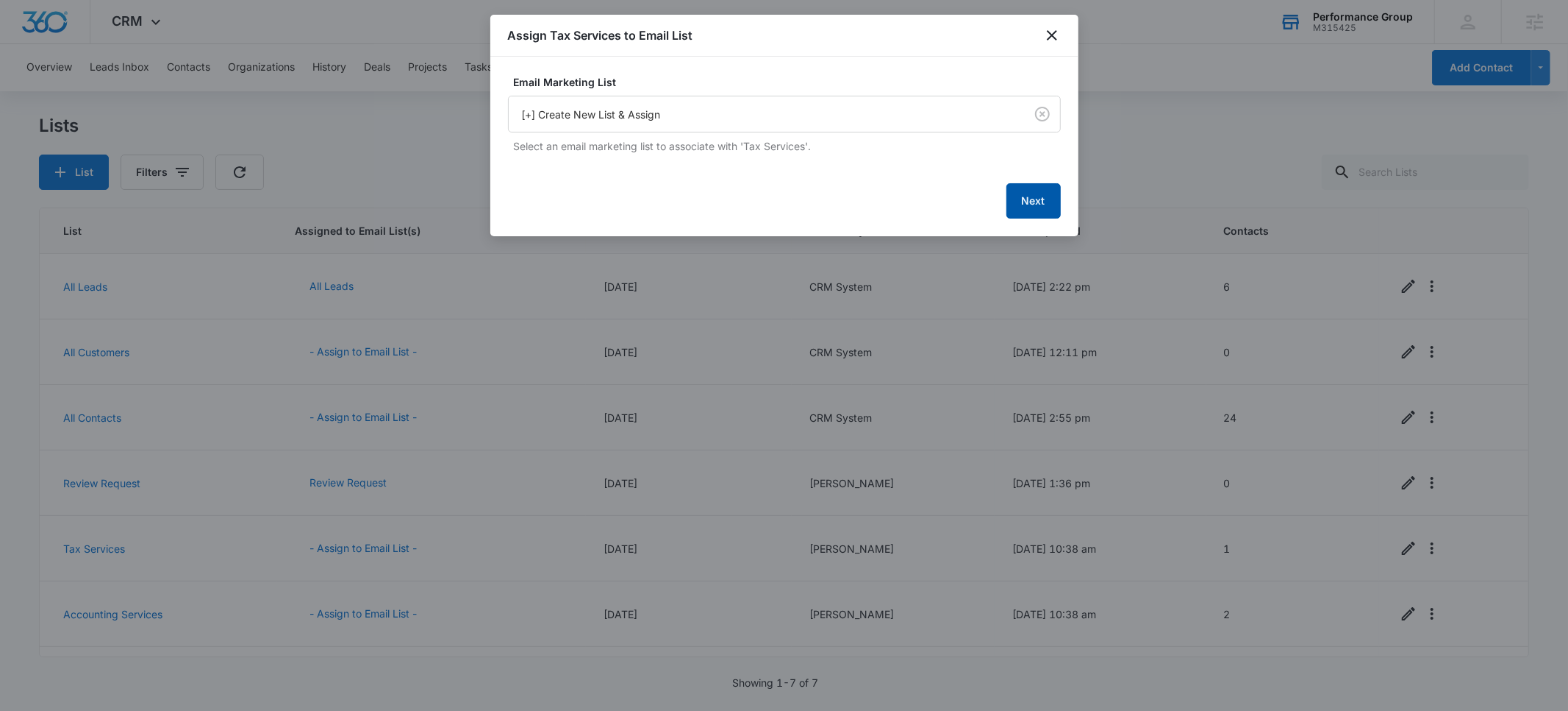
click at [1024, 197] on button "Next" at bounding box center [1033, 201] width 54 height 36
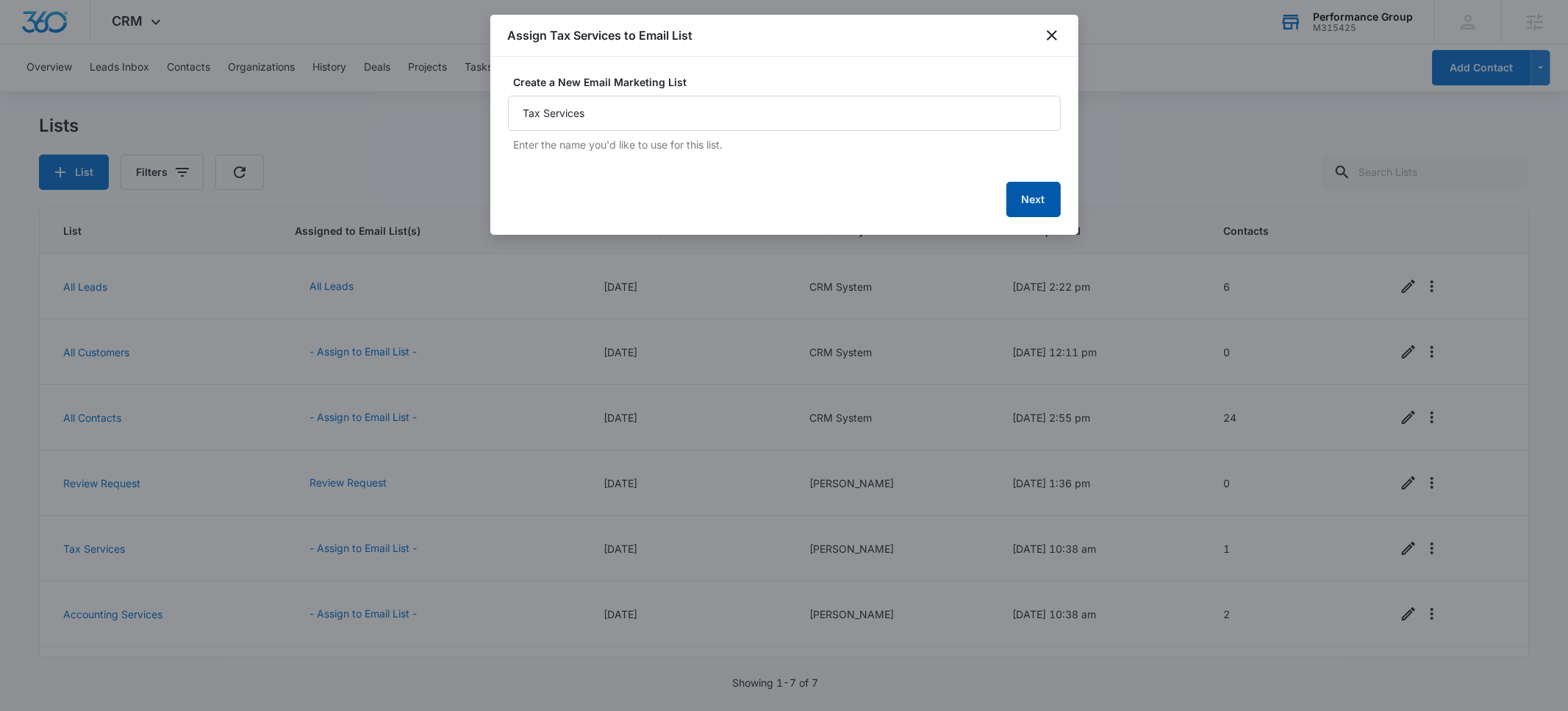
click at [1029, 197] on button "Next" at bounding box center [1033, 200] width 54 height 36
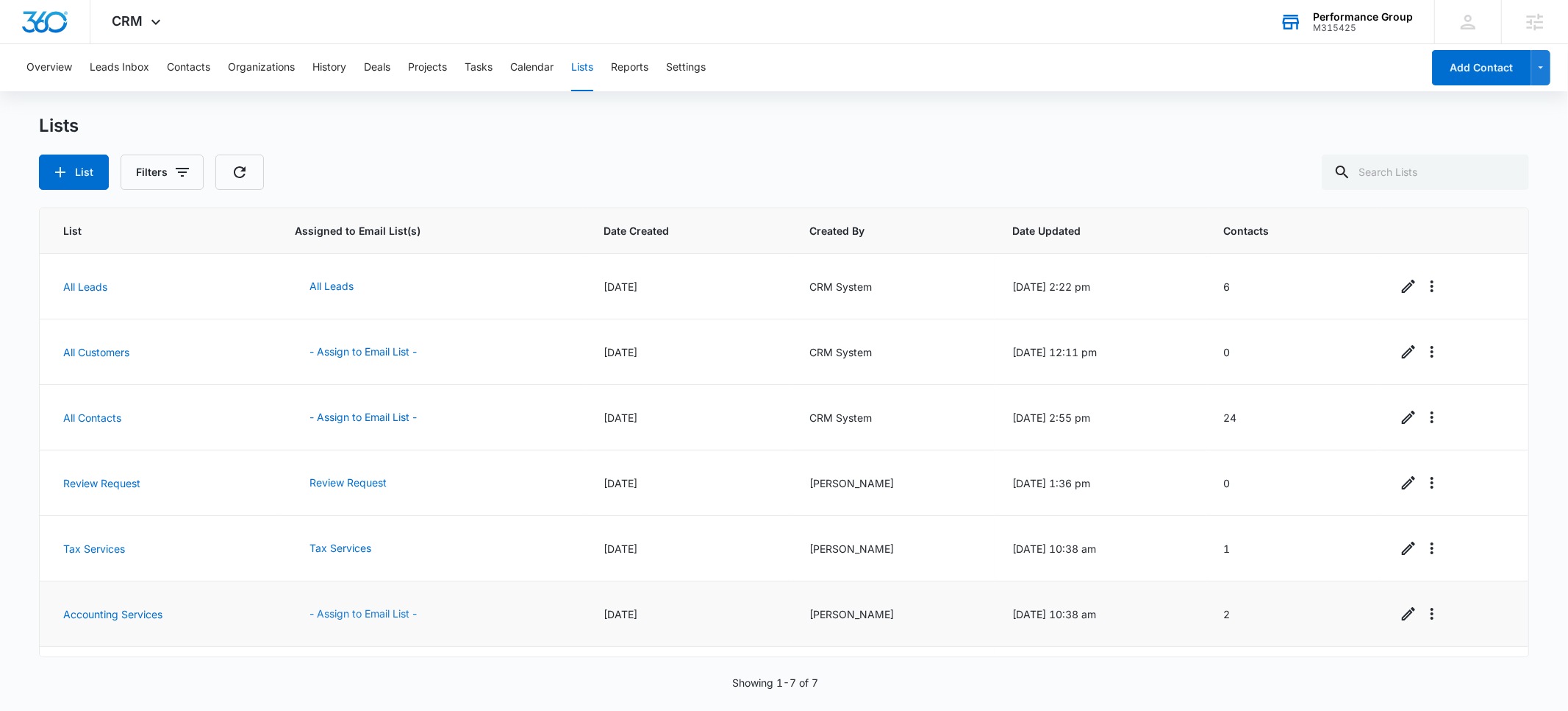
click at [342, 614] on button "- Assign to Email List -" at bounding box center [363, 614] width 136 height 36
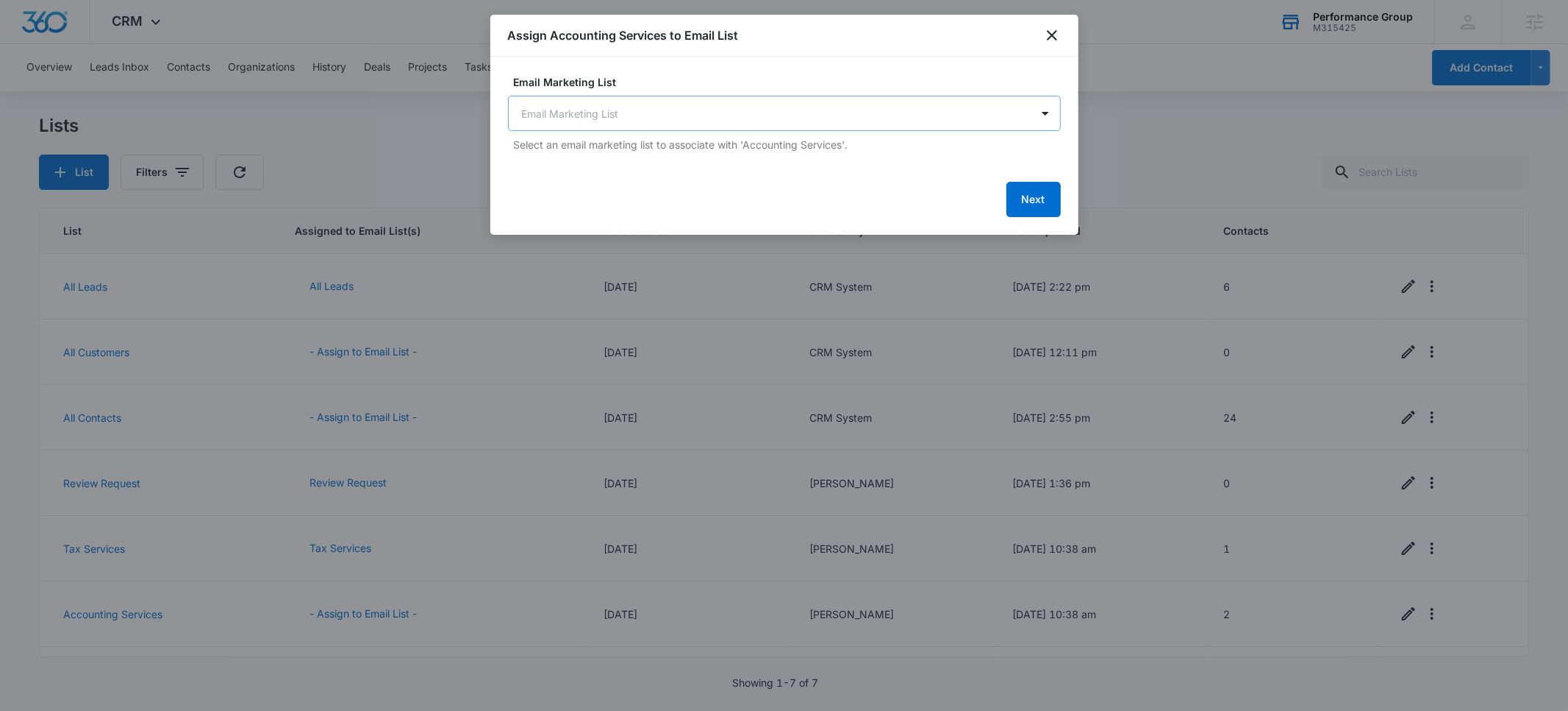
click at [720, 125] on body "CRM Apps Reputation Websites Forms CRM Email Social POS Content Ads Intelligenc…" at bounding box center [784, 356] width 1568 height 711
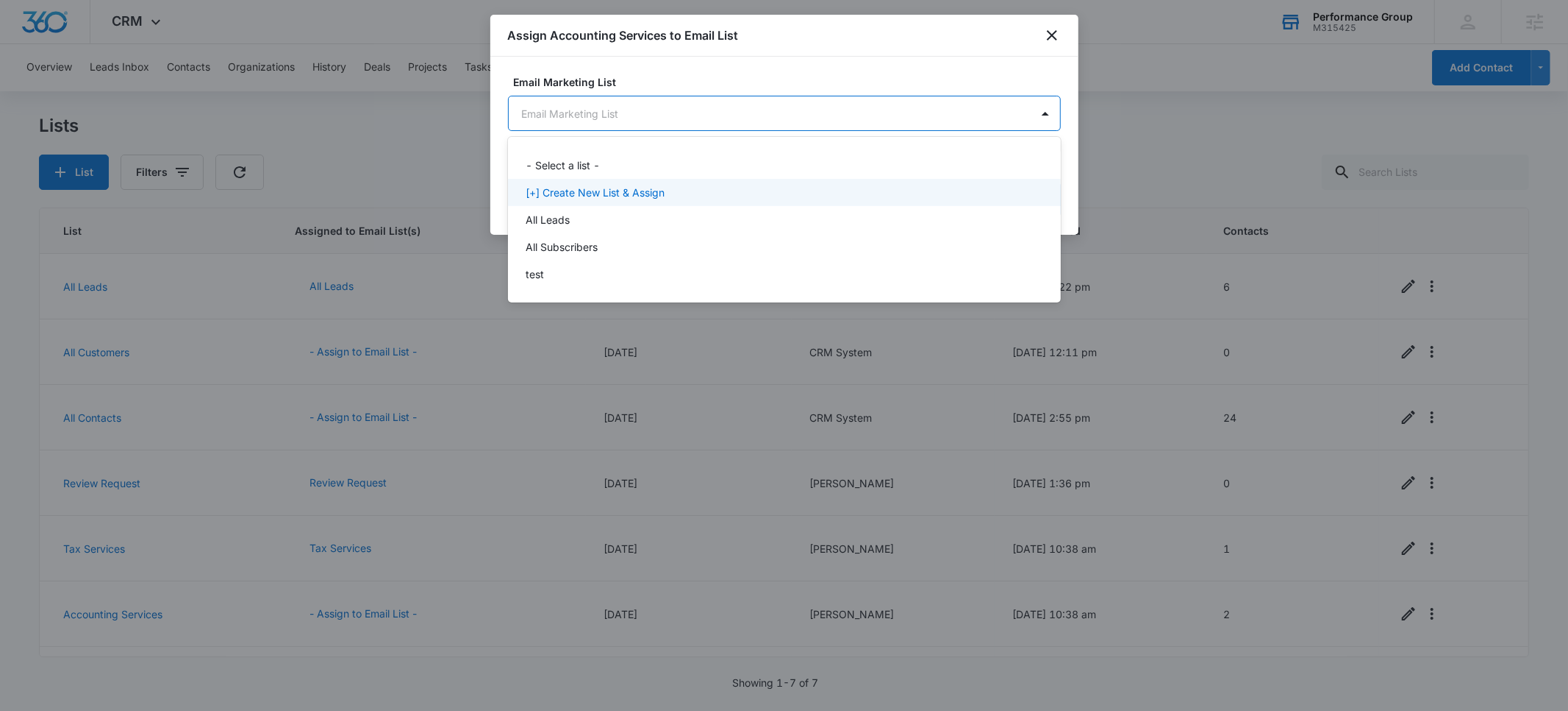
click at [685, 190] on div "[+] Create New List & Assign" at bounding box center [783, 192] width 515 height 16
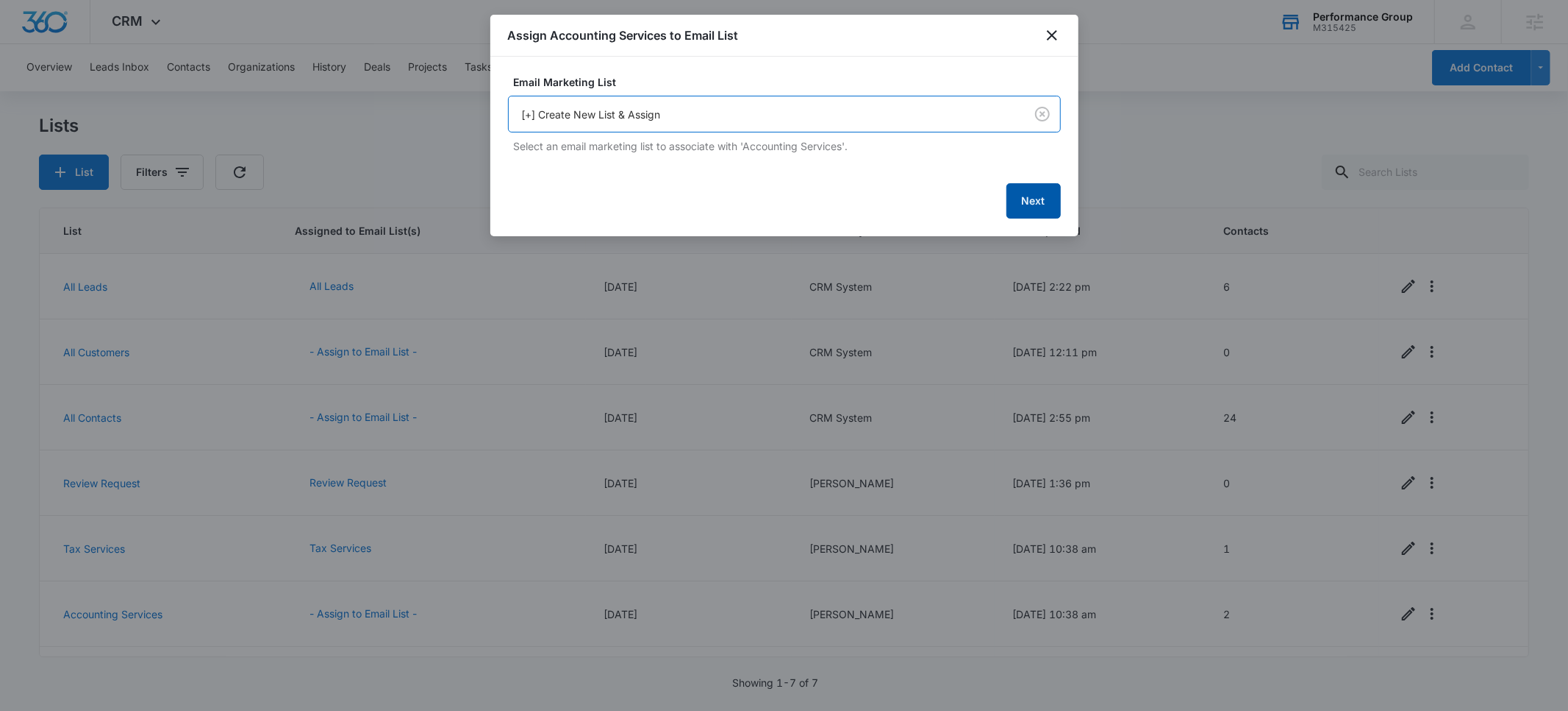
click at [1037, 197] on button "Next" at bounding box center [1033, 201] width 54 height 36
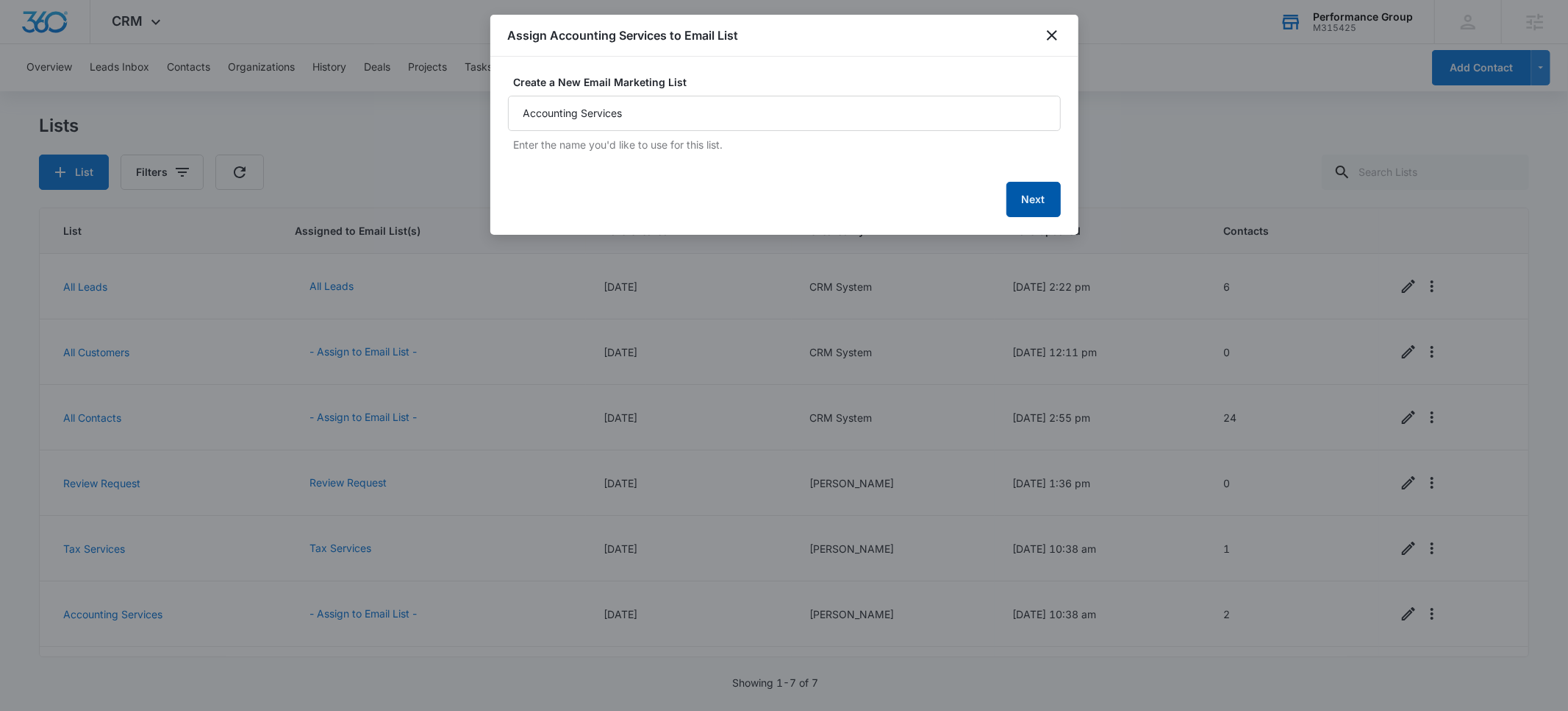
click at [1018, 206] on button "Next" at bounding box center [1033, 200] width 54 height 36
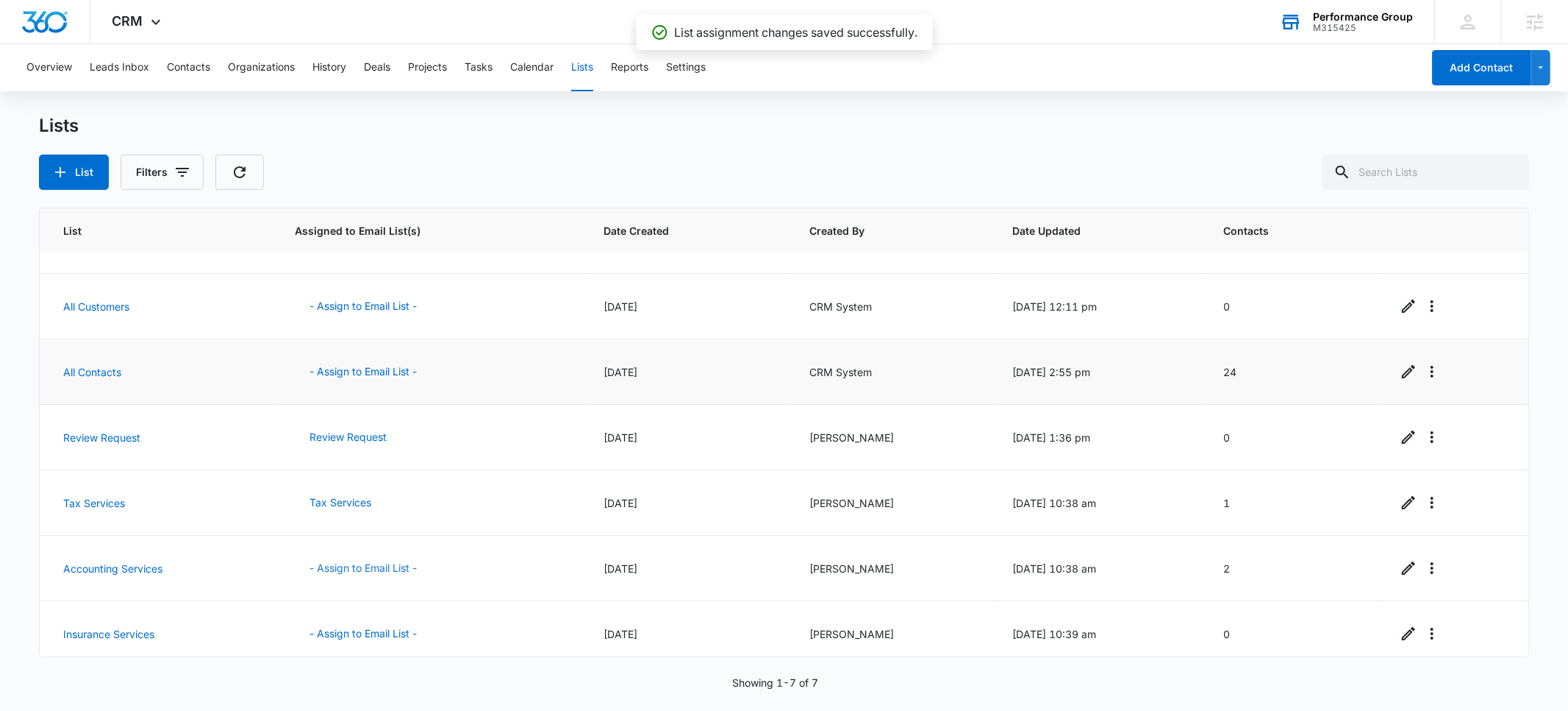
scroll to position [54, 0]
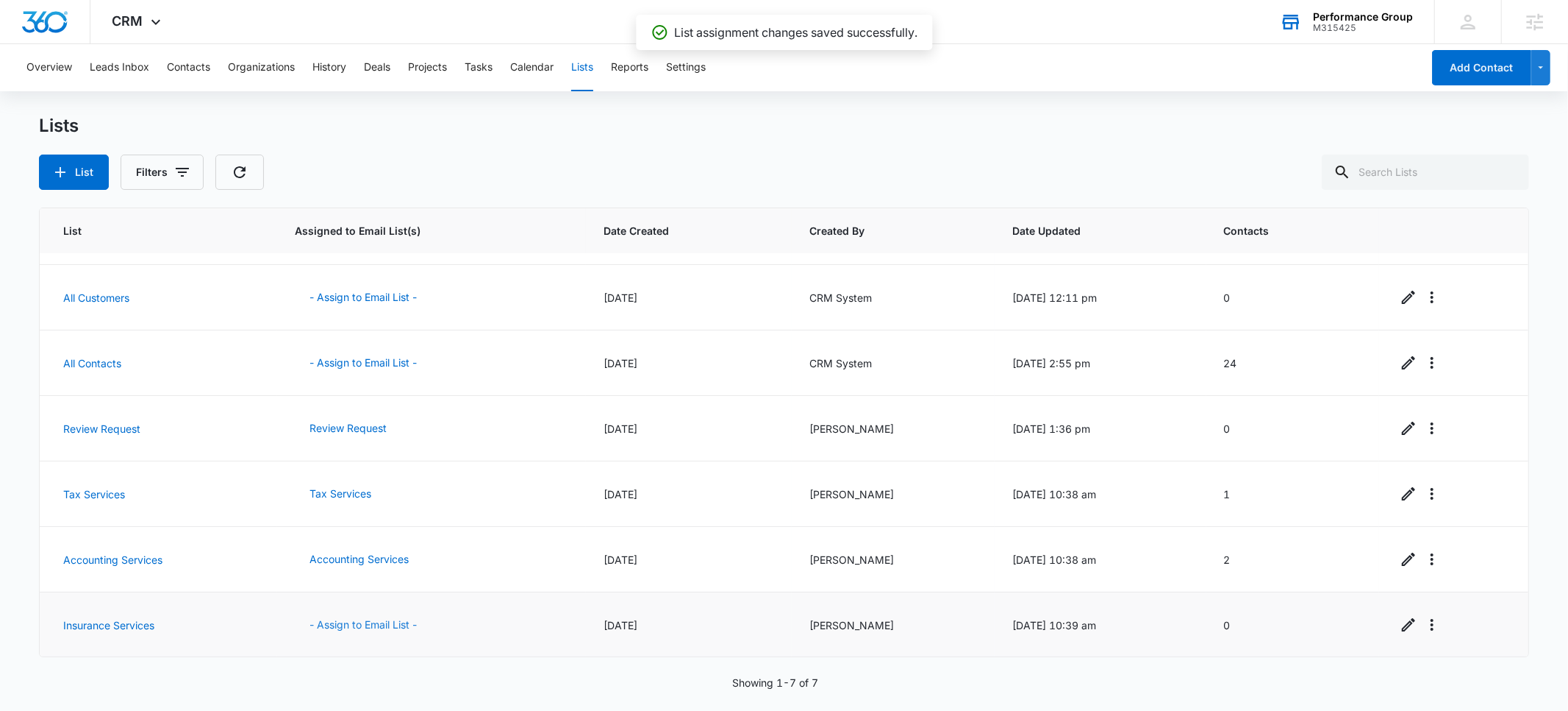
click at [357, 620] on button "- Assign to Email List -" at bounding box center [363, 625] width 136 height 36
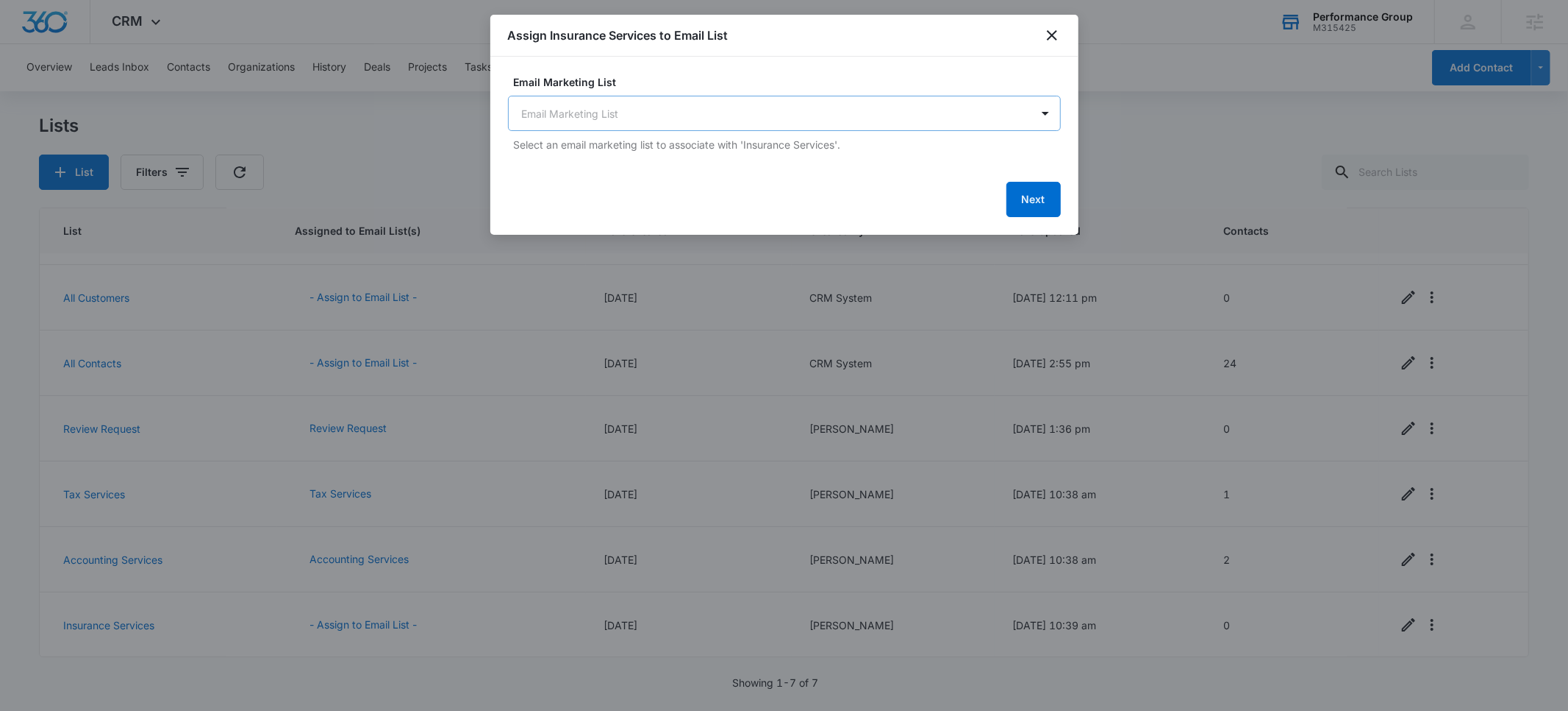
click at [717, 119] on body "CRM Apps Reputation Websites Forms CRM Email Social POS Content Ads Intelligenc…" at bounding box center [784, 356] width 1568 height 711
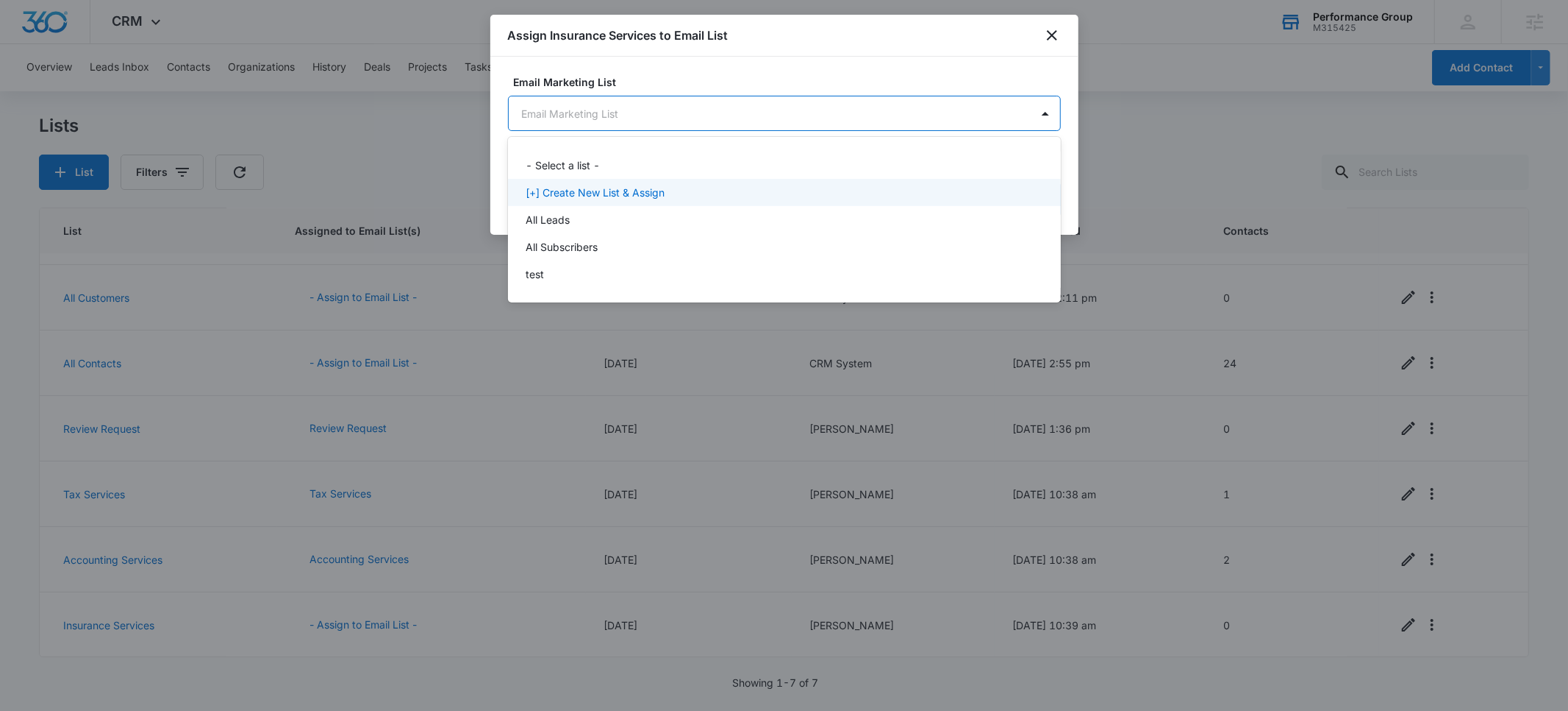
click at [636, 192] on p "[+] Create New List & Assign" at bounding box center [595, 192] width 139 height 16
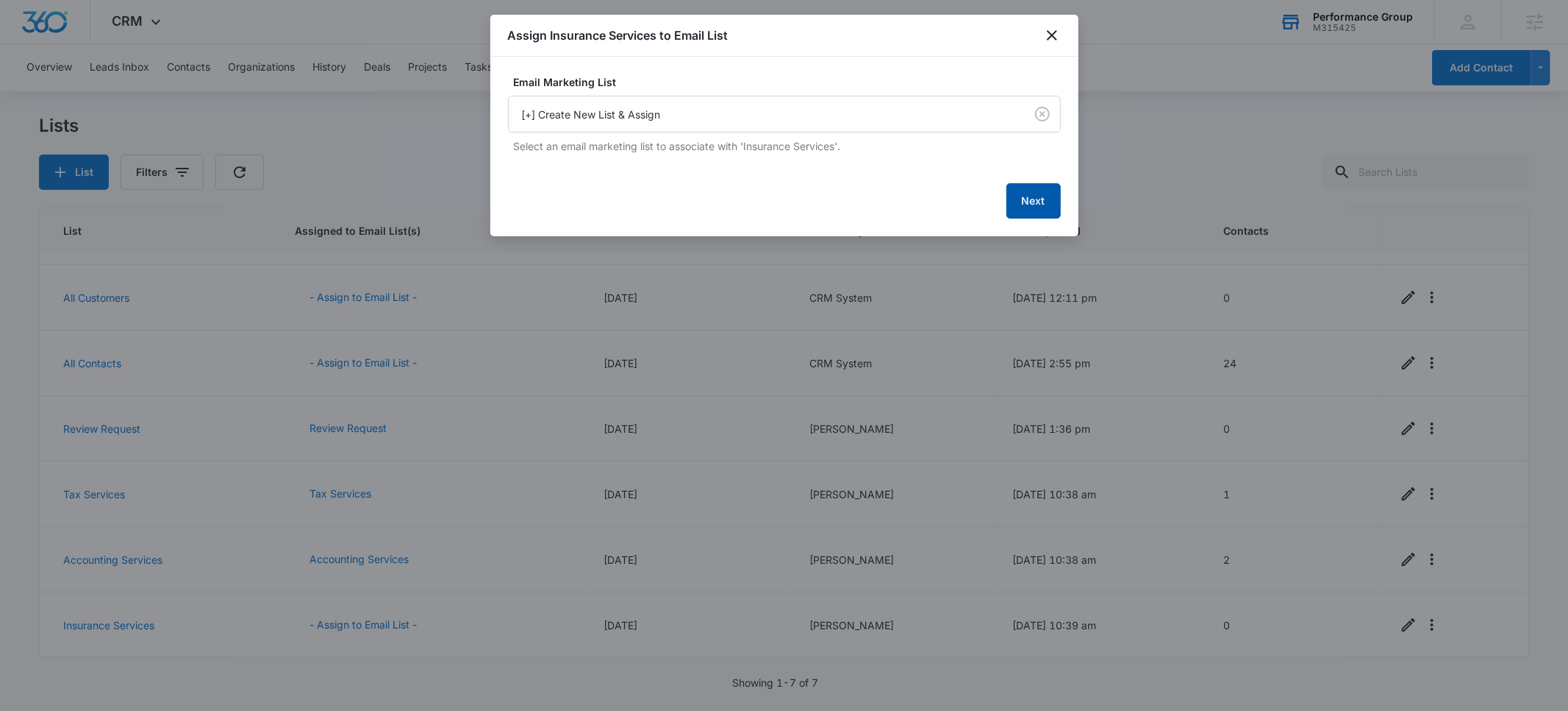
click at [1032, 186] on button "Next" at bounding box center [1033, 201] width 54 height 36
click at [1032, 209] on button "Next" at bounding box center [1033, 200] width 54 height 36
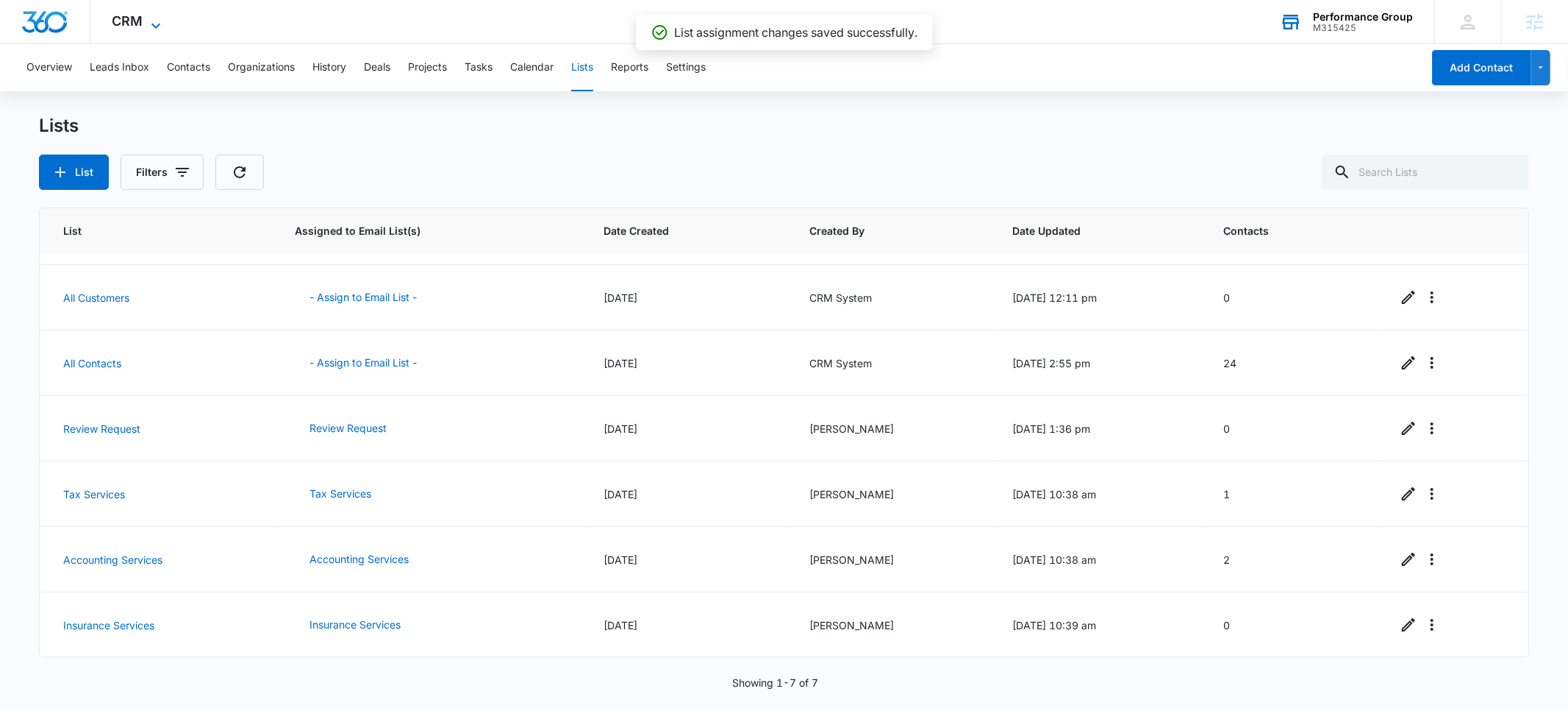
click at [122, 23] on span "CRM" at bounding box center [128, 21] width 31 height 16
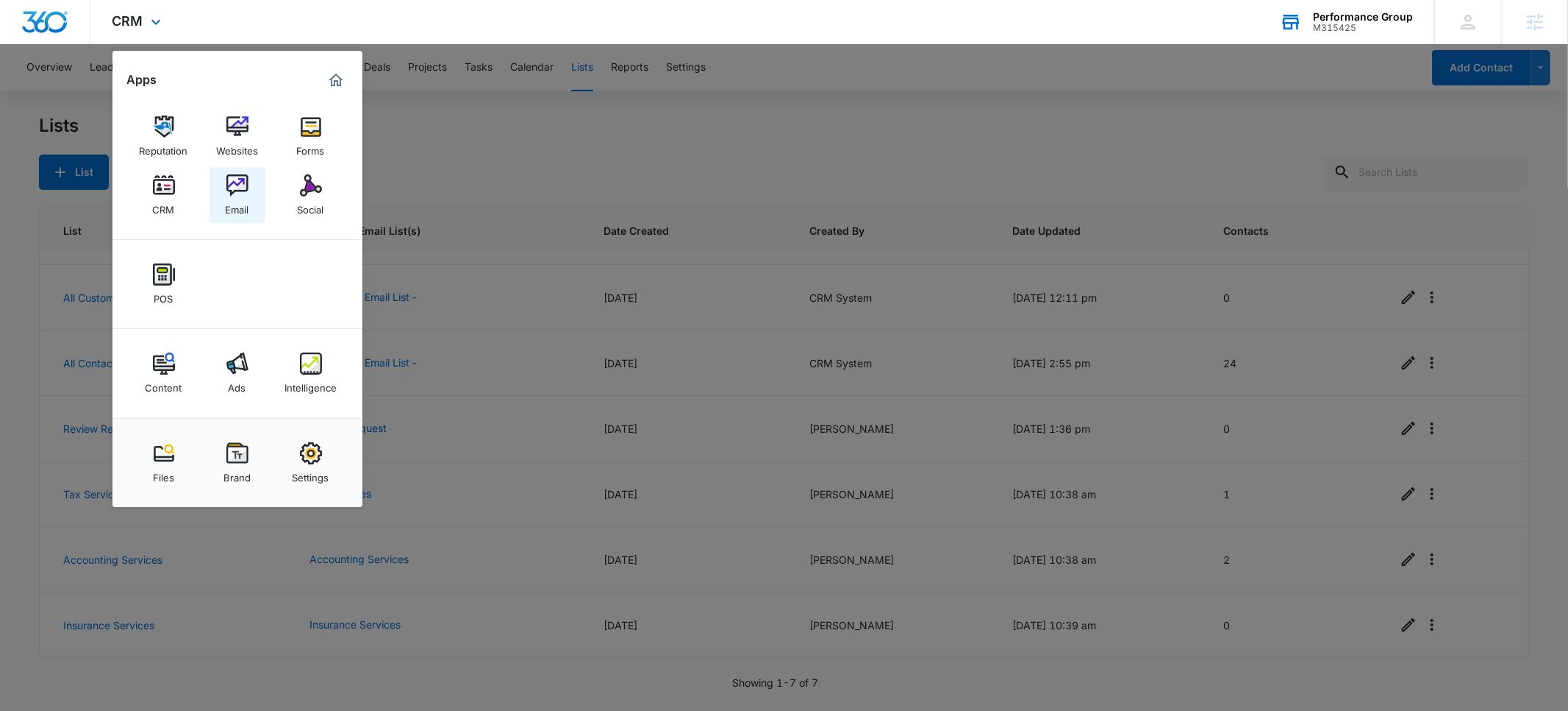
click at [237, 206] on div "Email" at bounding box center [237, 206] width 24 height 19
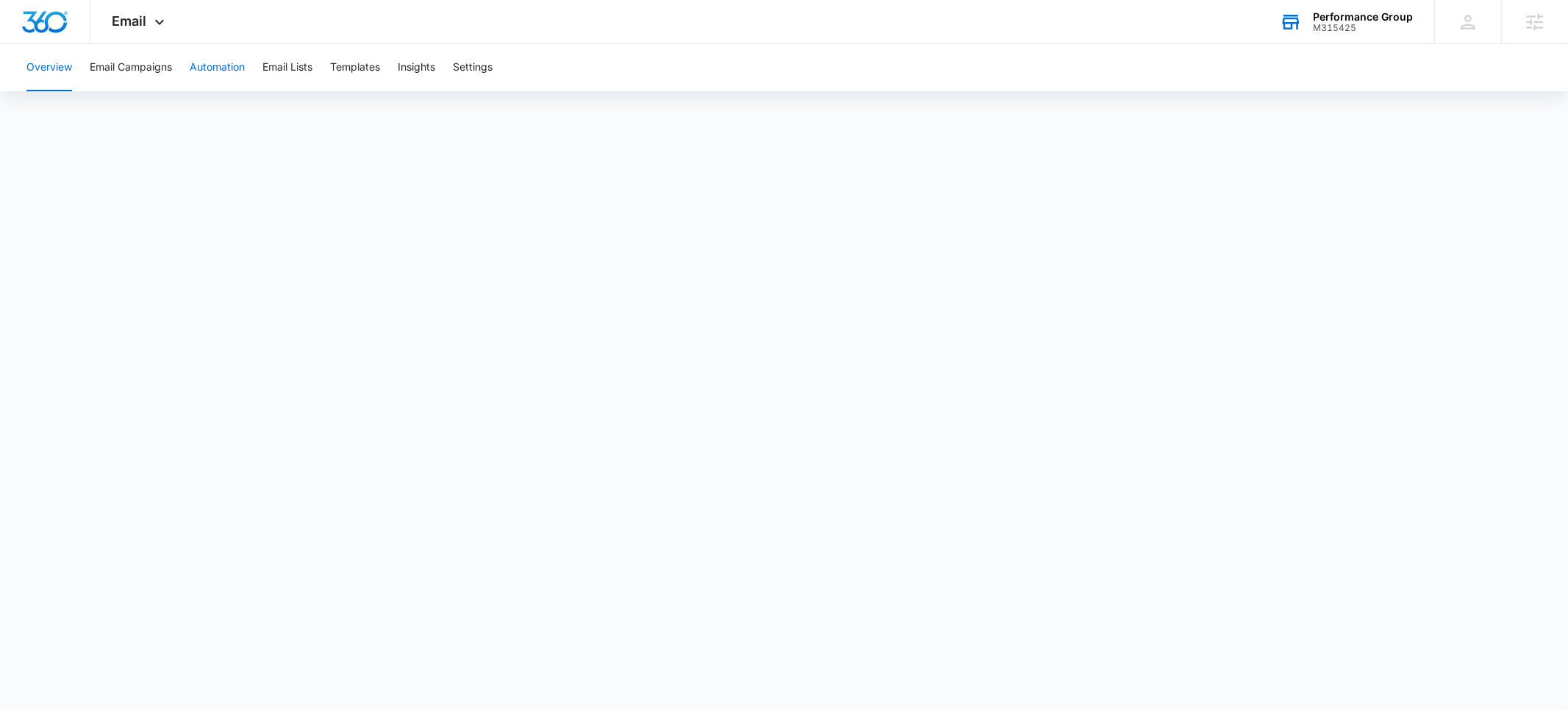
click at [222, 70] on button "Automation" at bounding box center [217, 67] width 55 height 47
click at [1360, 23] on div "M315425" at bounding box center [1363, 28] width 100 height 10
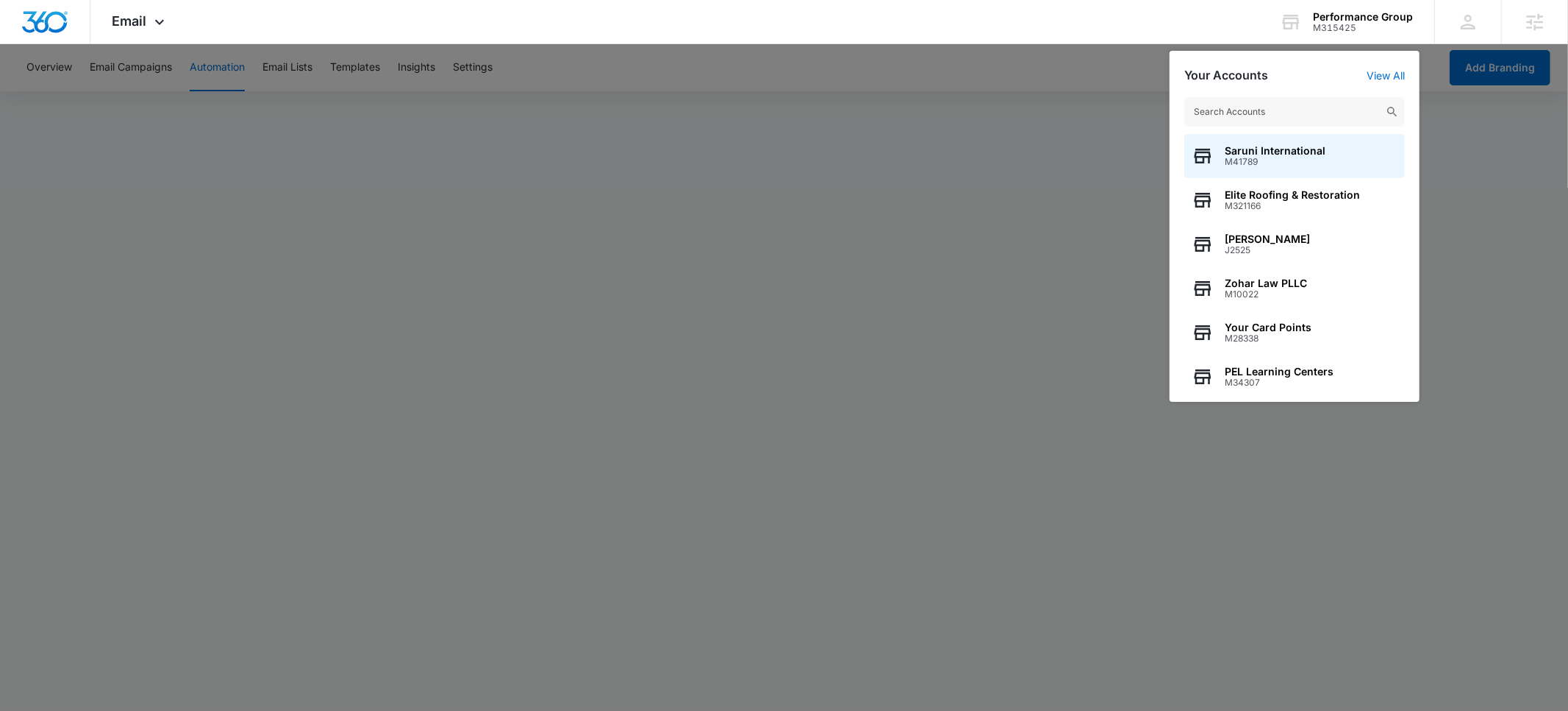
click at [1253, 118] on input "text" at bounding box center [1294, 112] width 220 height 30
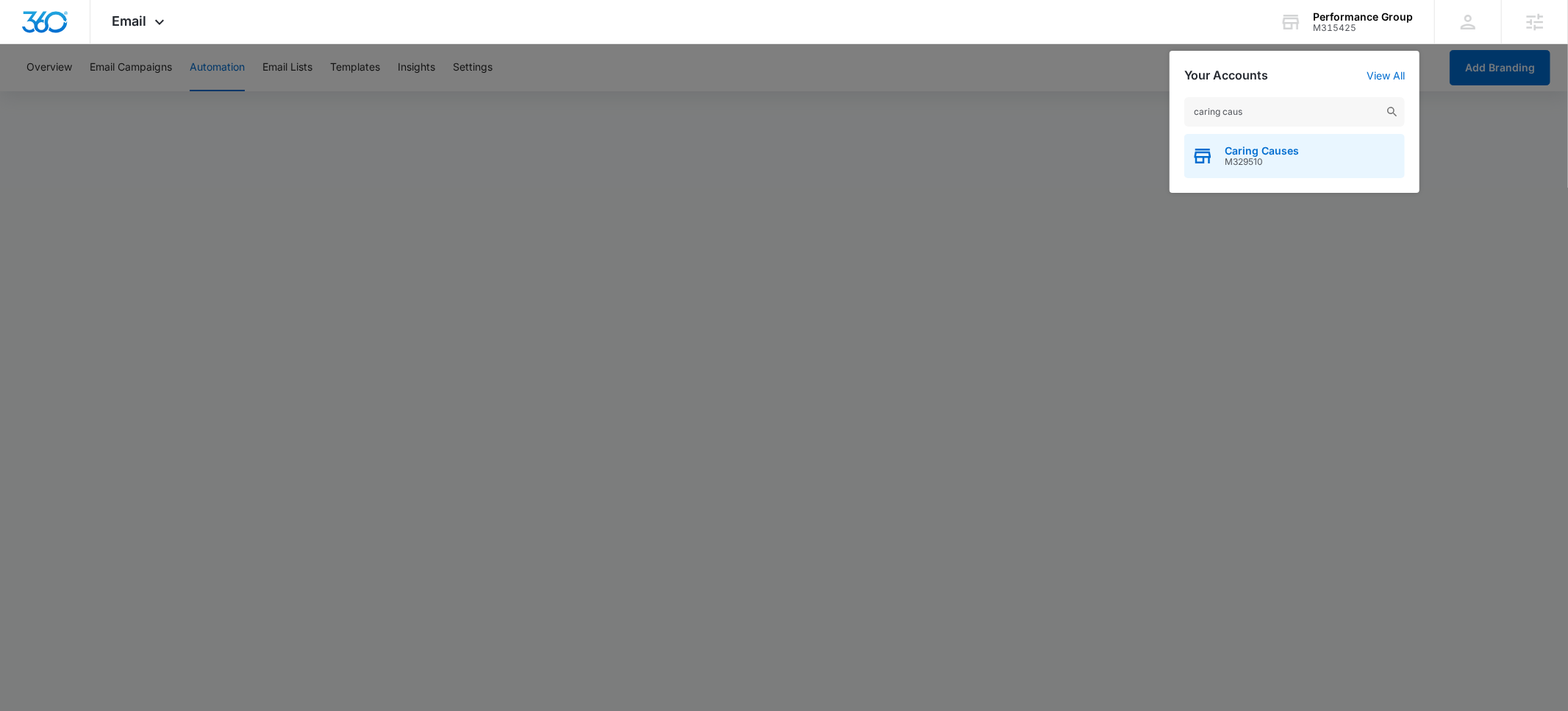
type input "caring caus"
click at [1250, 151] on span "Caring Causes" at bounding box center [1262, 151] width 74 height 12
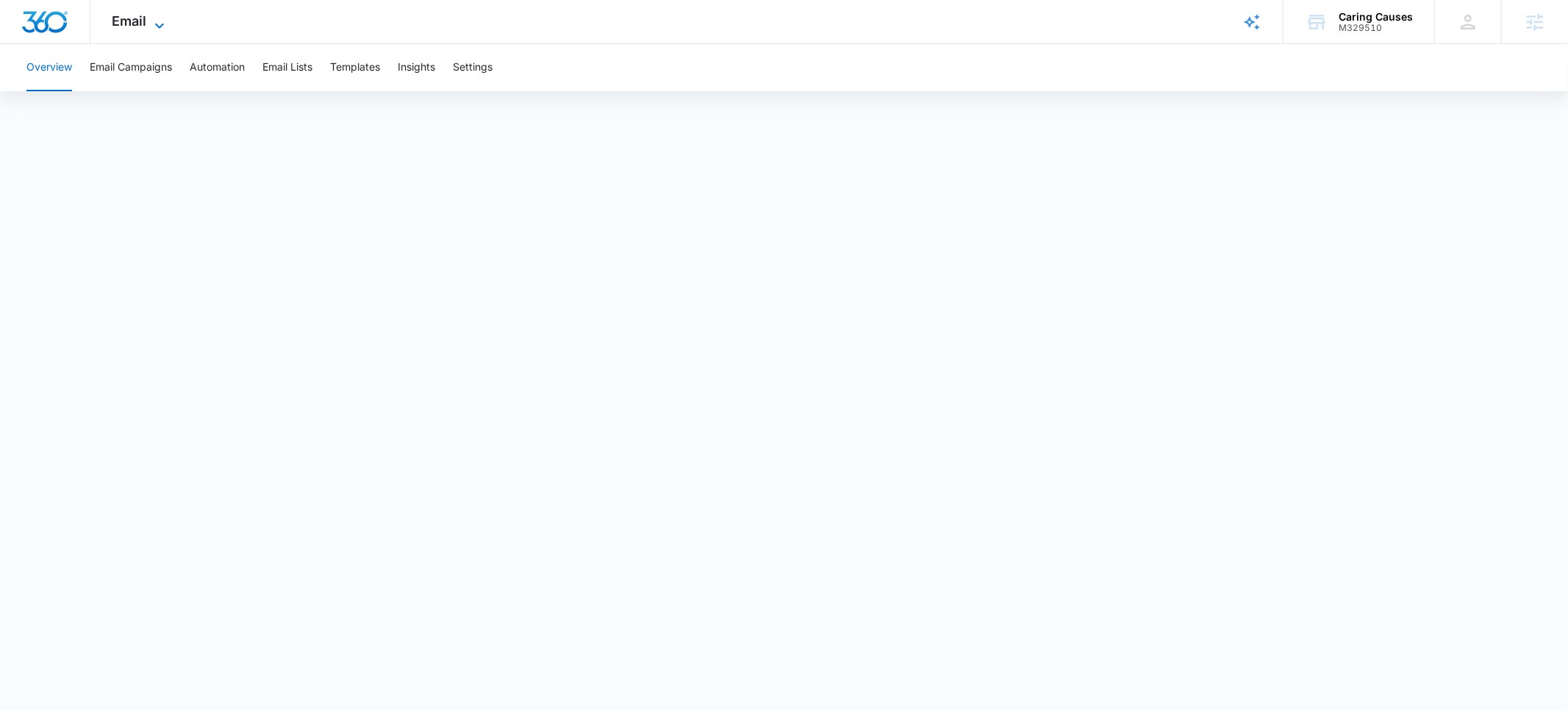
click at [137, 24] on span "Email" at bounding box center [130, 21] width 35 height 16
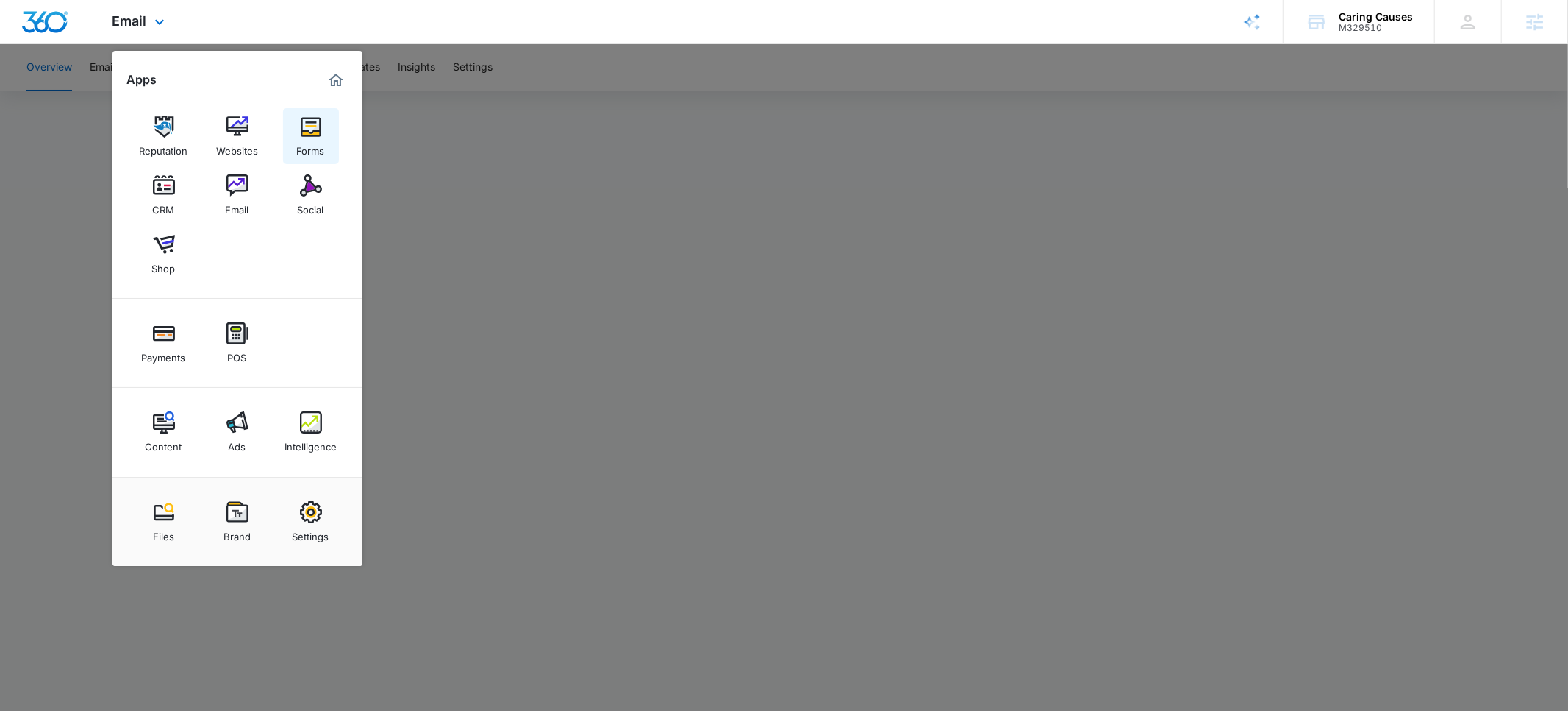
click at [308, 142] on div "Forms" at bounding box center [311, 147] width 28 height 19
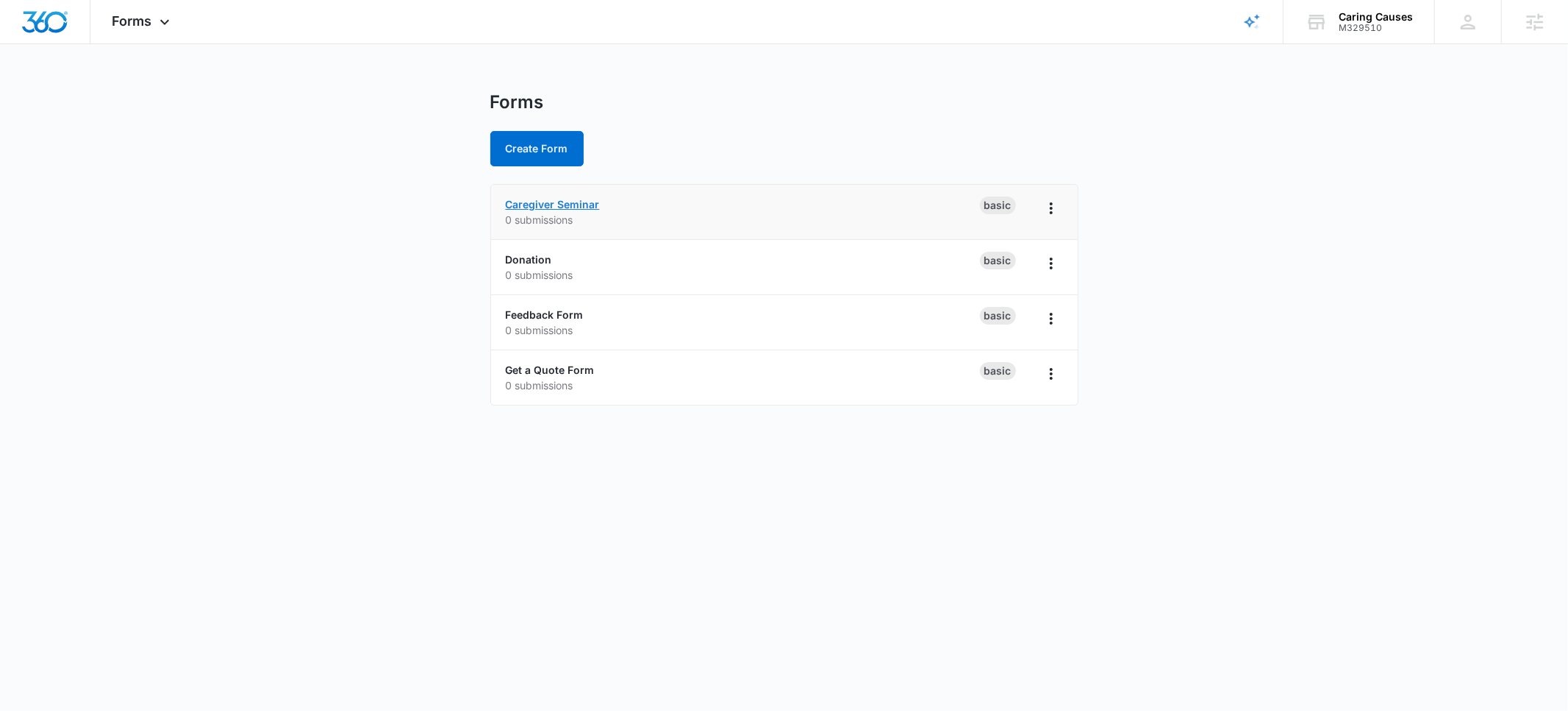
click at [555, 204] on link "Caregiver Seminar" at bounding box center [553, 204] width 94 height 13
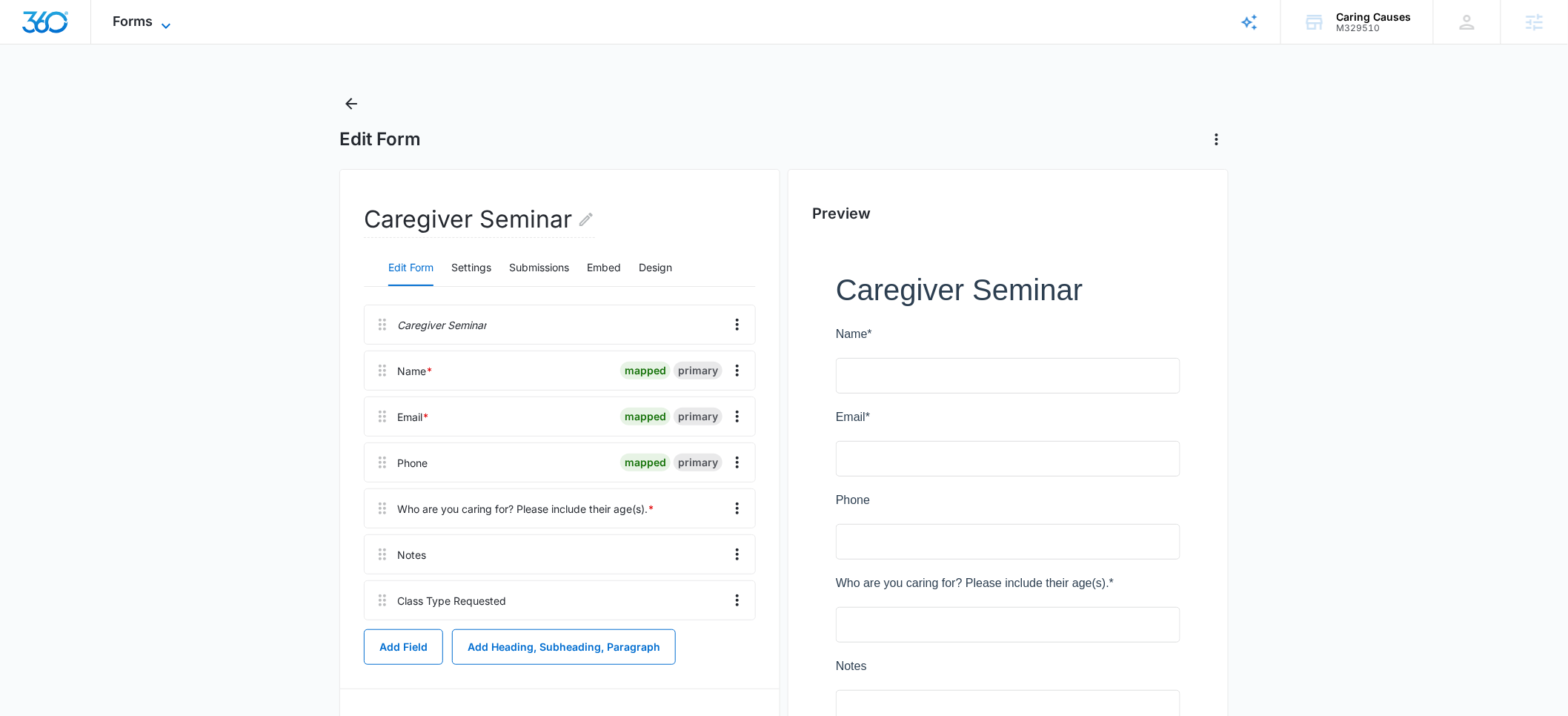
click at [145, 28] on span "Forms" at bounding box center [134, 21] width 40 height 16
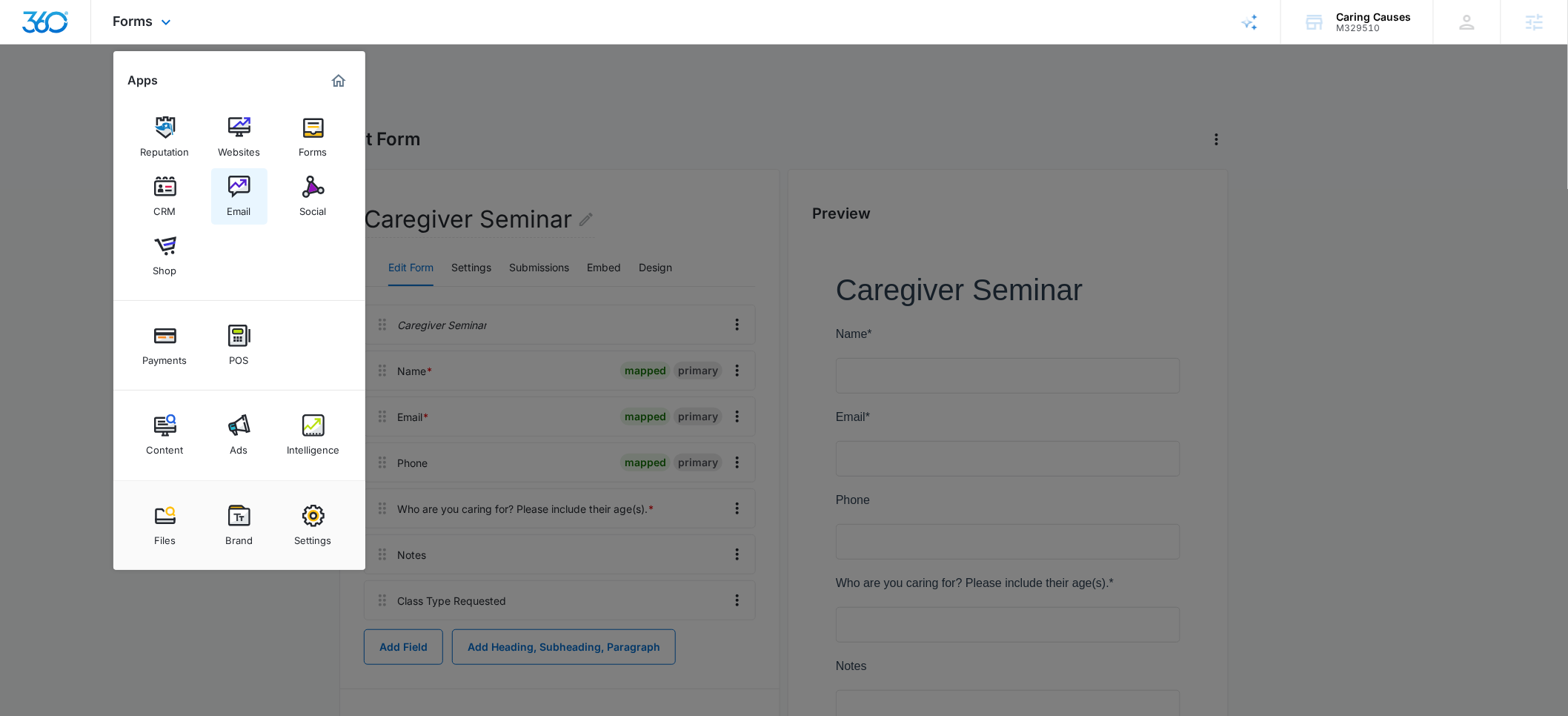
click at [242, 198] on div "Email" at bounding box center [239, 208] width 24 height 19
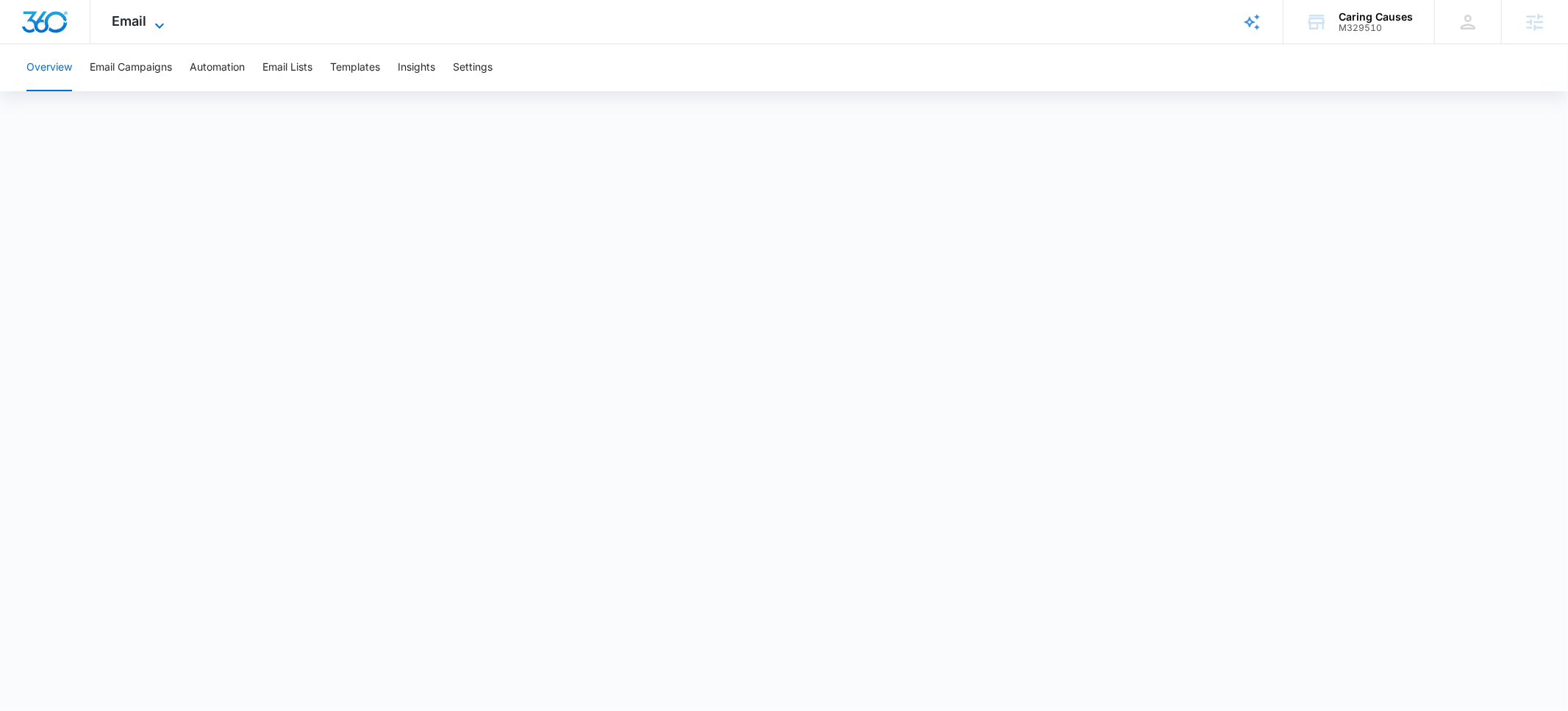
click at [151, 24] on icon at bounding box center [159, 26] width 18 height 18
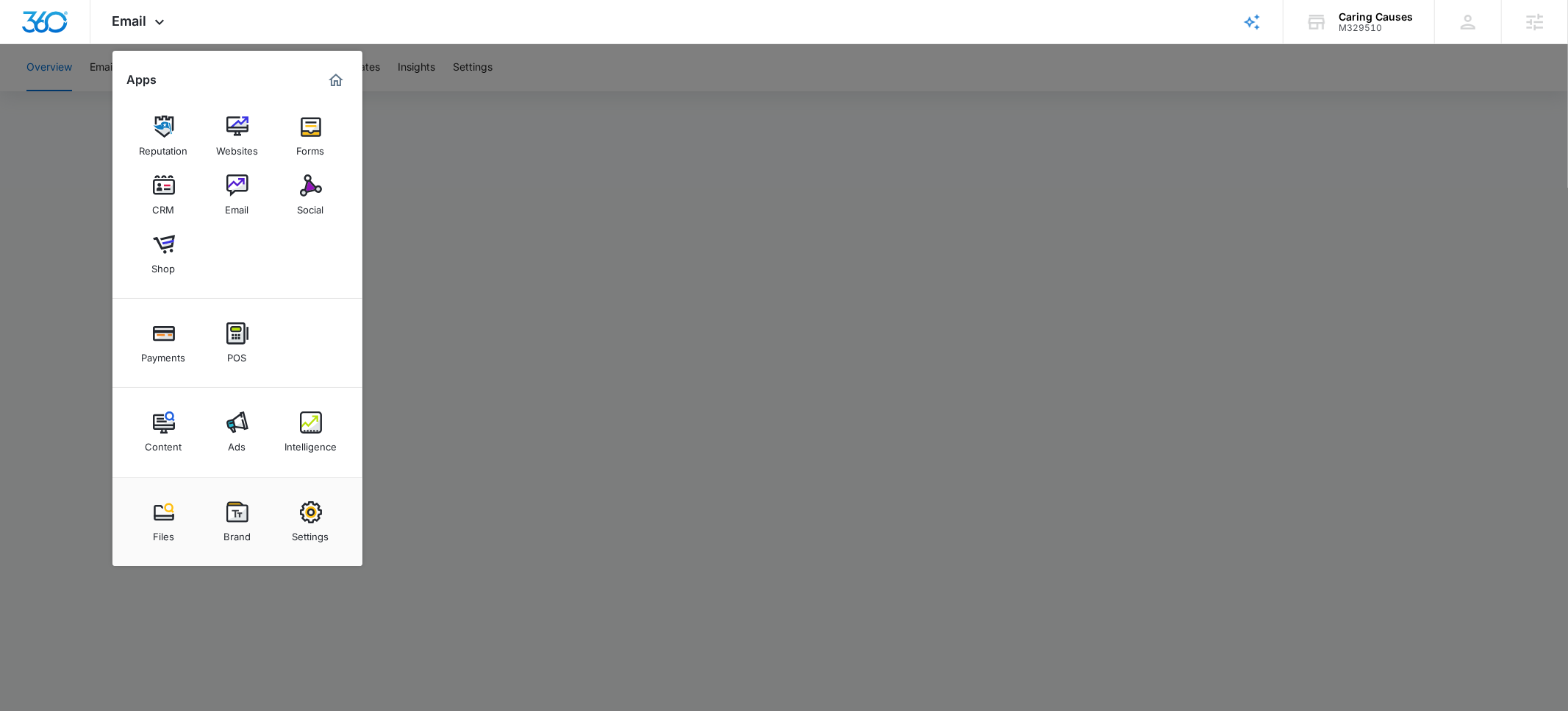
click at [886, 339] on div at bounding box center [784, 356] width 1568 height 711
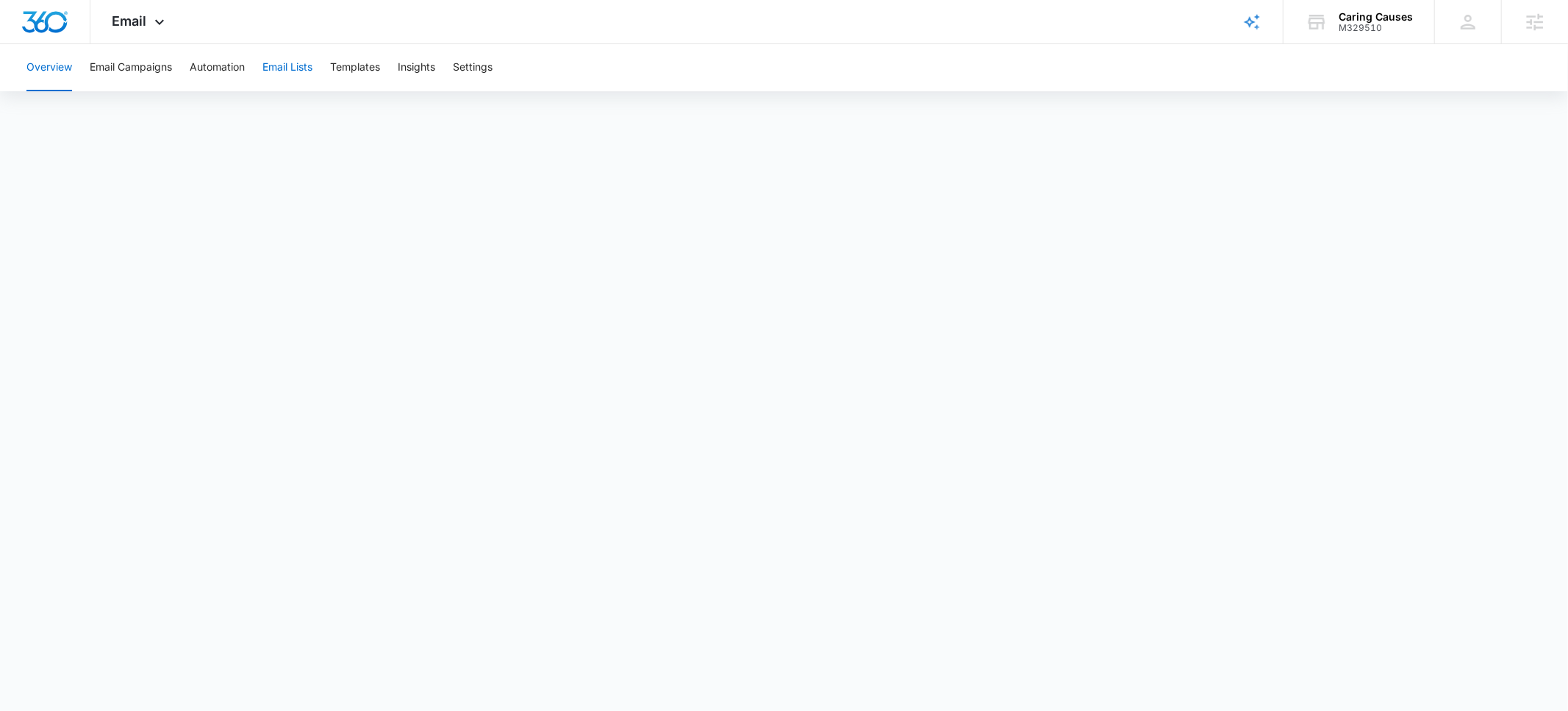
click at [292, 70] on button "Email Lists" at bounding box center [287, 67] width 50 height 47
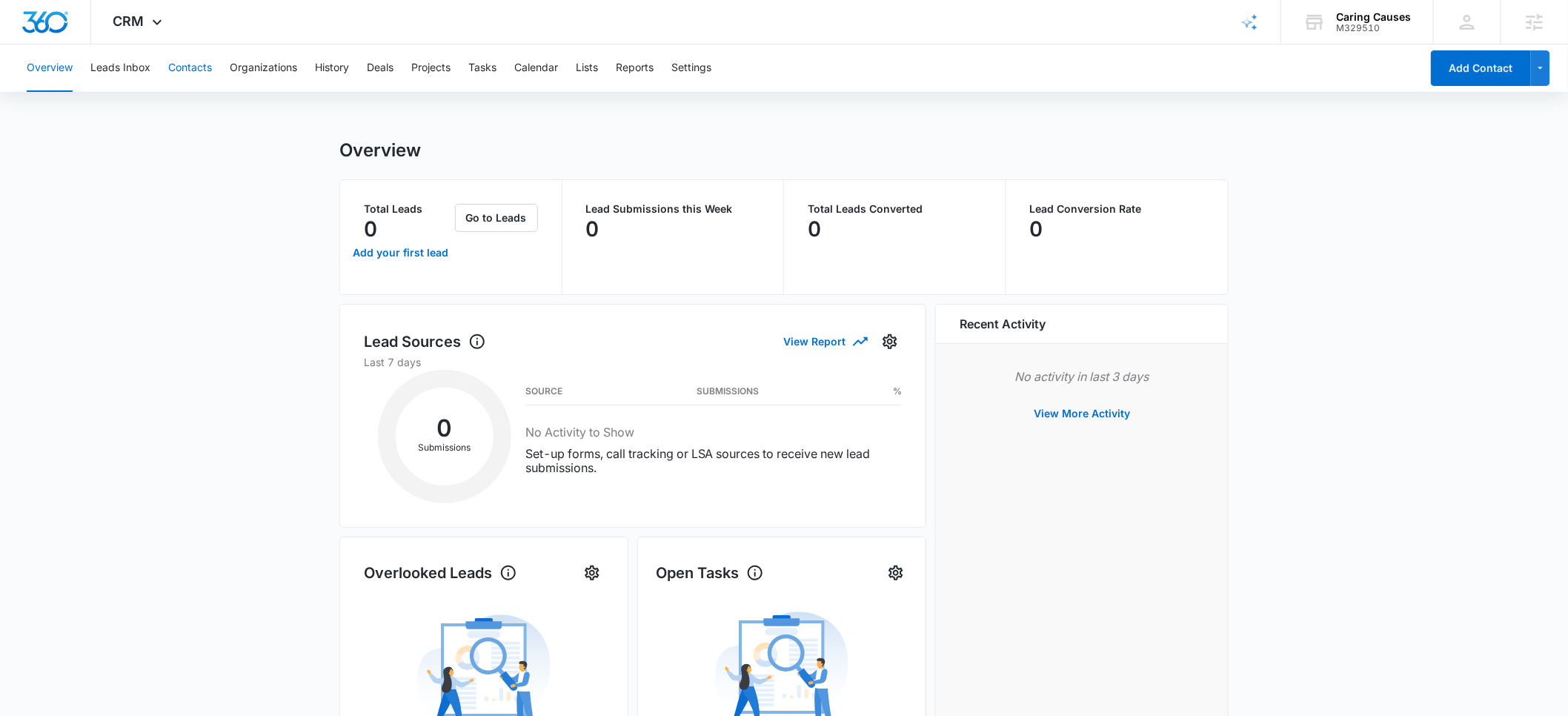
click at [189, 71] on button "Contacts" at bounding box center [190, 67] width 43 height 47
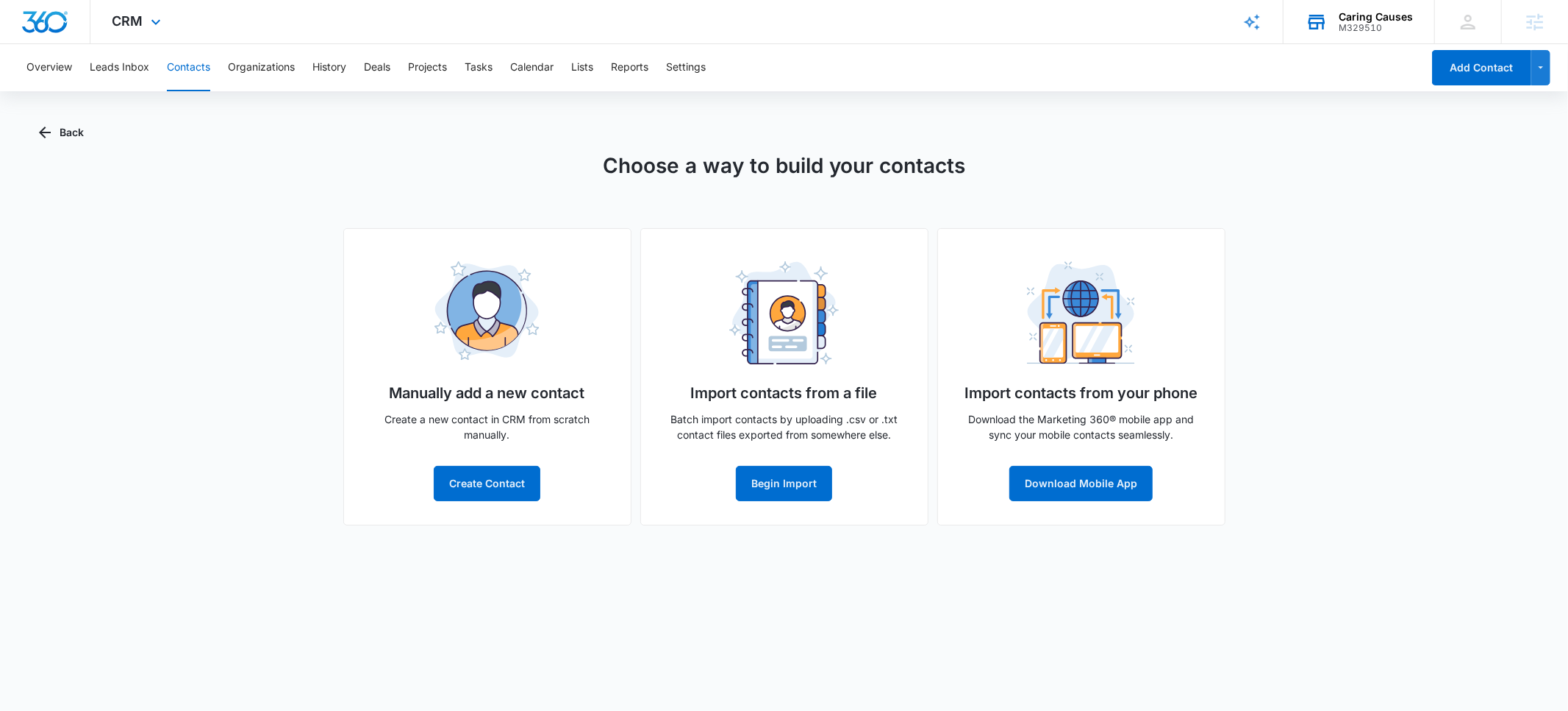
click at [1367, 20] on div "Caring Causes" at bounding box center [1376, 17] width 74 height 12
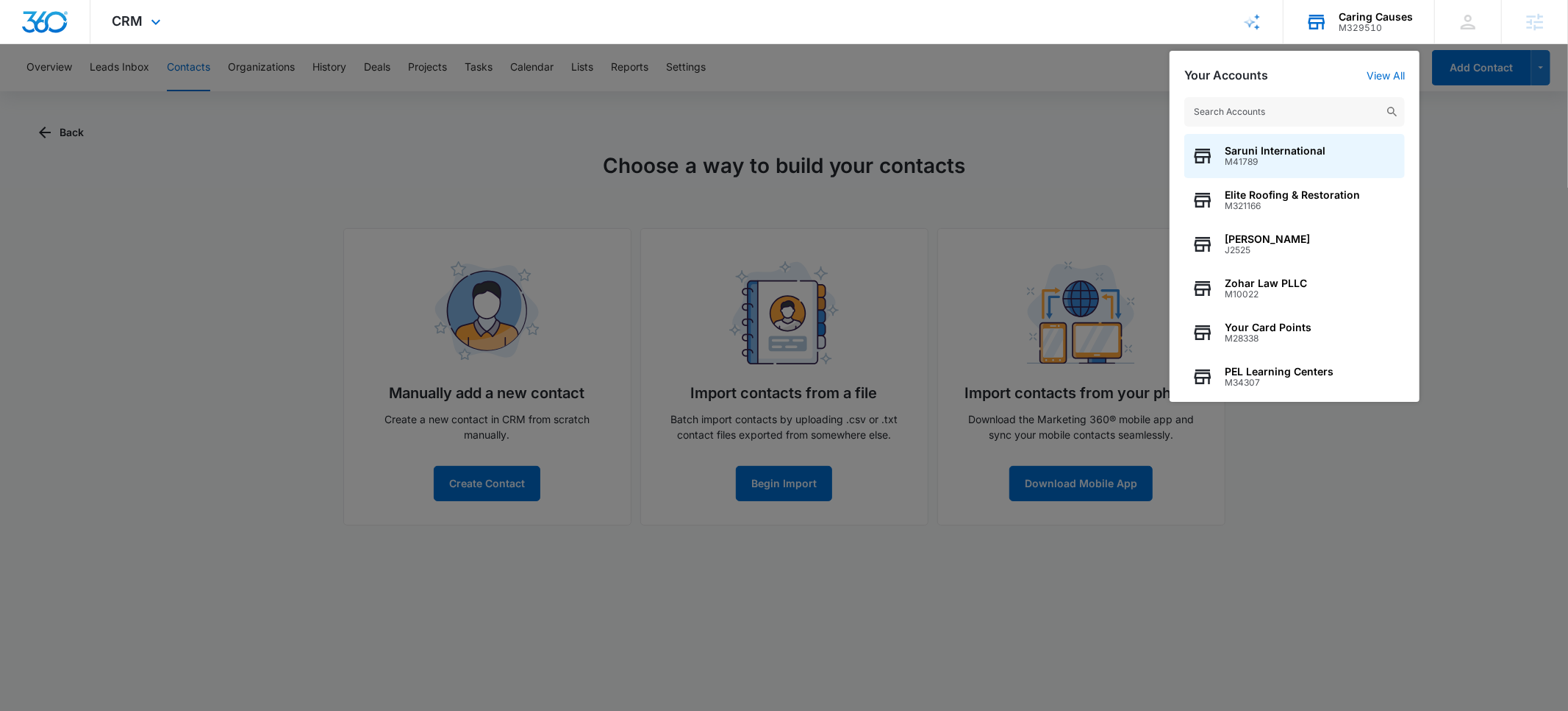
click at [1256, 115] on input "text" at bounding box center [1294, 112] width 220 height 30
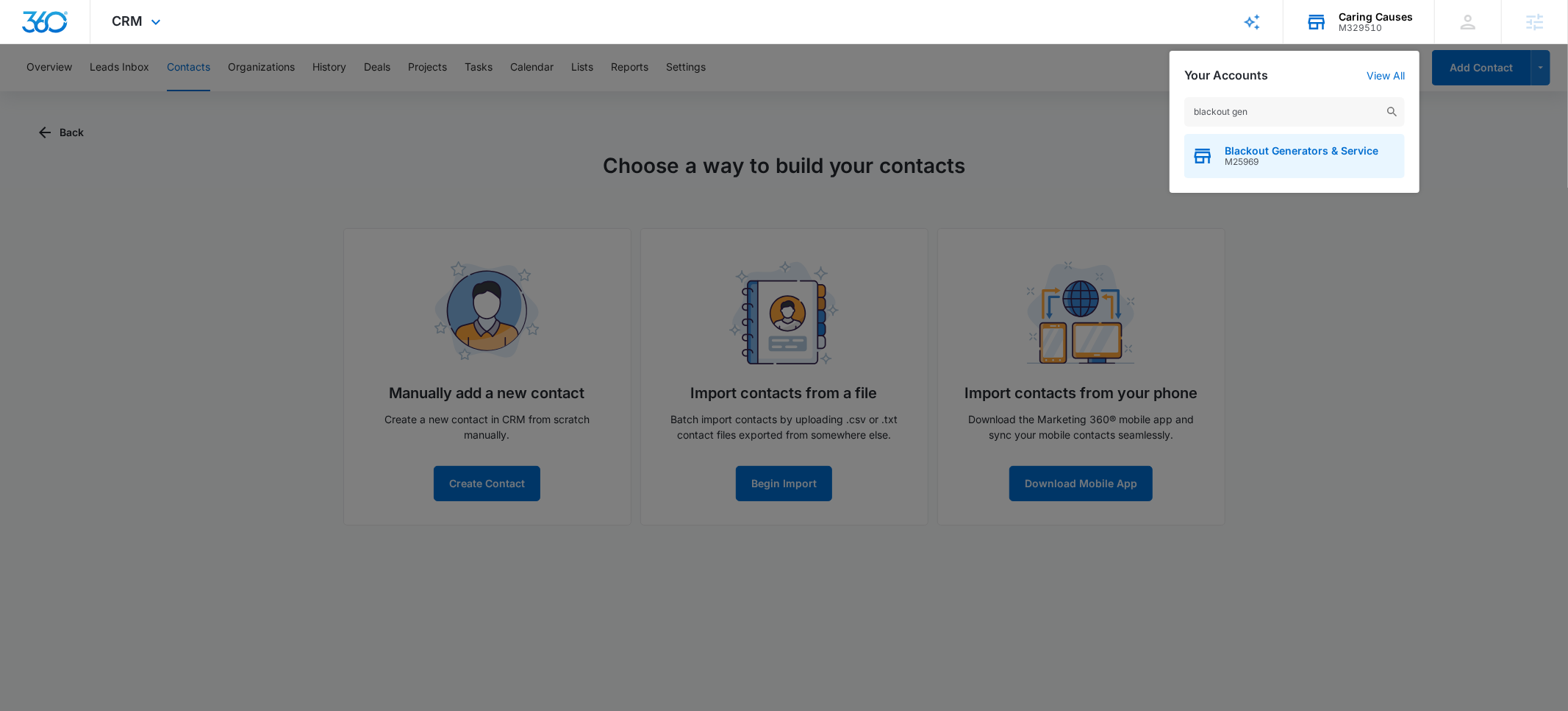
type input "blackout gen"
click at [1259, 151] on span "Blackout Generators & Service" at bounding box center [1301, 151] width 154 height 12
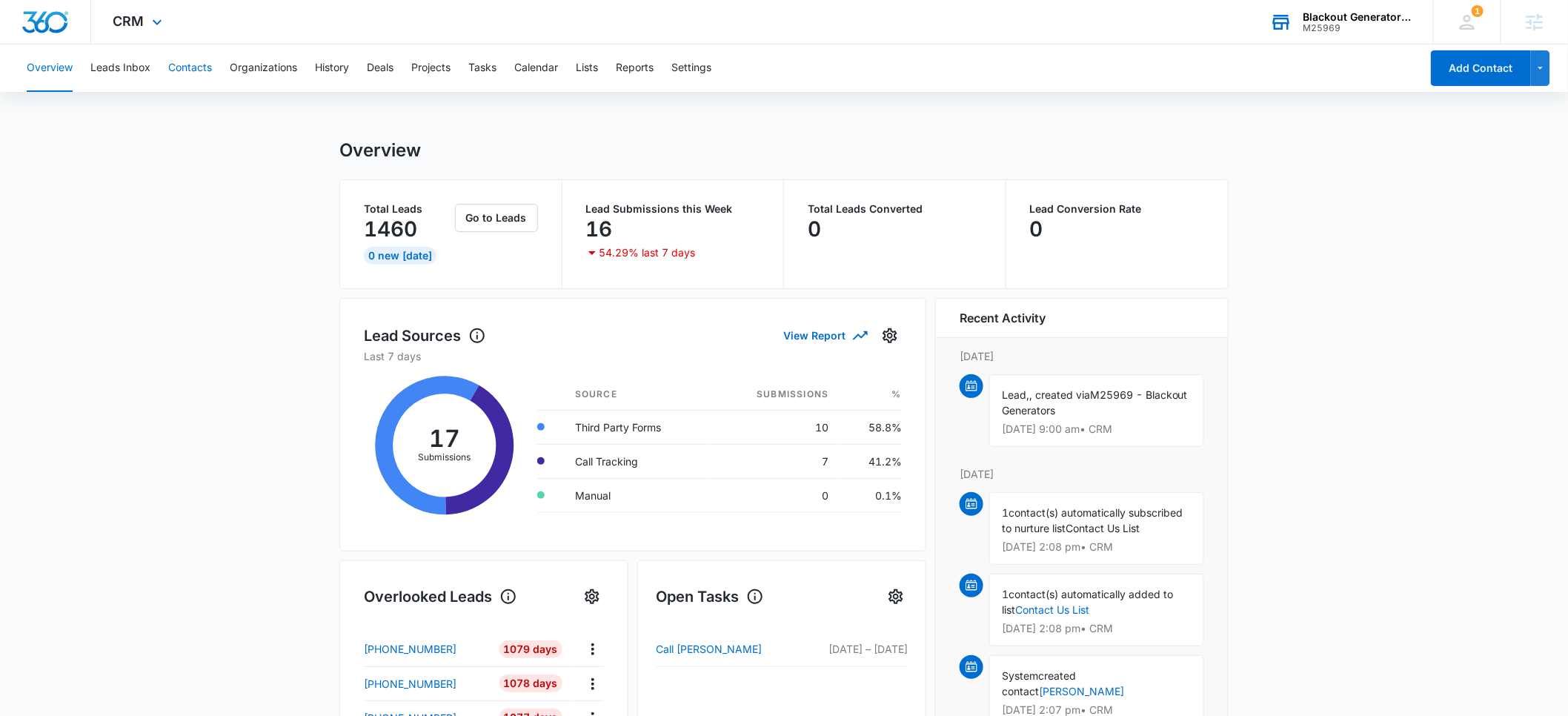
click at [184, 73] on button "Contacts" at bounding box center [190, 67] width 43 height 47
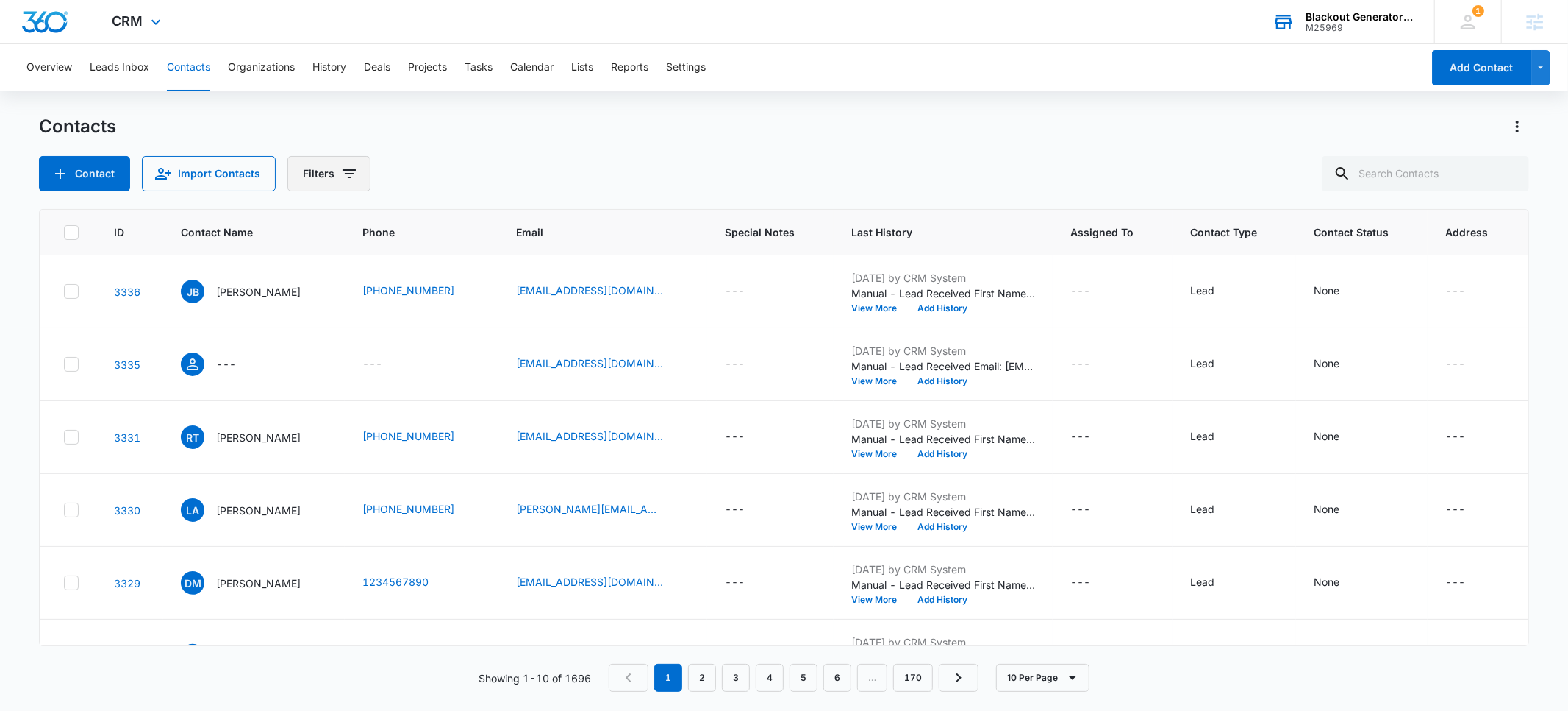
click at [334, 174] on button "Filters" at bounding box center [329, 174] width 83 height 36
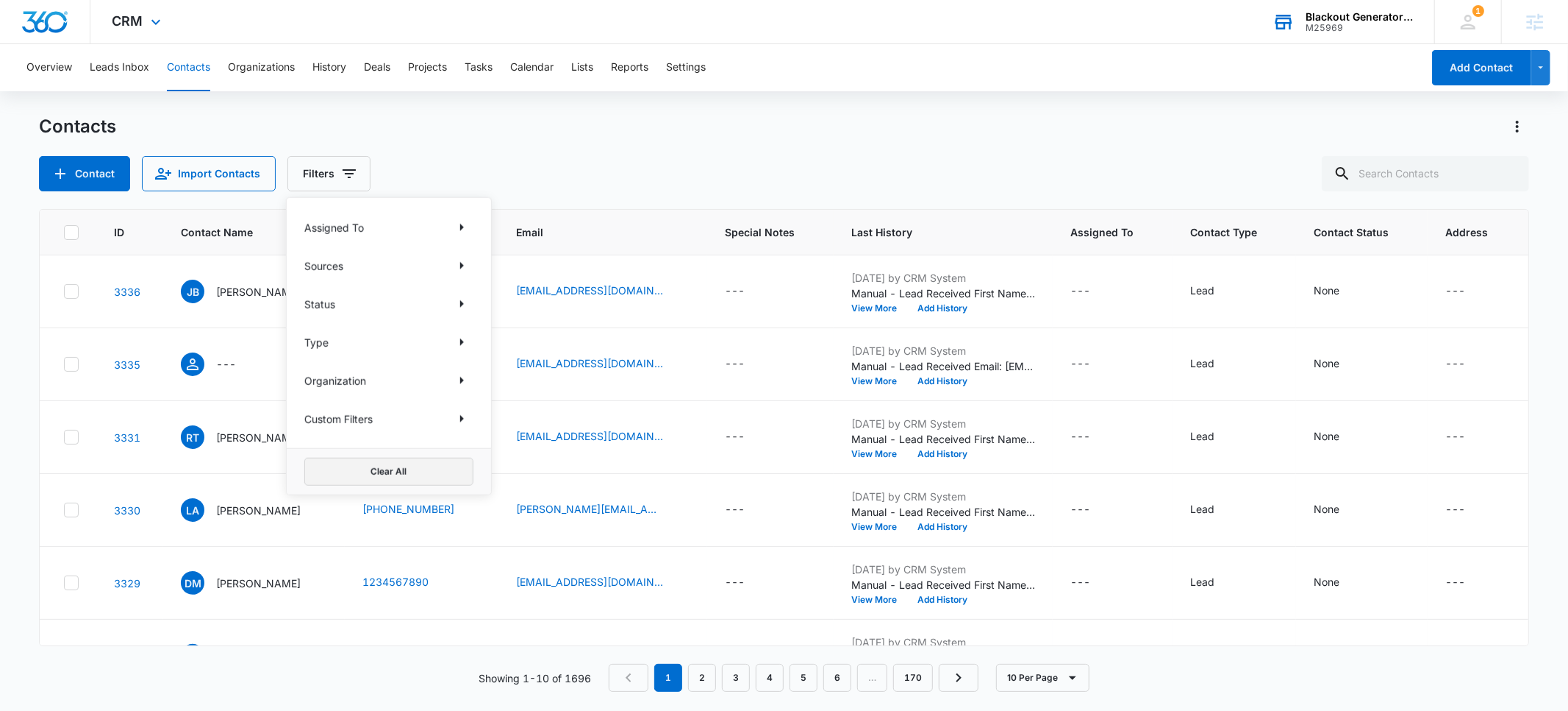
click at [397, 471] on button "Clear All" at bounding box center [389, 472] width 169 height 28
click at [556, 148] on div "Contacts Contact Import Contacts Filters Assigned To Sources Status Type Organi…" at bounding box center [784, 153] width 1489 height 76
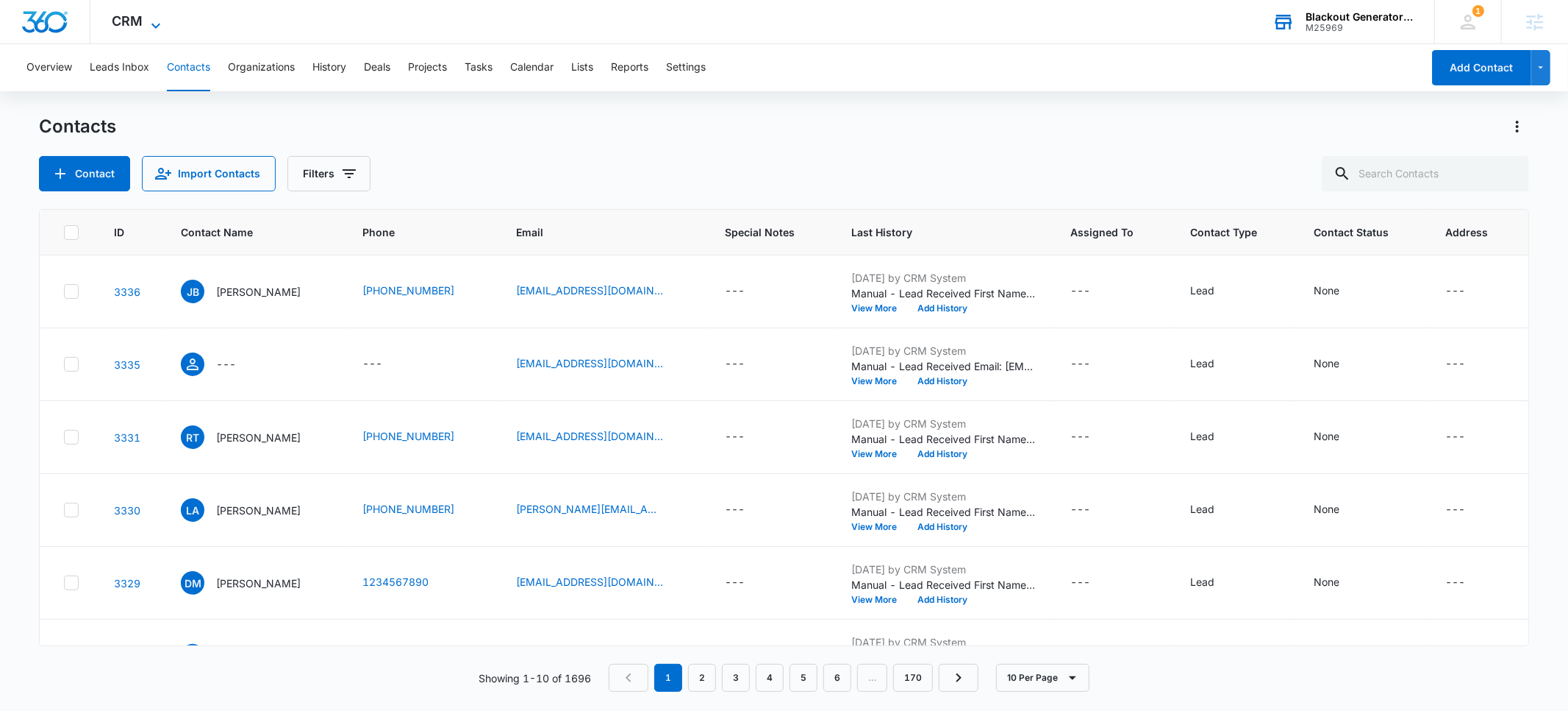
click at [129, 24] on span "CRM" at bounding box center [128, 21] width 31 height 16
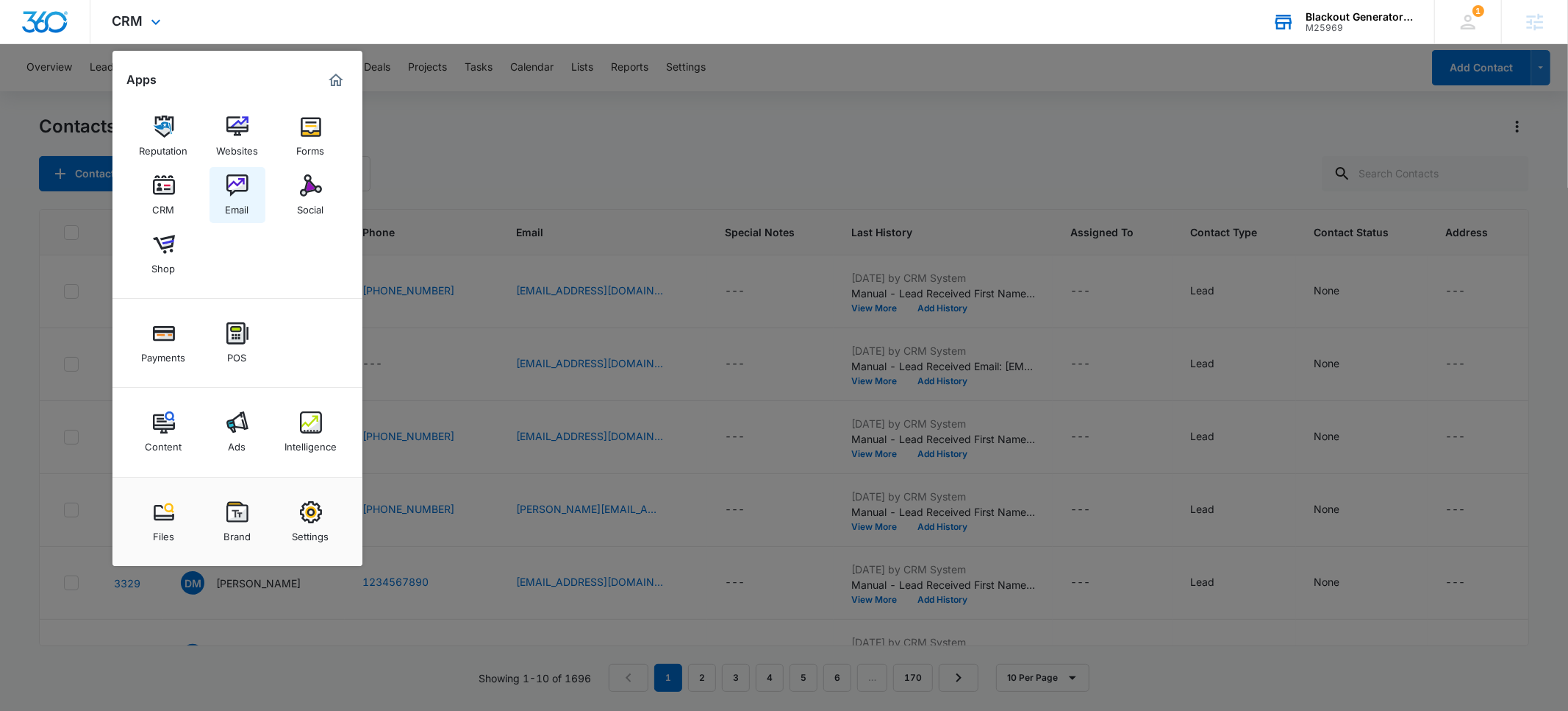
click at [228, 186] on img at bounding box center [237, 186] width 22 height 22
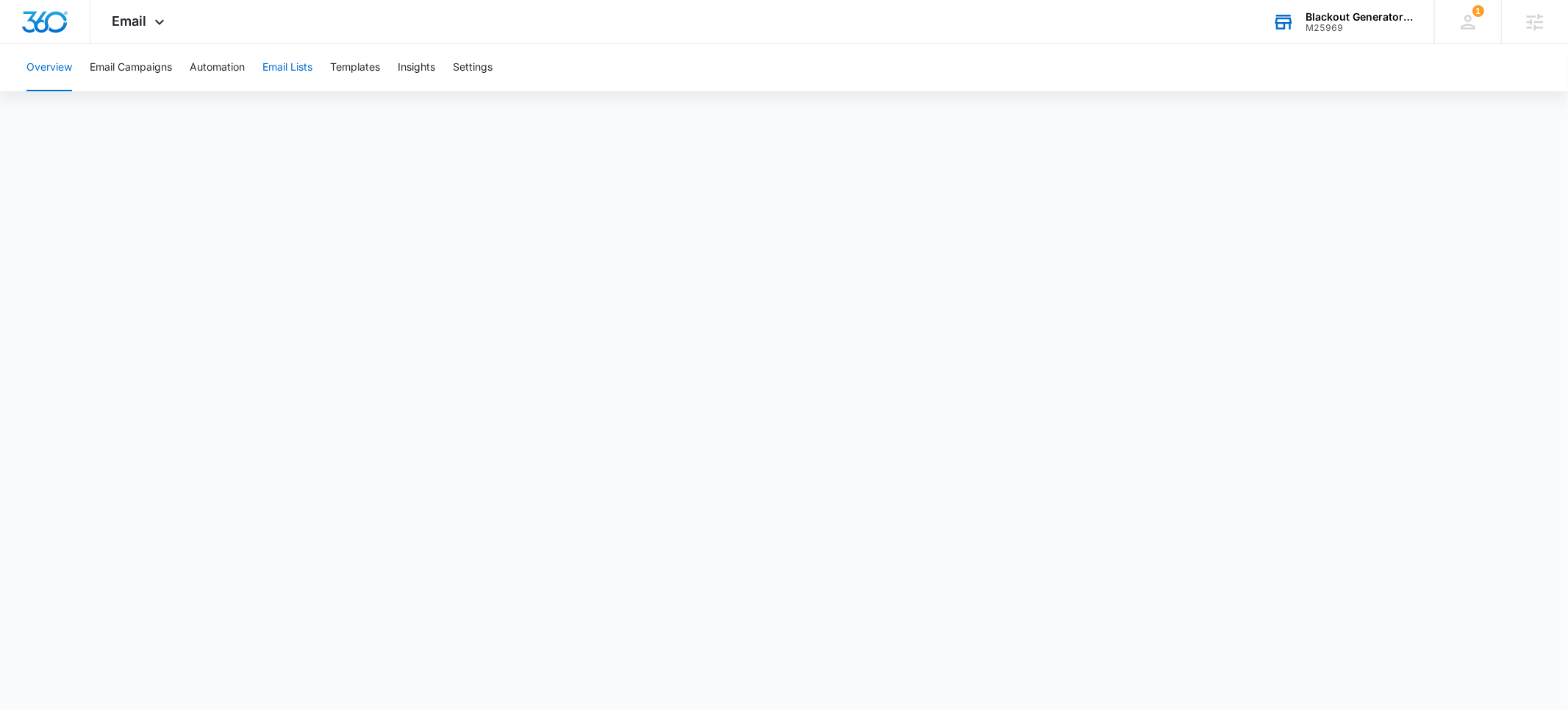
click at [293, 69] on button "Email Lists" at bounding box center [287, 67] width 50 height 47
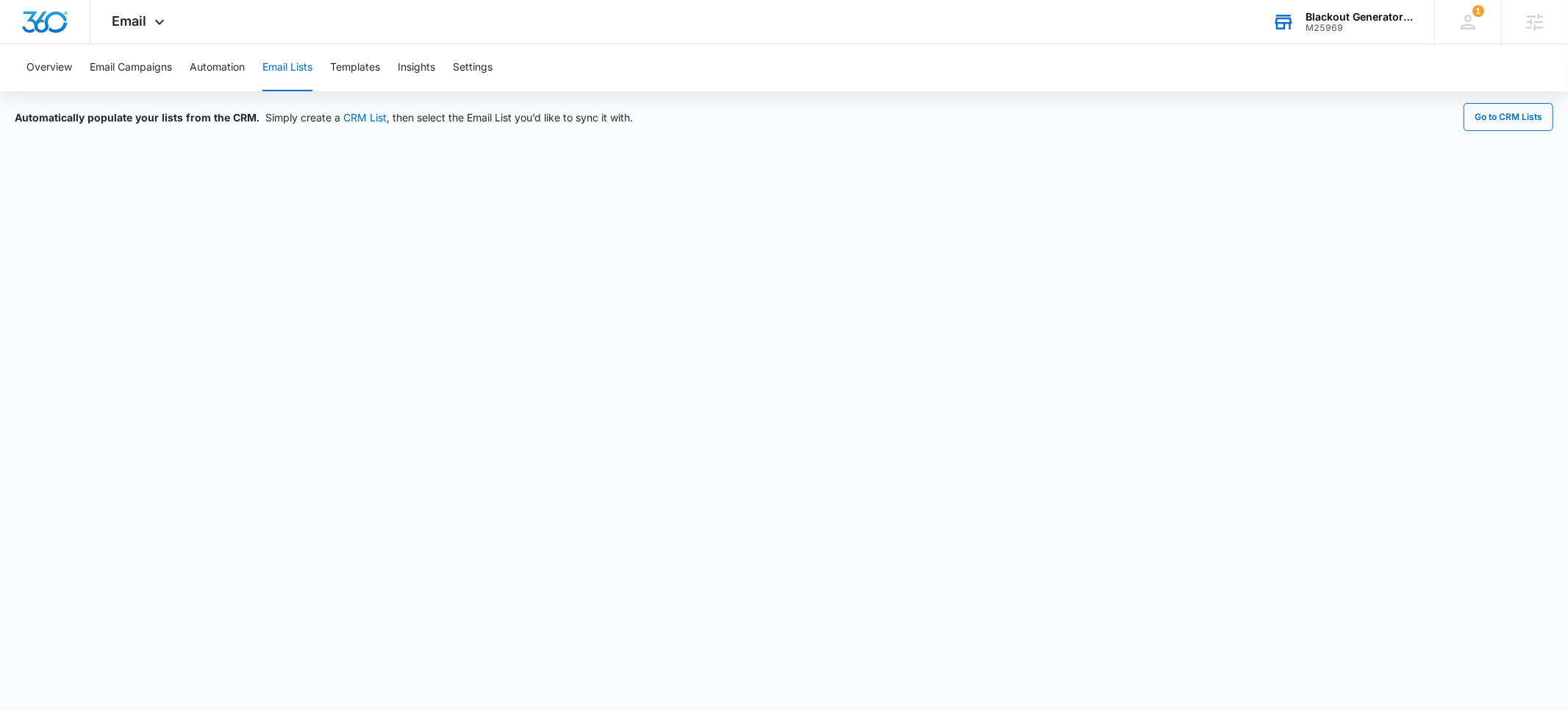
click at [1343, 20] on div "Blackout Generators & Service" at bounding box center [1359, 17] width 108 height 12
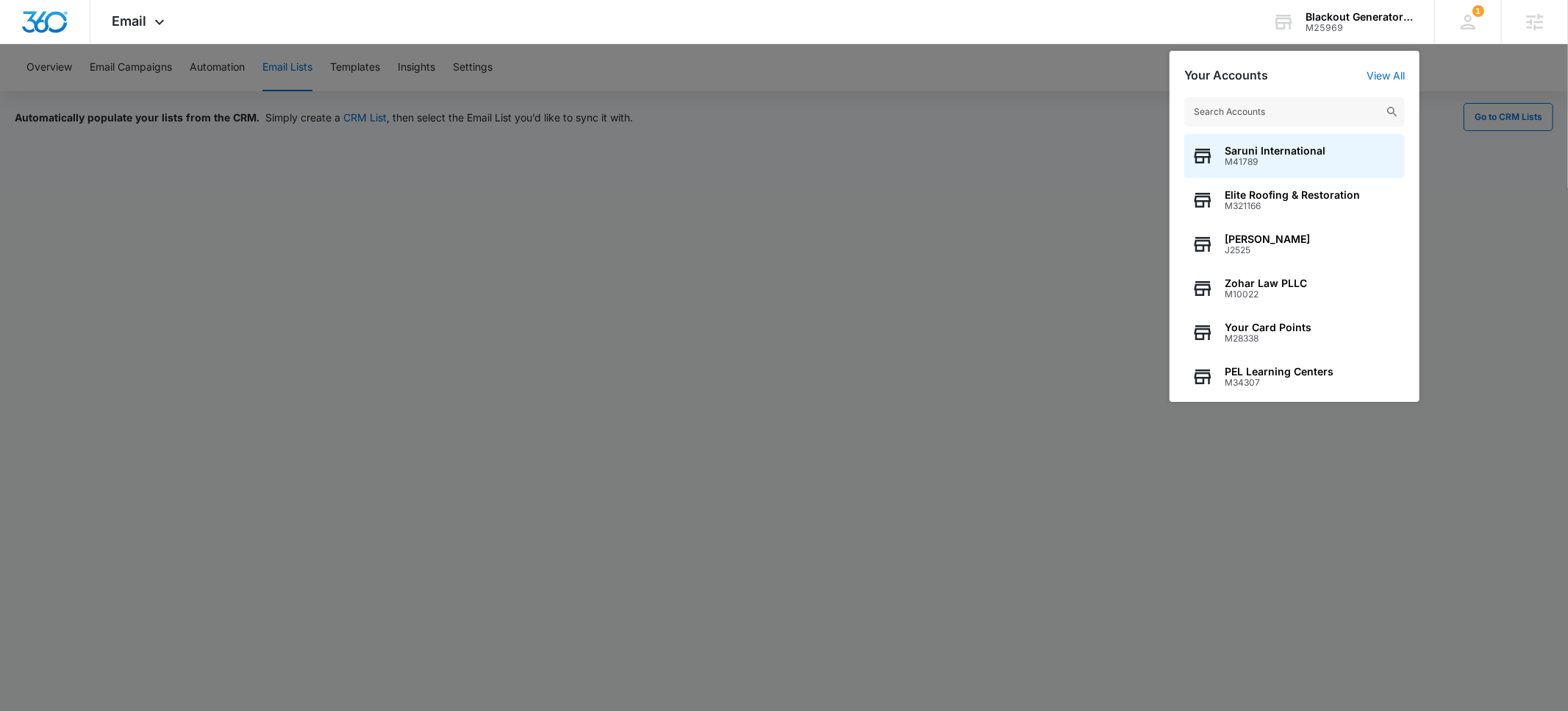
click at [1257, 113] on input "text" at bounding box center [1294, 112] width 220 height 30
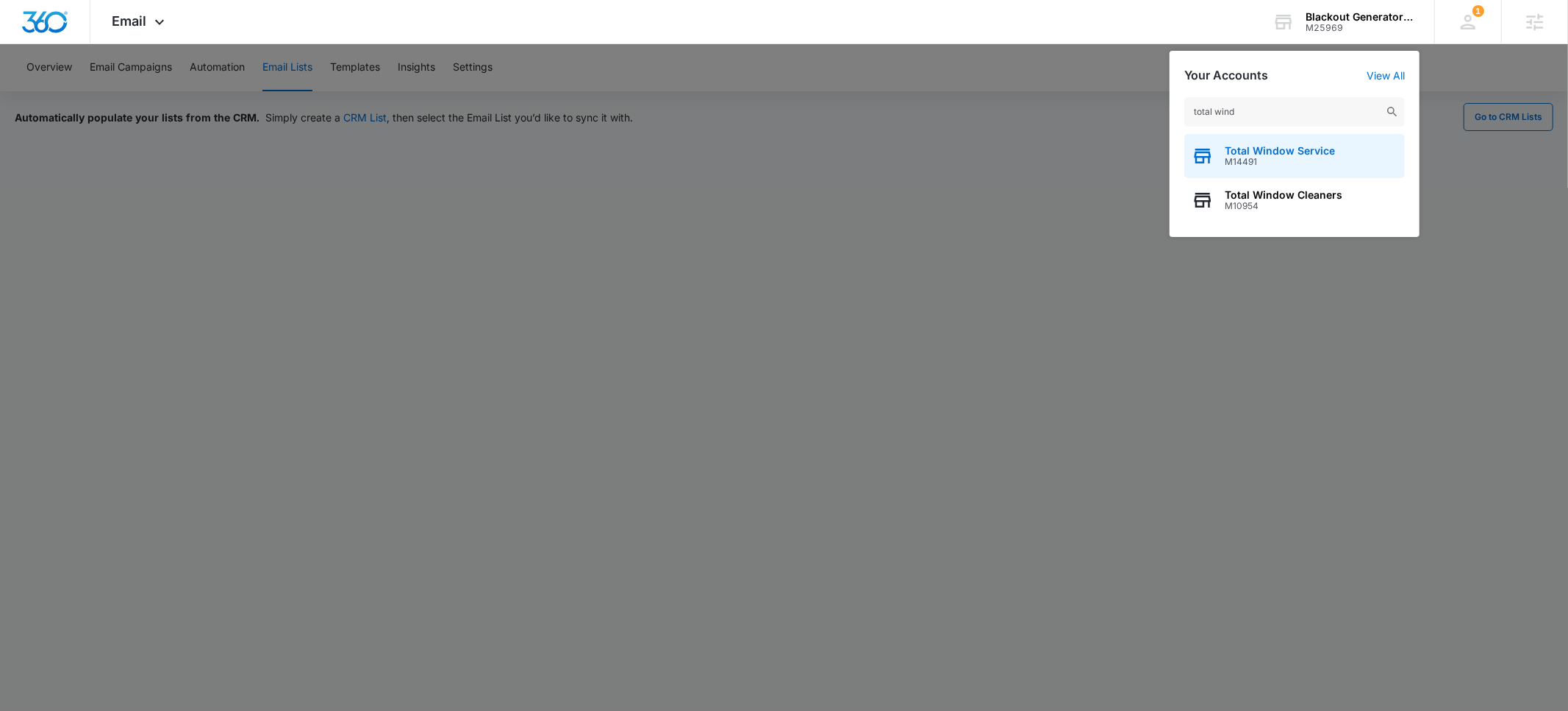
type input "total wind"
click at [1271, 150] on span "Total Window Service" at bounding box center [1279, 151] width 111 height 12
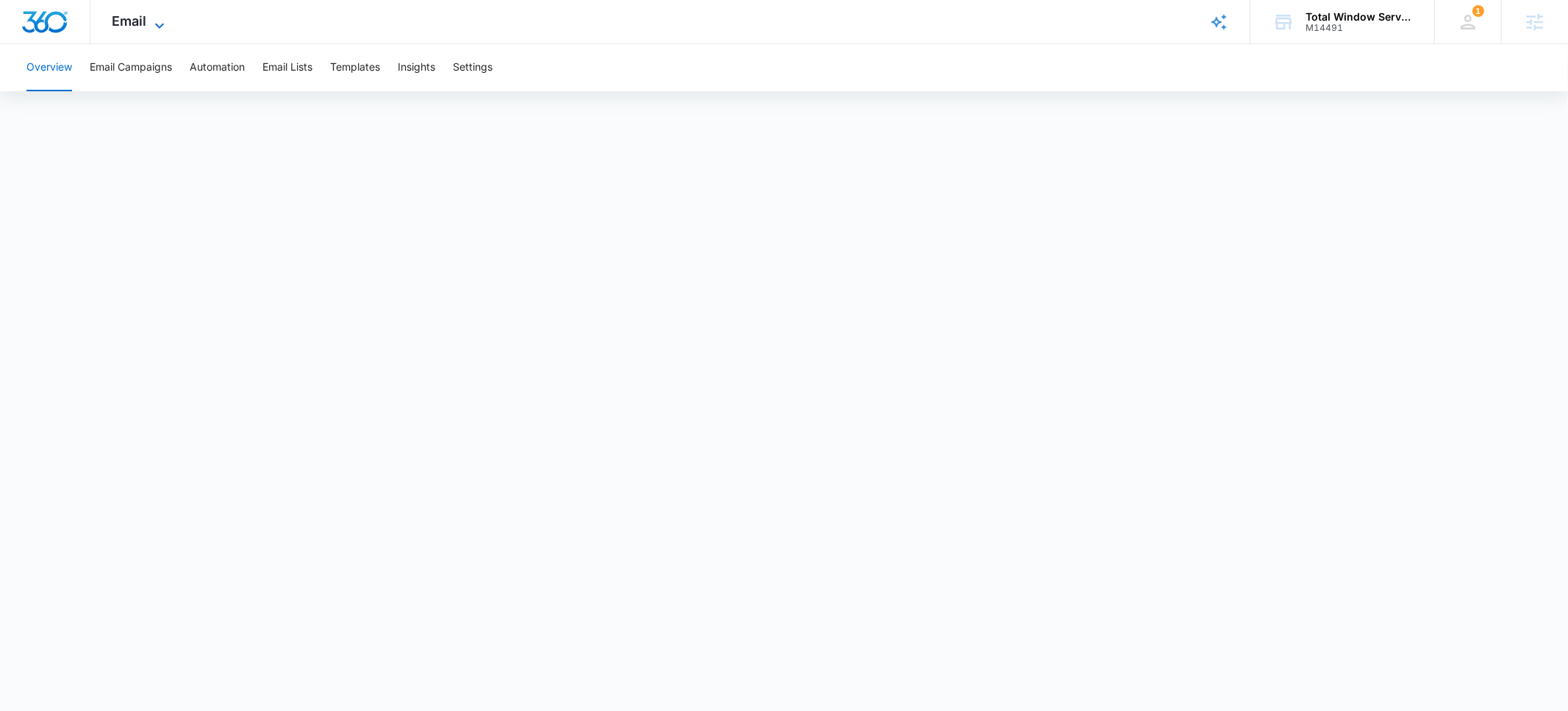
click at [125, 21] on span "Email" at bounding box center [130, 21] width 35 height 16
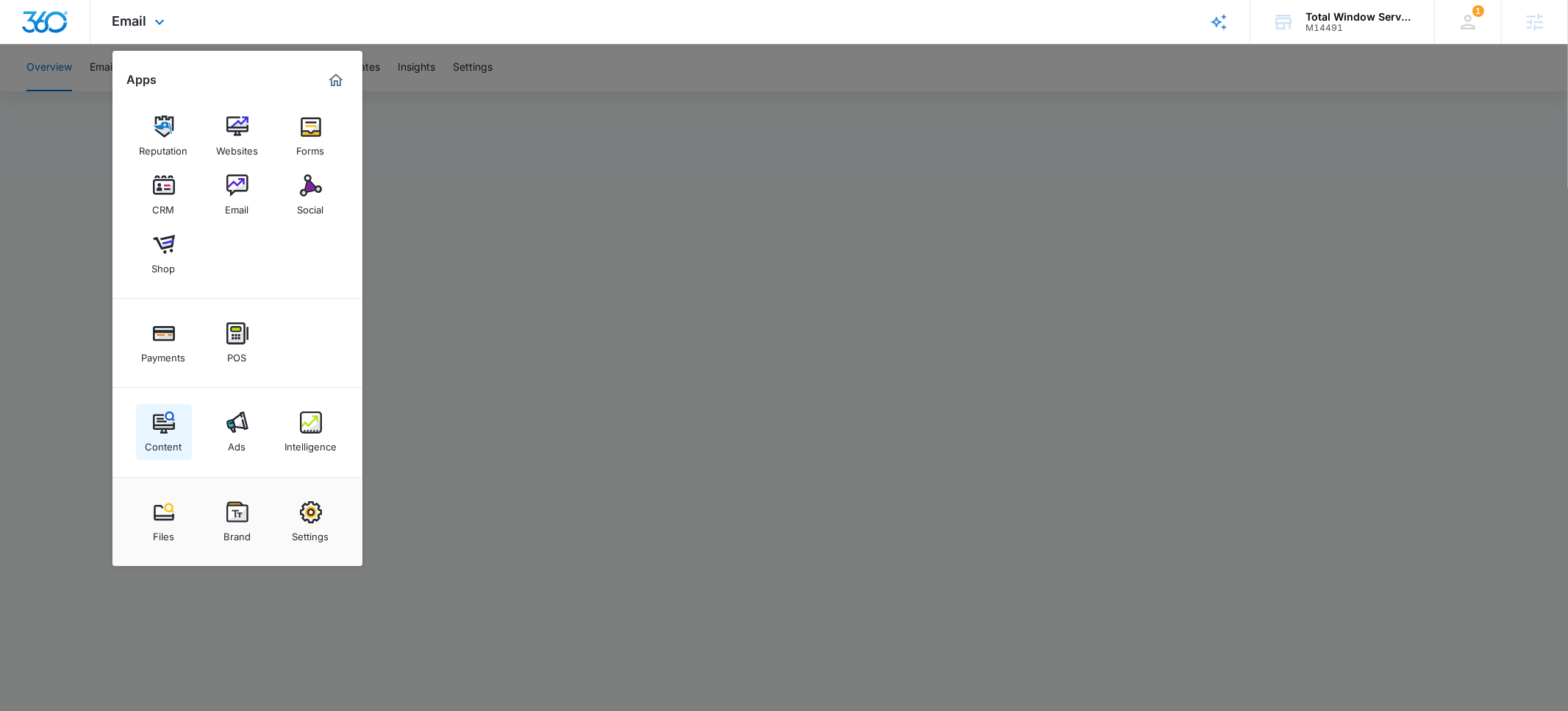
click at [156, 436] on div "Content" at bounding box center [164, 443] width 37 height 19
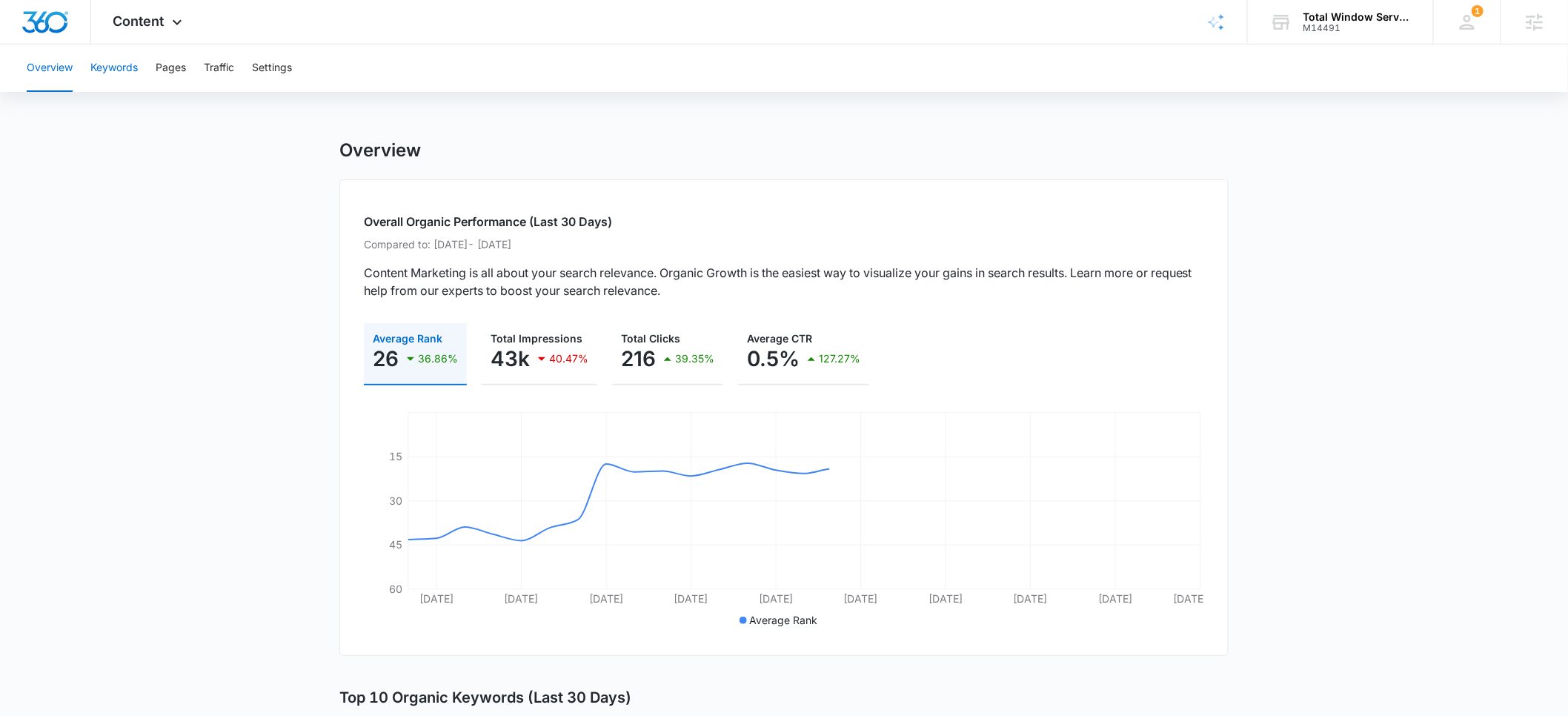
click at [123, 65] on button "Keywords" at bounding box center [114, 67] width 47 height 47
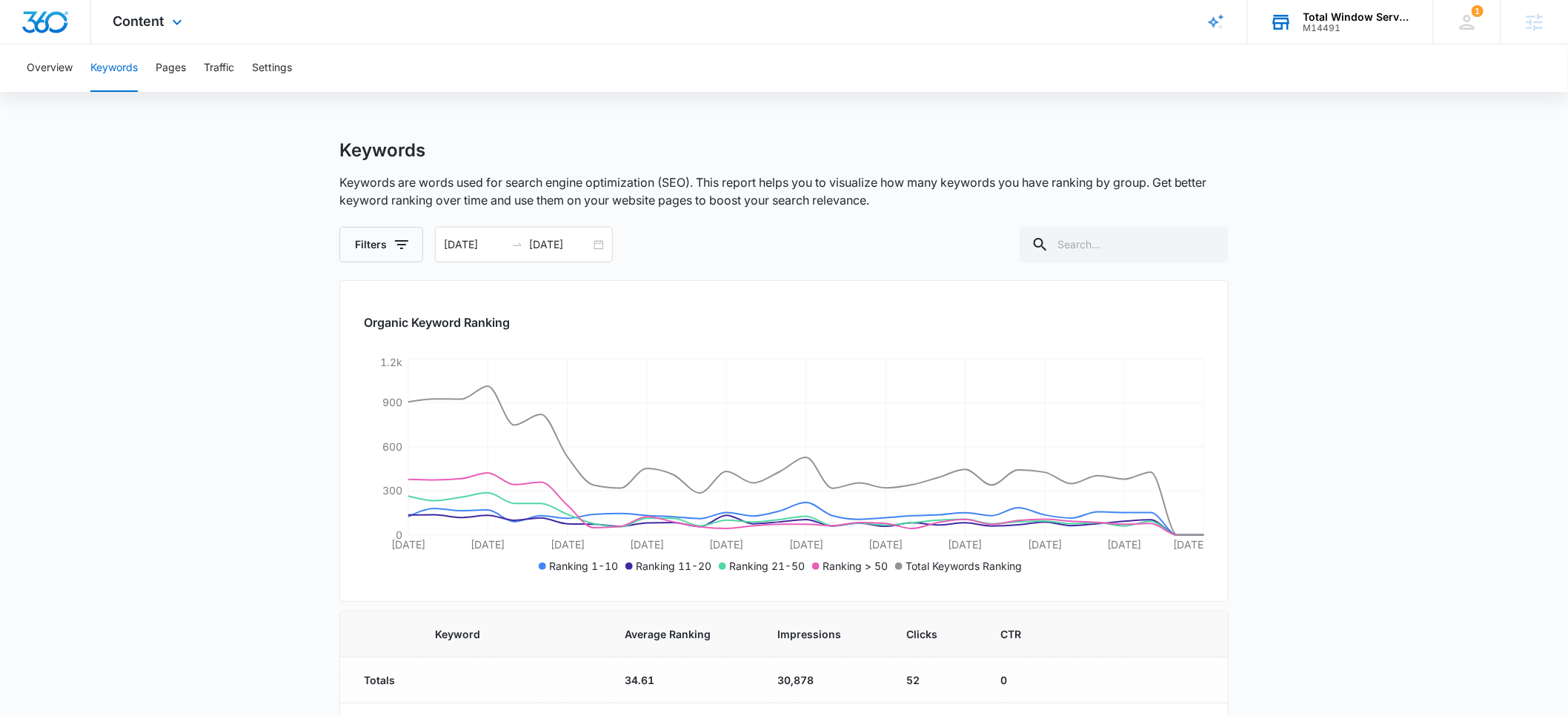
click at [1326, 23] on div "M14491" at bounding box center [1358, 28] width 108 height 10
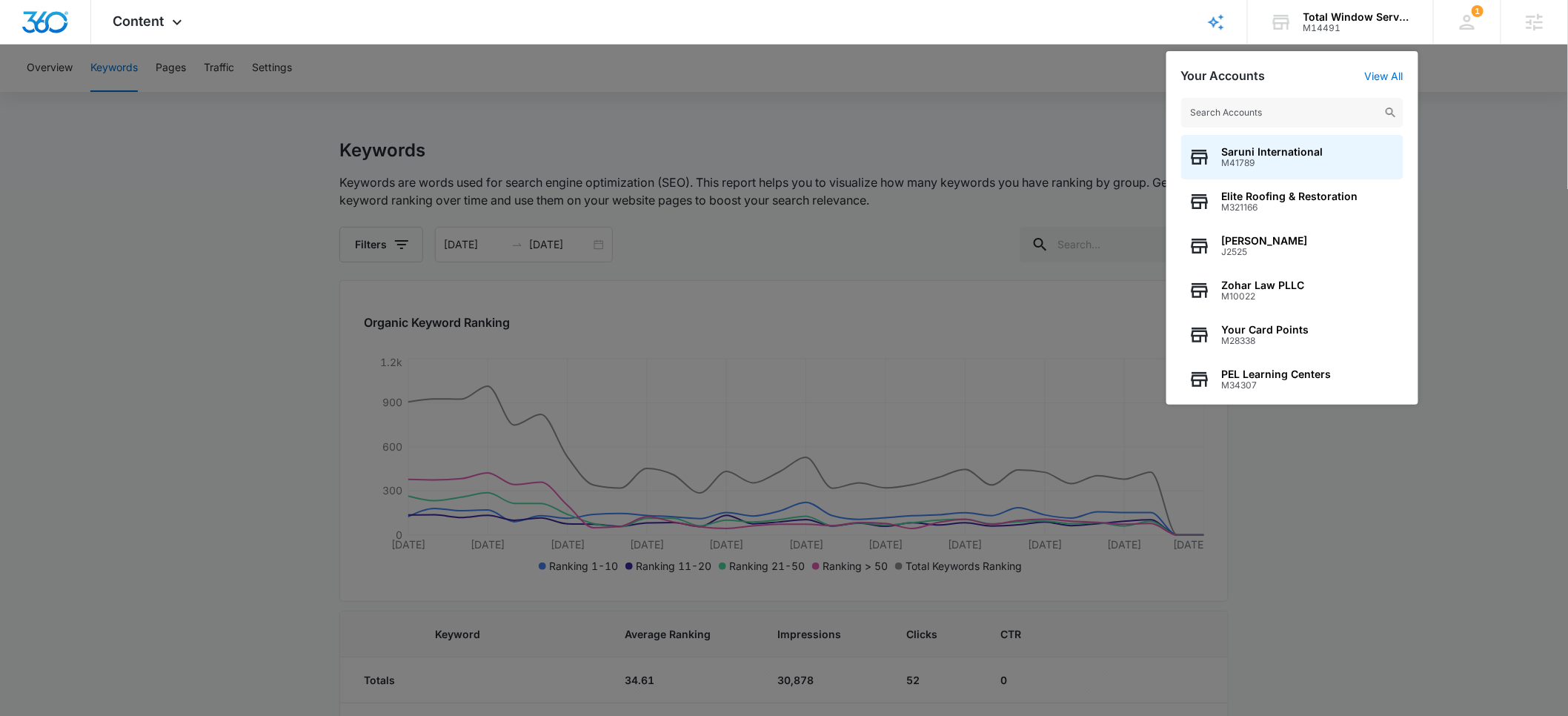
click at [1216, 117] on input "text" at bounding box center [1292, 113] width 222 height 30
type input "mayo"
click at [1227, 158] on span "M26103" at bounding box center [1298, 163] width 151 height 10
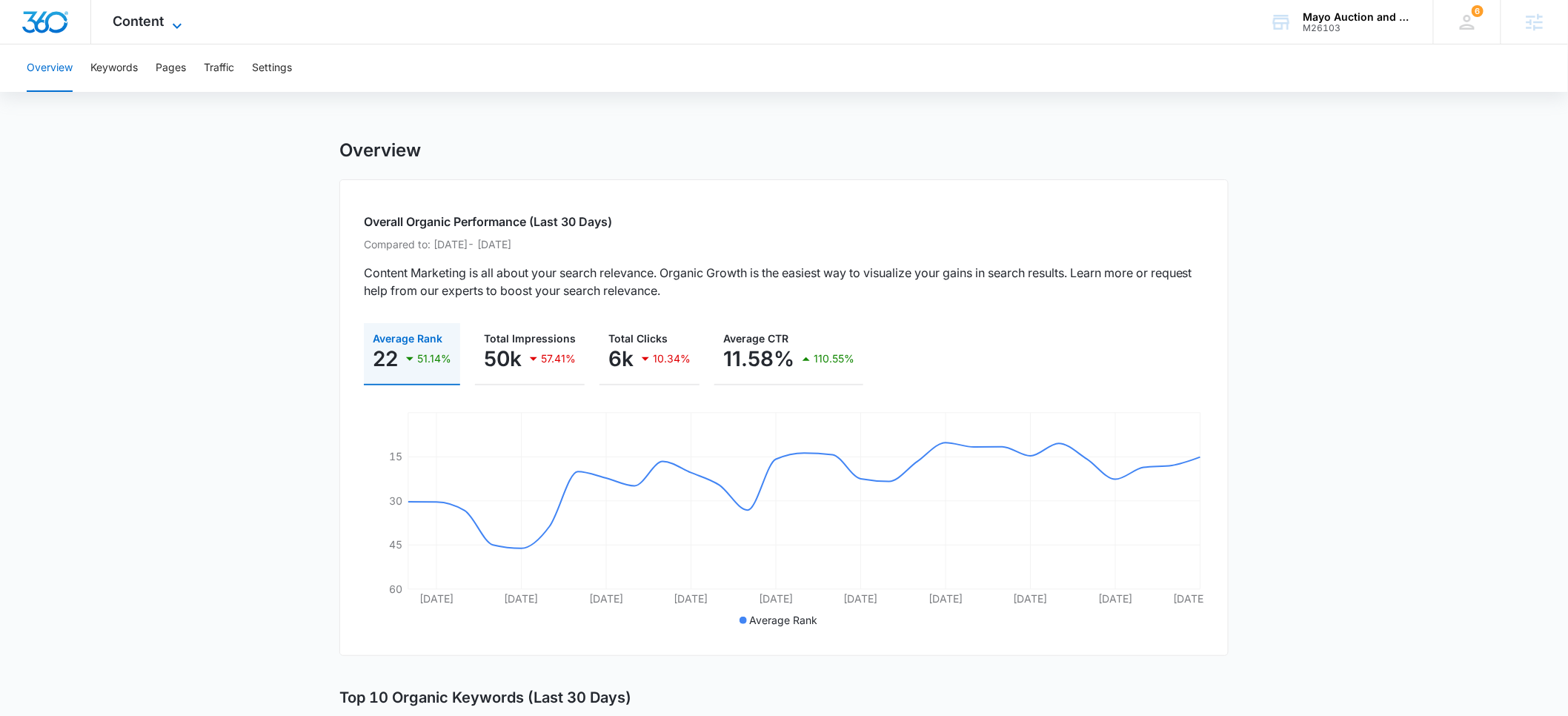
click at [135, 18] on span "Content" at bounding box center [139, 21] width 51 height 16
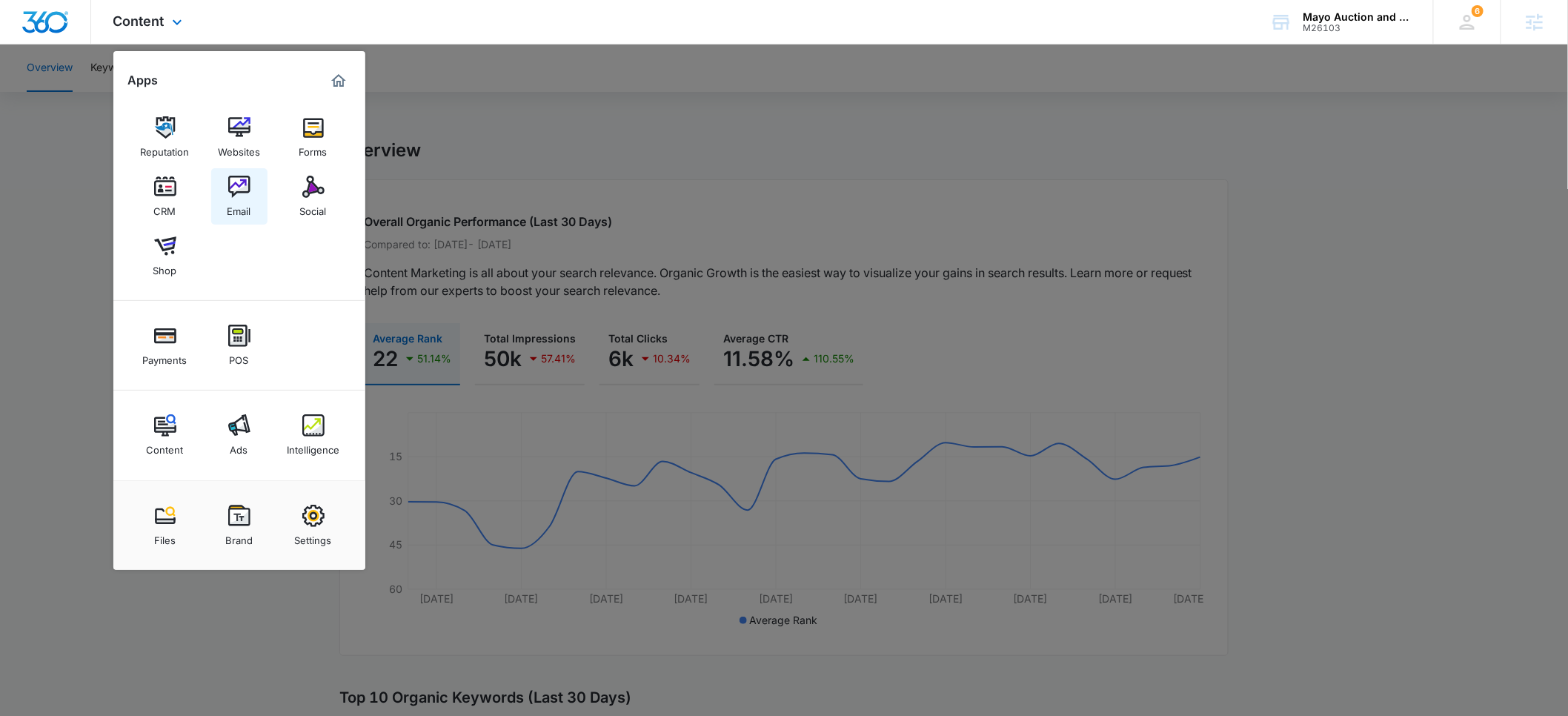
click at [238, 217] on link "Email" at bounding box center [239, 196] width 56 height 56
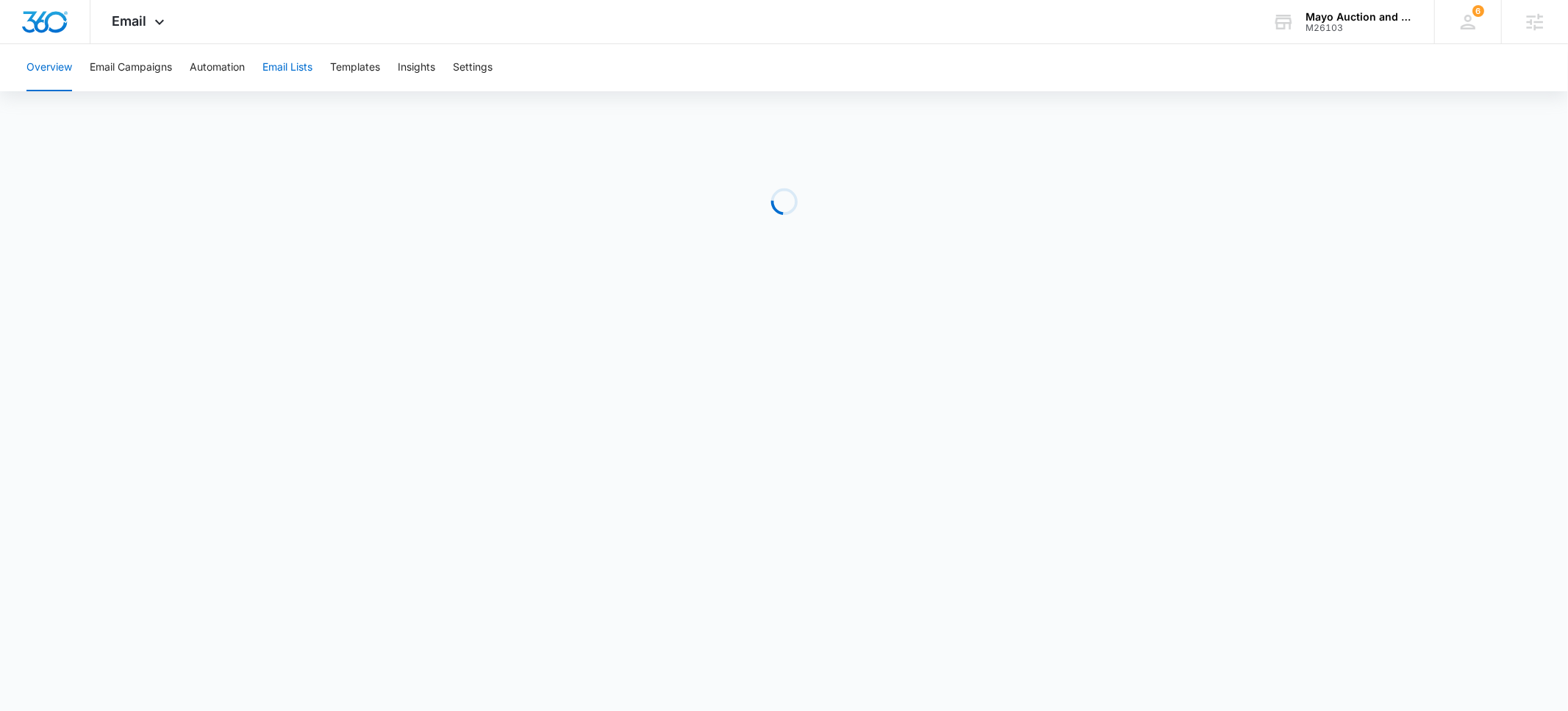
click at [283, 72] on button "Email Lists" at bounding box center [287, 67] width 50 height 47
